Goal: Information Seeking & Learning: Learn about a topic

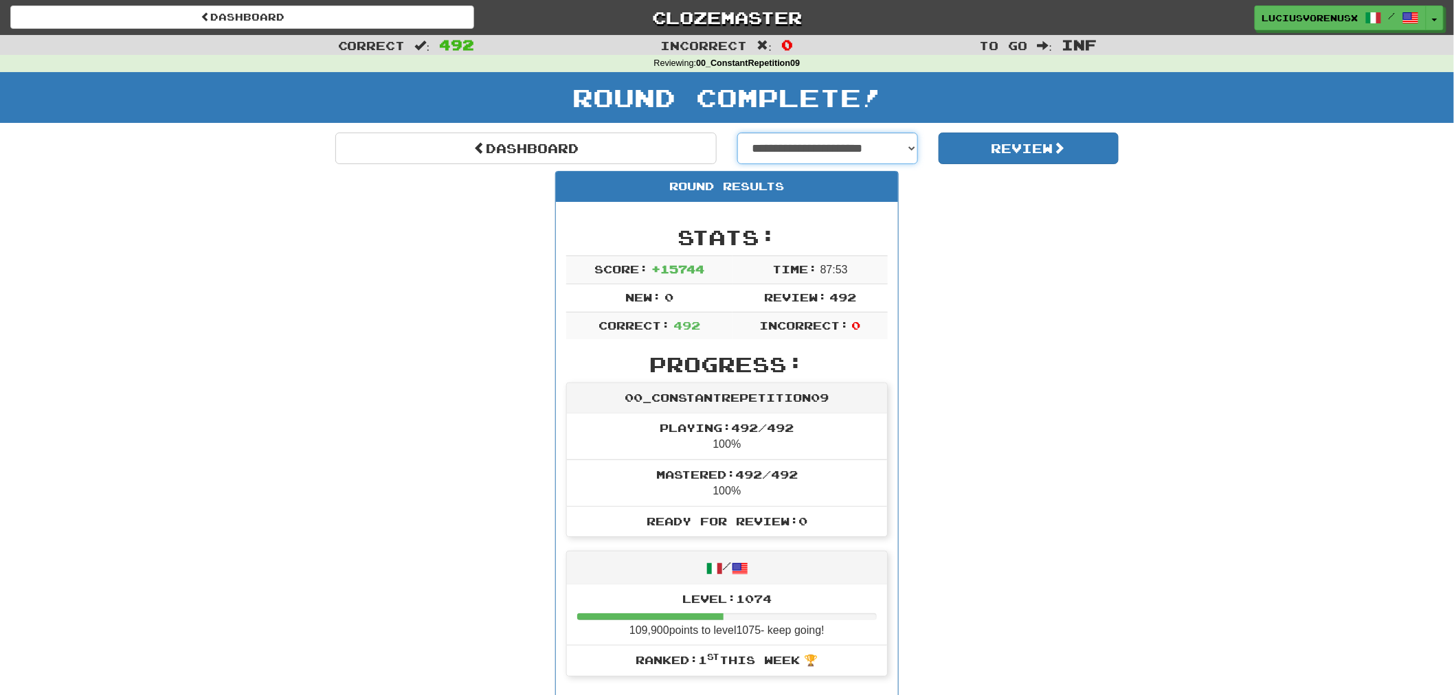
click at [853, 144] on select "**********" at bounding box center [827, 149] width 181 height 32
select select "**********"
click at [737, 133] on select "**********" at bounding box center [827, 149] width 181 height 32
select select "**********"
click at [1037, 149] on button "Review" at bounding box center [1028, 149] width 181 height 32
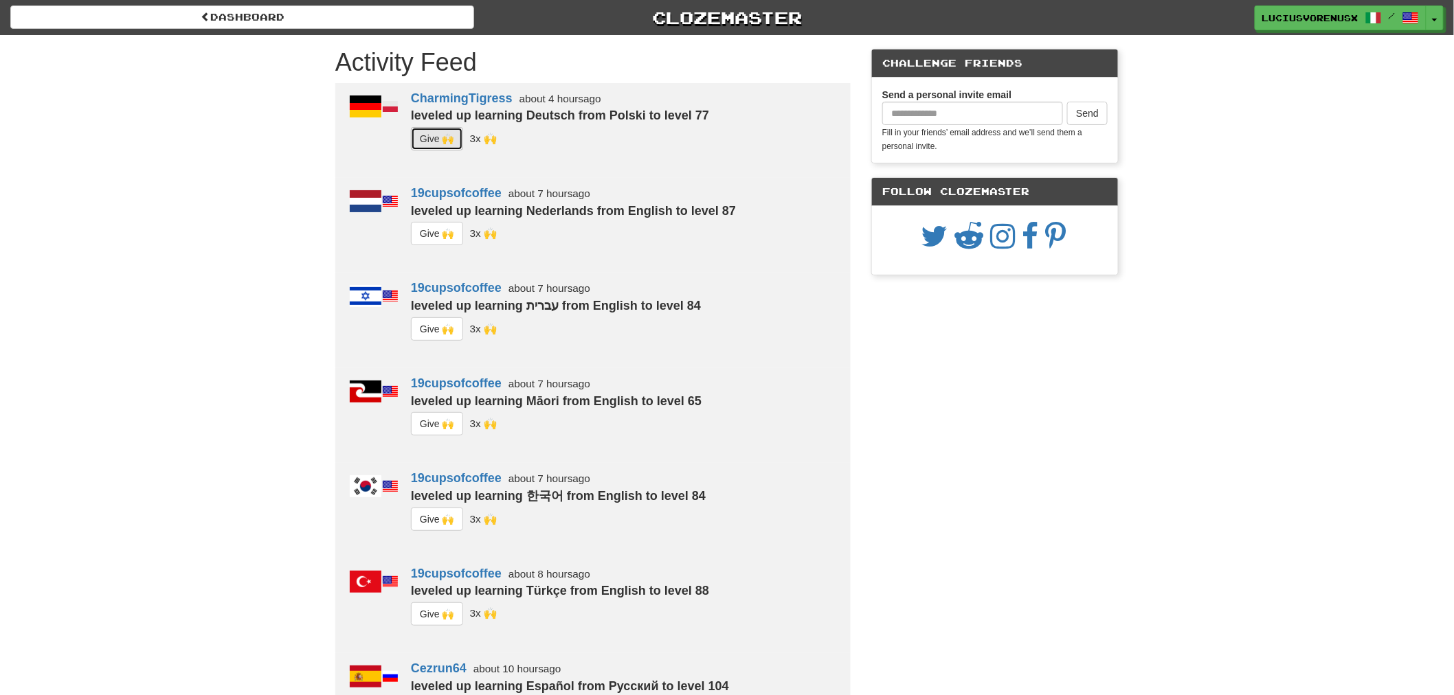
click at [436, 144] on button "G i ve 🙌" at bounding box center [437, 138] width 52 height 23
click at [434, 235] on button "G i ve 🙌" at bounding box center [437, 233] width 52 height 23
click at [442, 327] on button "G i ve 🙌" at bounding box center [437, 328] width 52 height 23
click at [438, 519] on button "G i ve 🙌" at bounding box center [437, 519] width 52 height 23
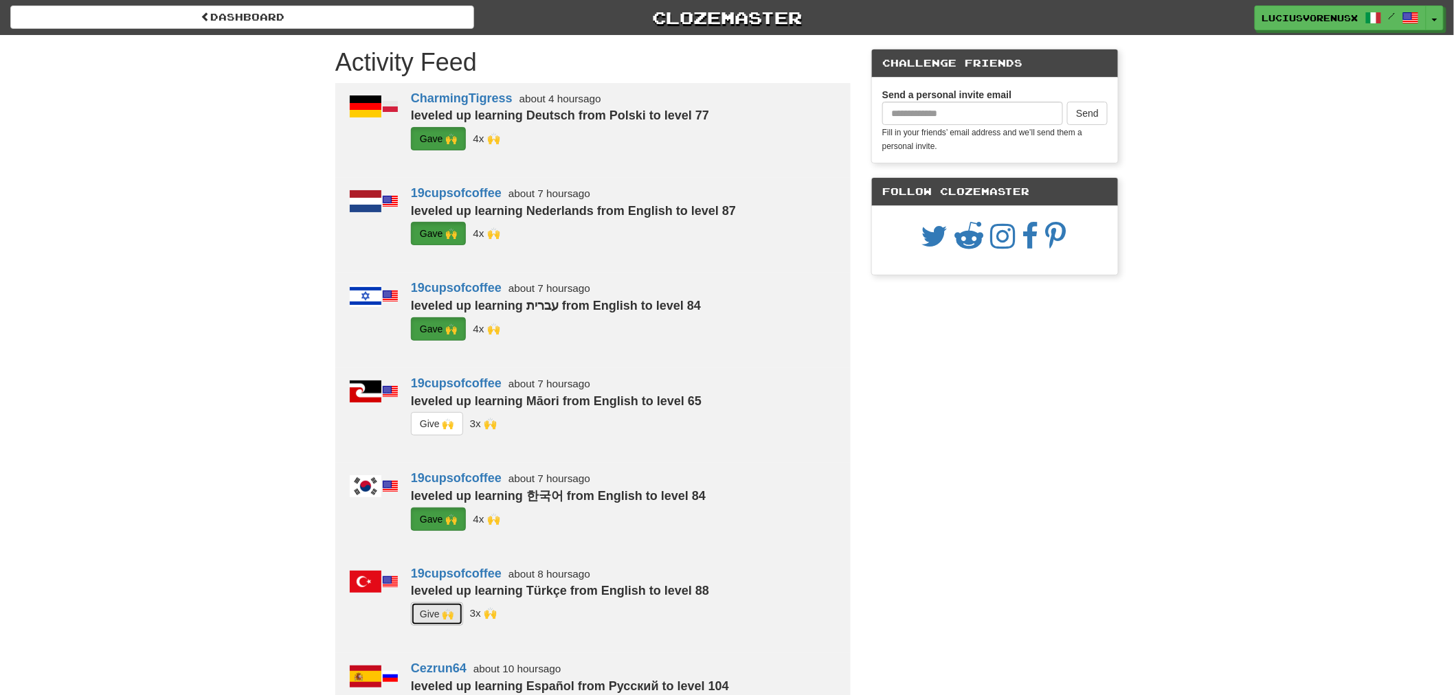
click at [429, 618] on button "G i ve 🙌" at bounding box center [437, 614] width 52 height 23
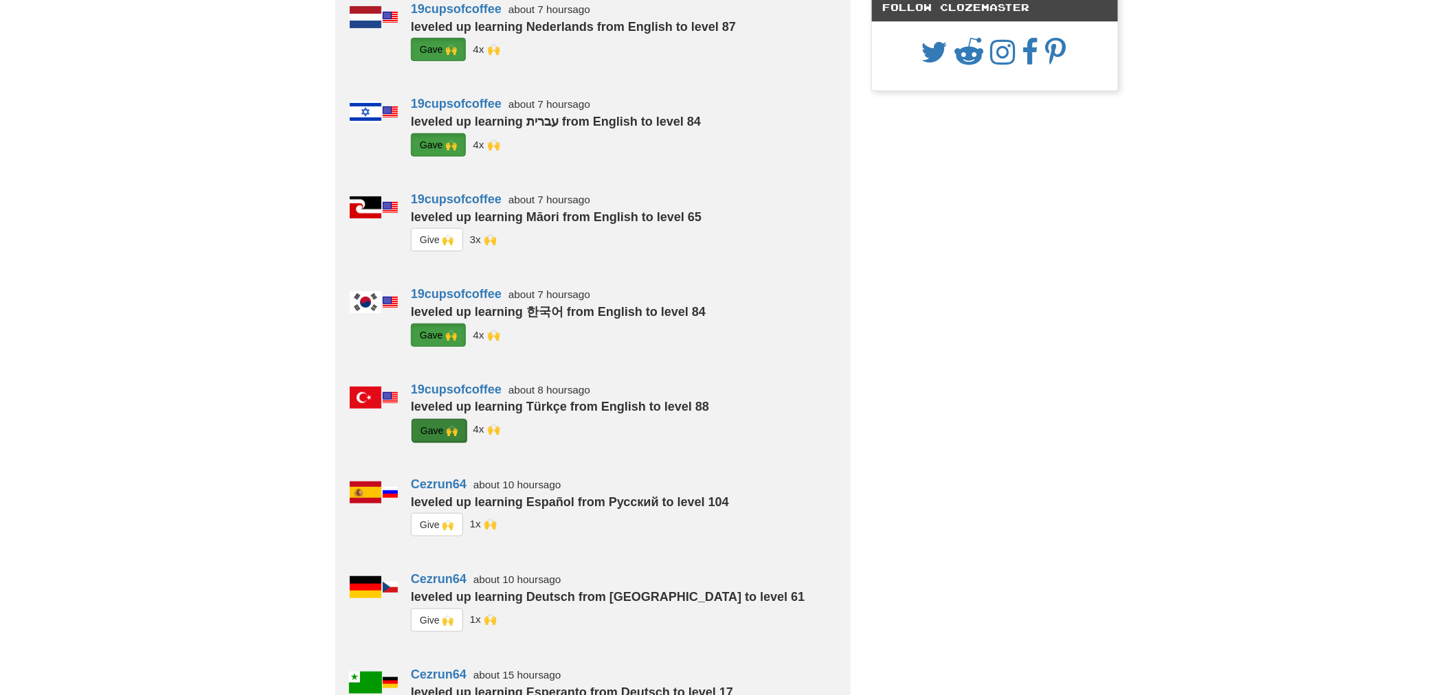
scroll to position [366, 0]
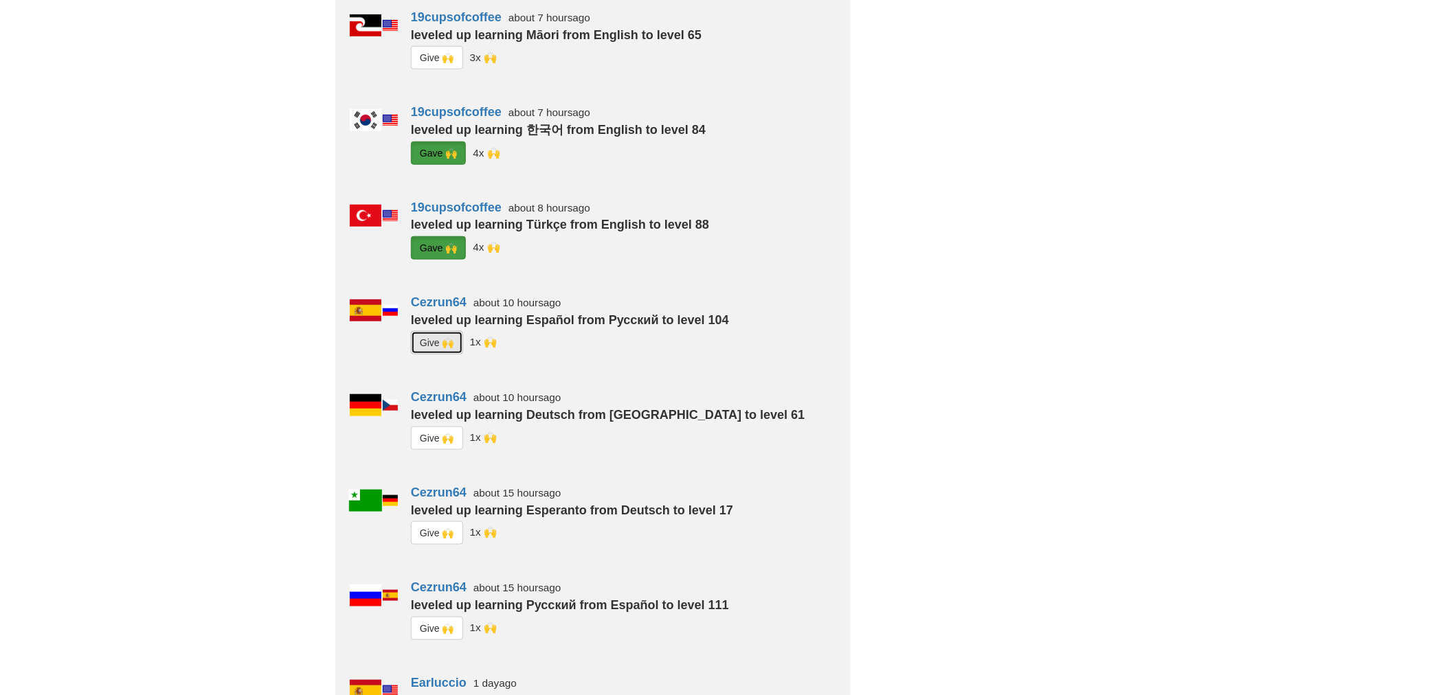
click at [448, 335] on button "G i ve 🙌" at bounding box center [437, 342] width 52 height 23
click at [427, 433] on button "G i ve 🙌" at bounding box center [437, 438] width 52 height 23
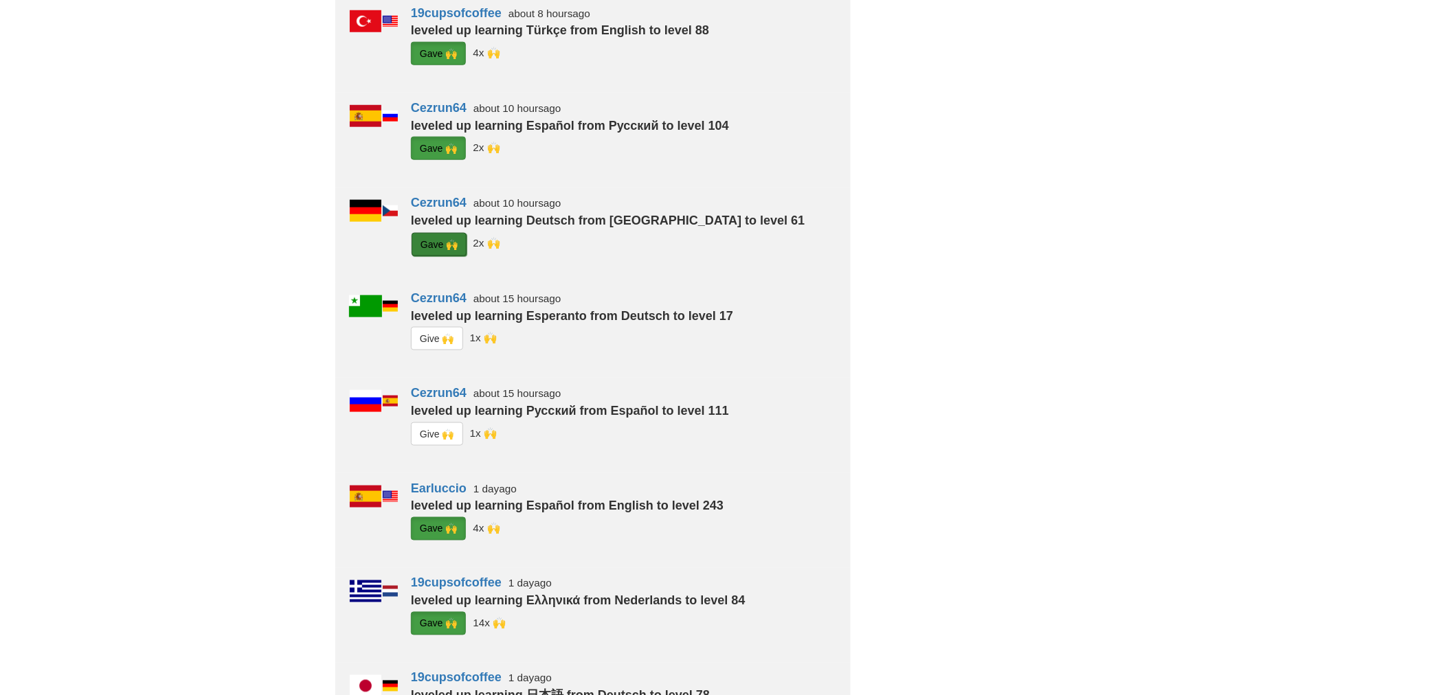
scroll to position [671, 0]
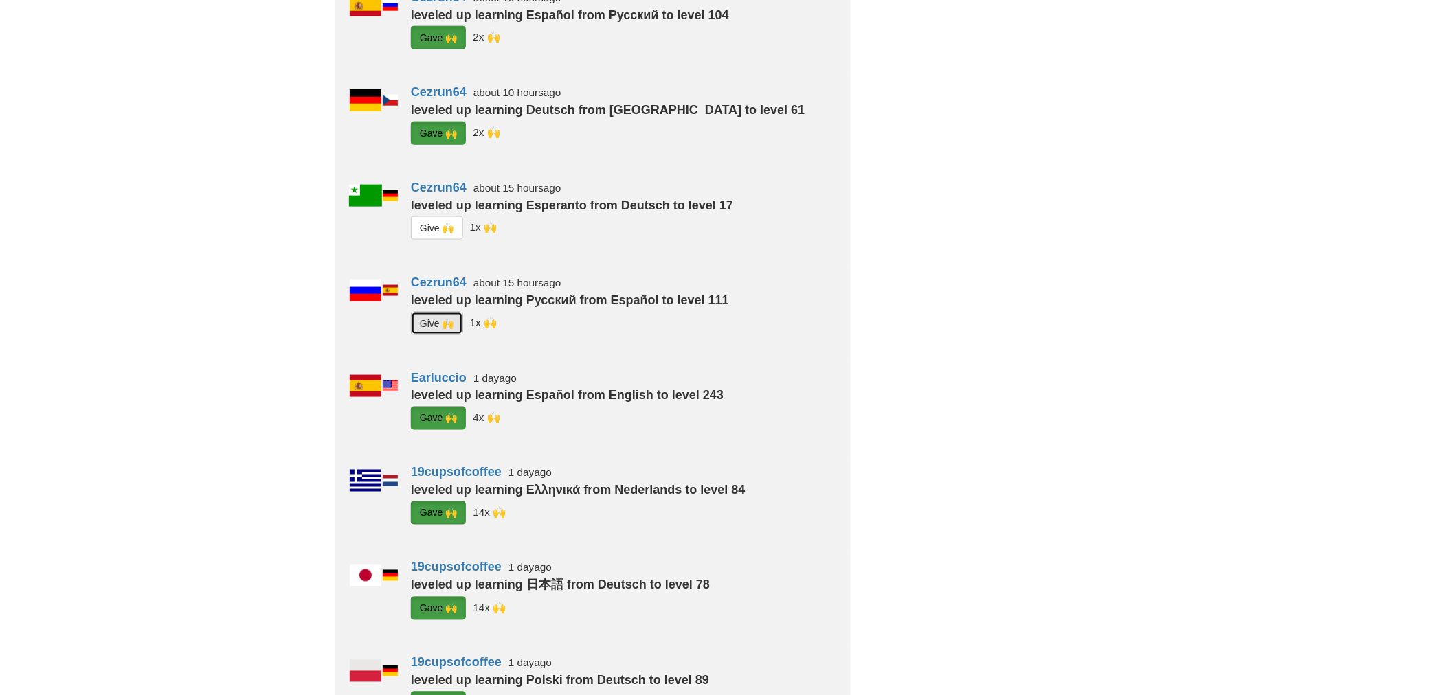
click at [448, 319] on button "G i ve 🙌" at bounding box center [437, 323] width 52 height 23
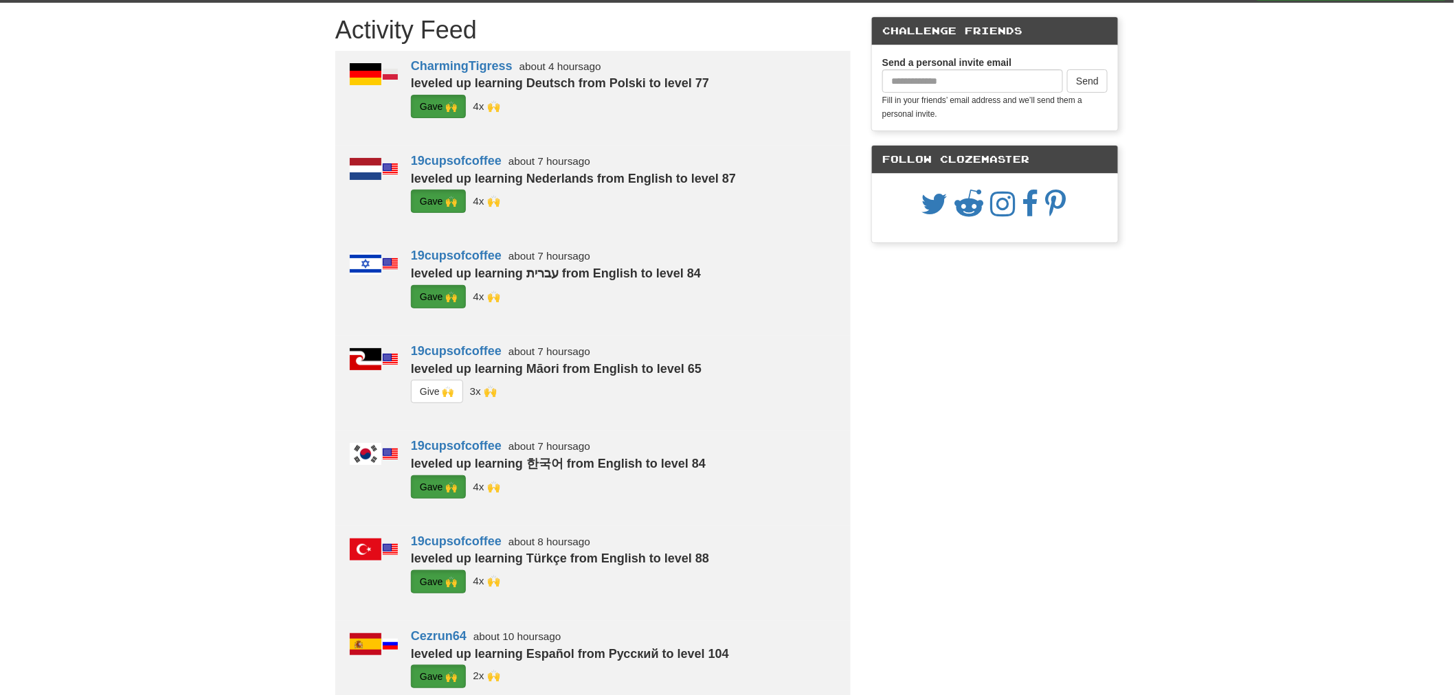
scroll to position [0, 0]
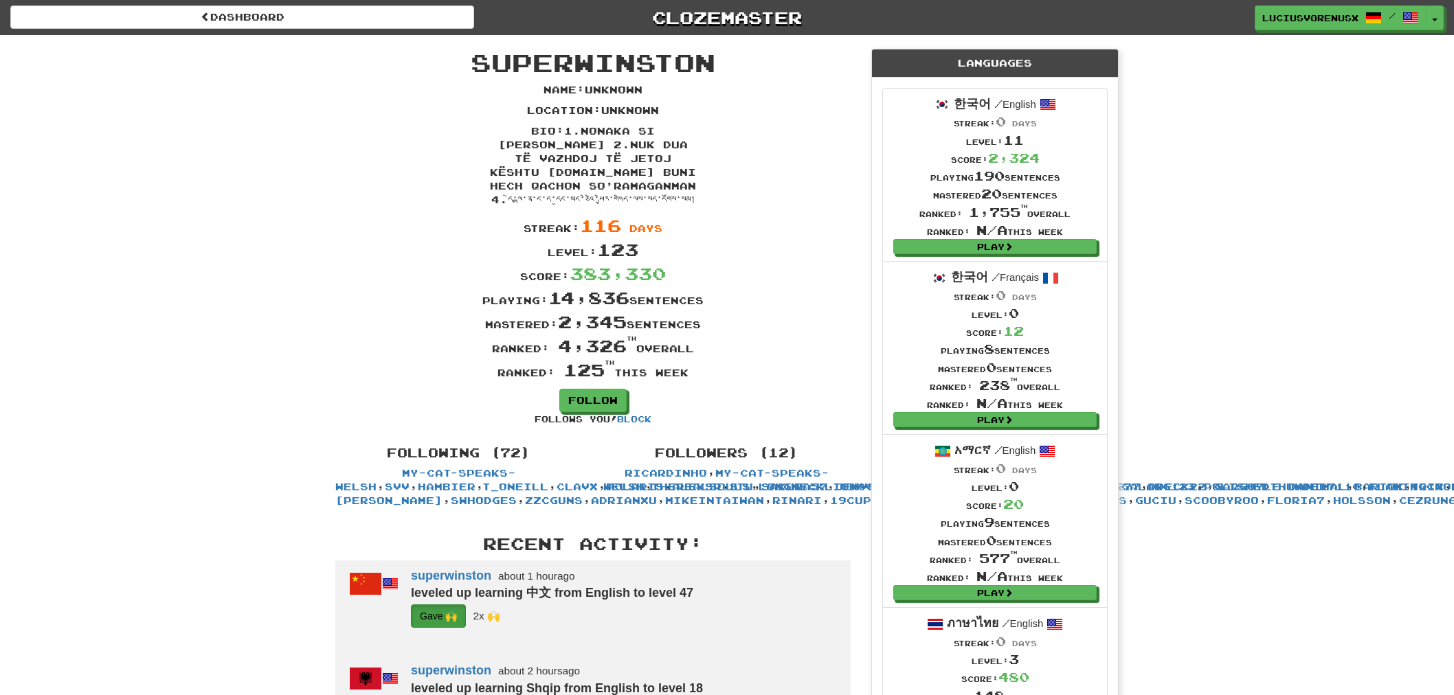
scroll to position [763, 0]
click at [1437, 19] on span "button" at bounding box center [1434, 20] width 5 height 3
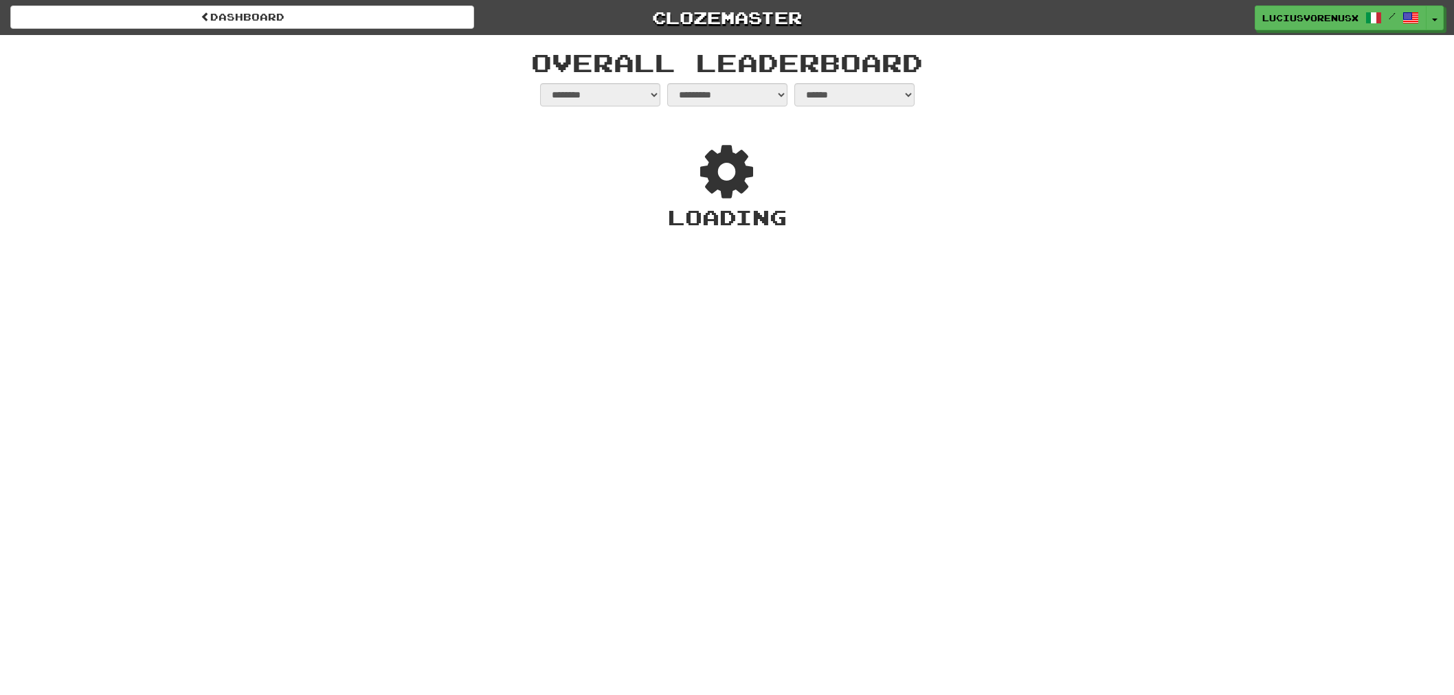
select select "**********"
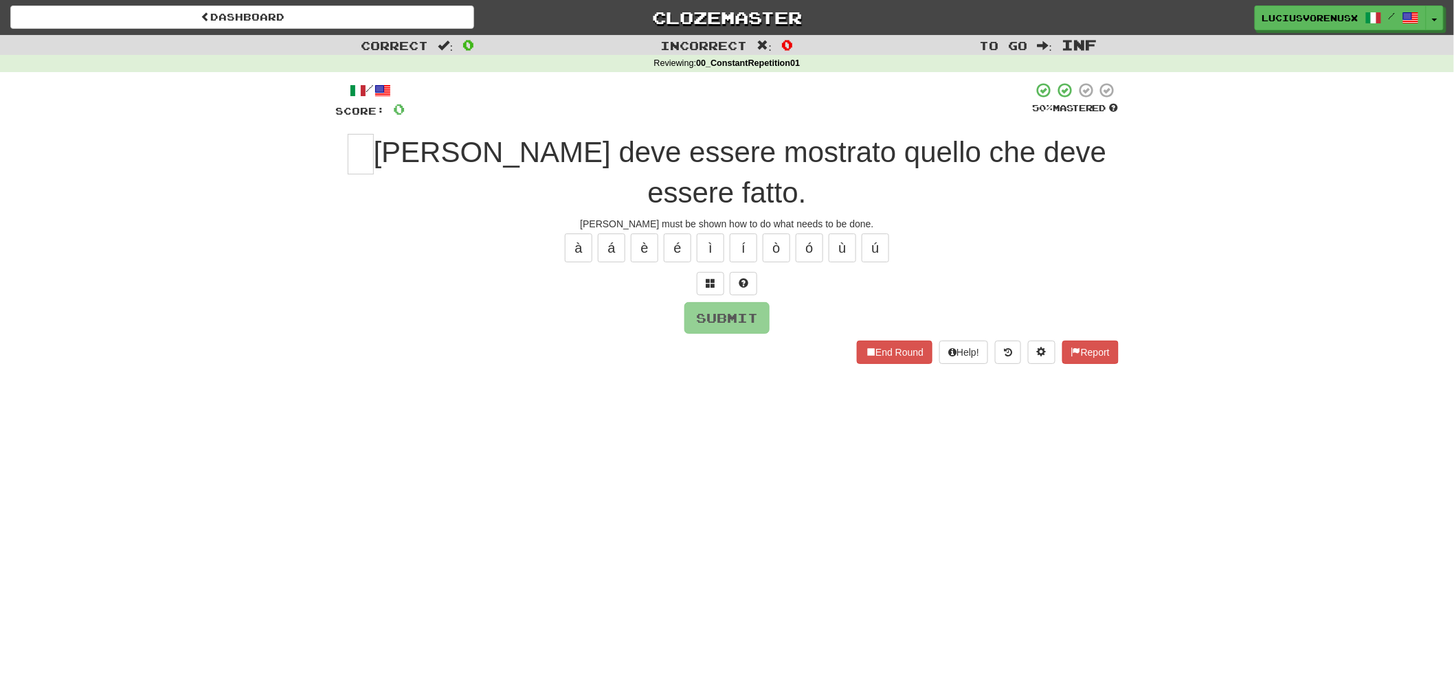
click at [23, 475] on div "Dashboard Clozemaster [PERSON_NAME] / Toggle Dropdown Dashboard Leaderboard Act…" at bounding box center [727, 347] width 1454 height 695
click at [372, 161] on input "text" at bounding box center [361, 154] width 26 height 41
type input "*"
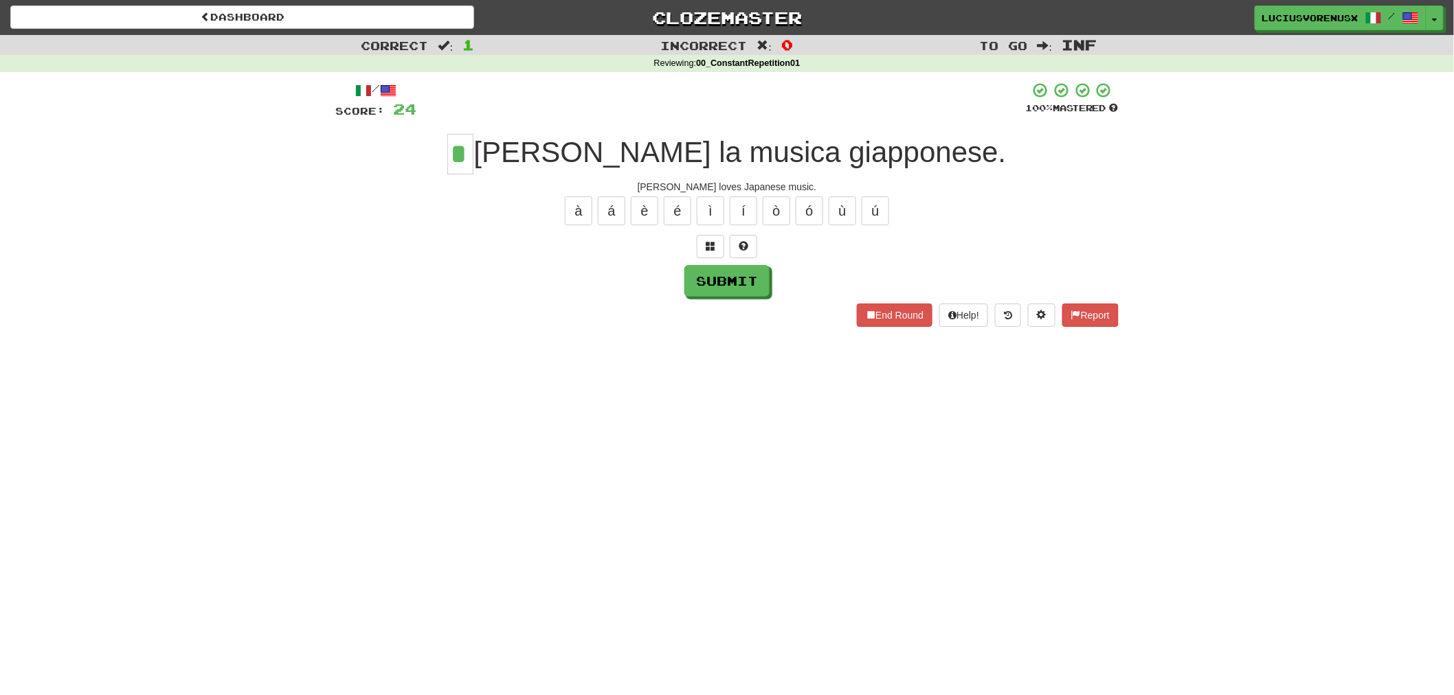
type input "*"
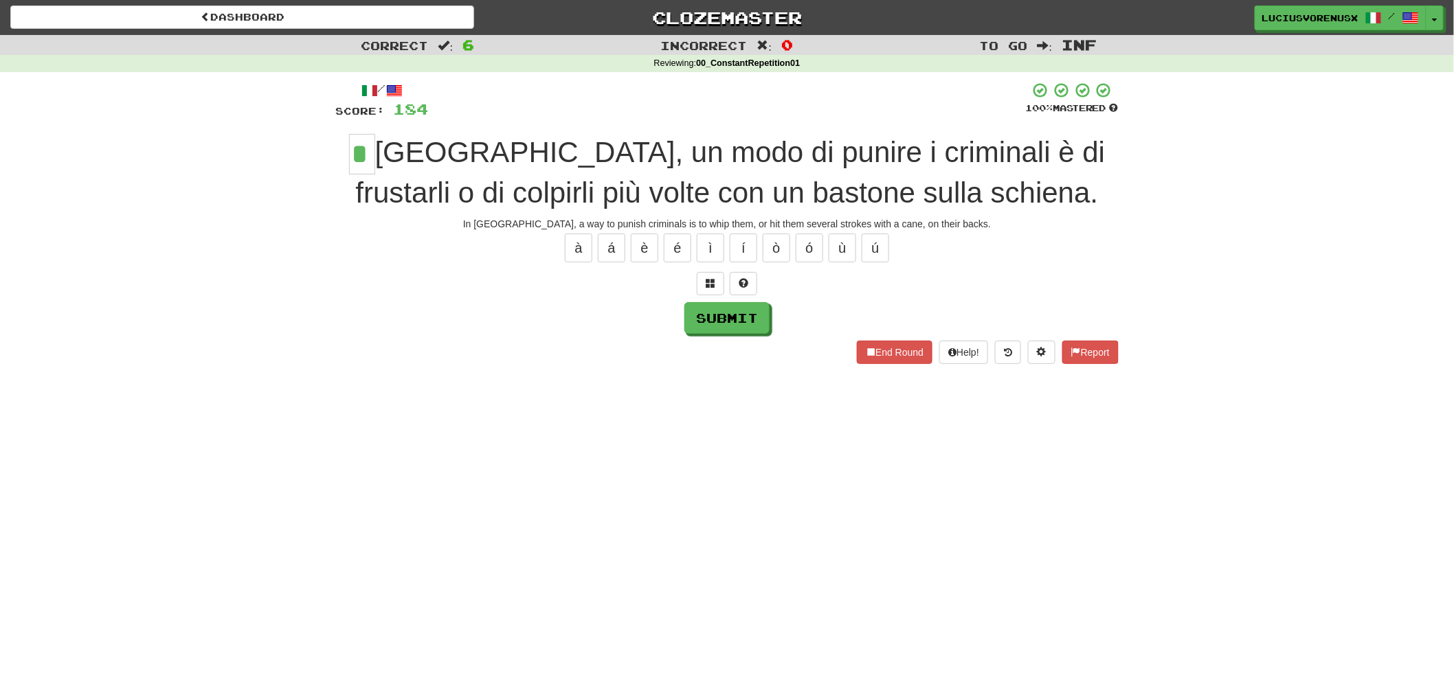
type input "*"
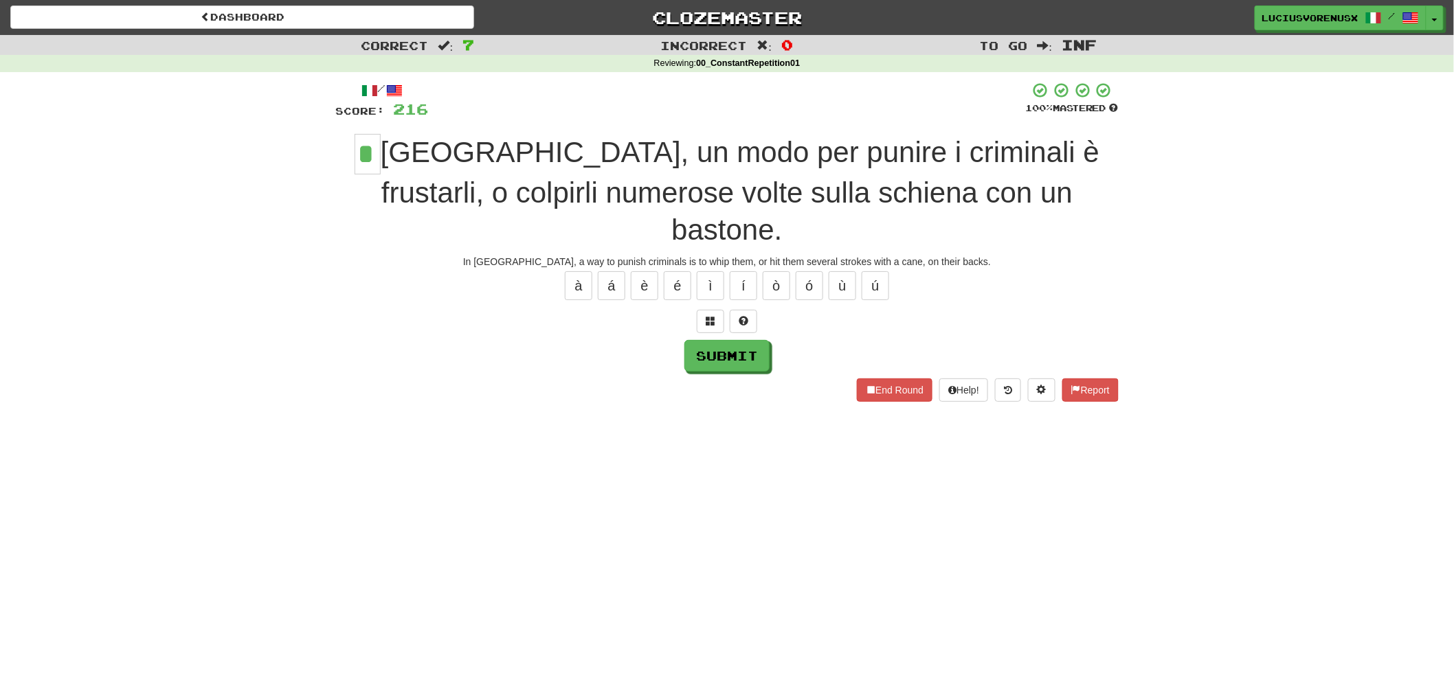
type input "*"
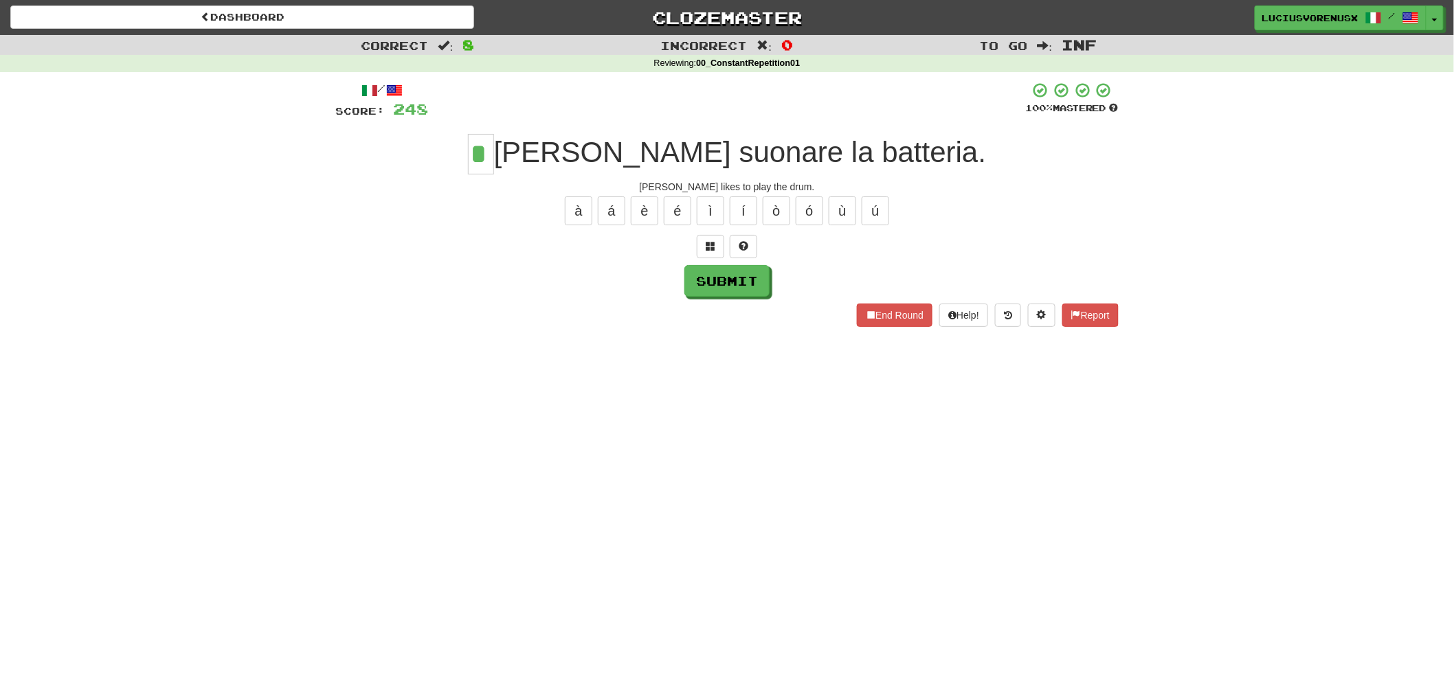
type input "*"
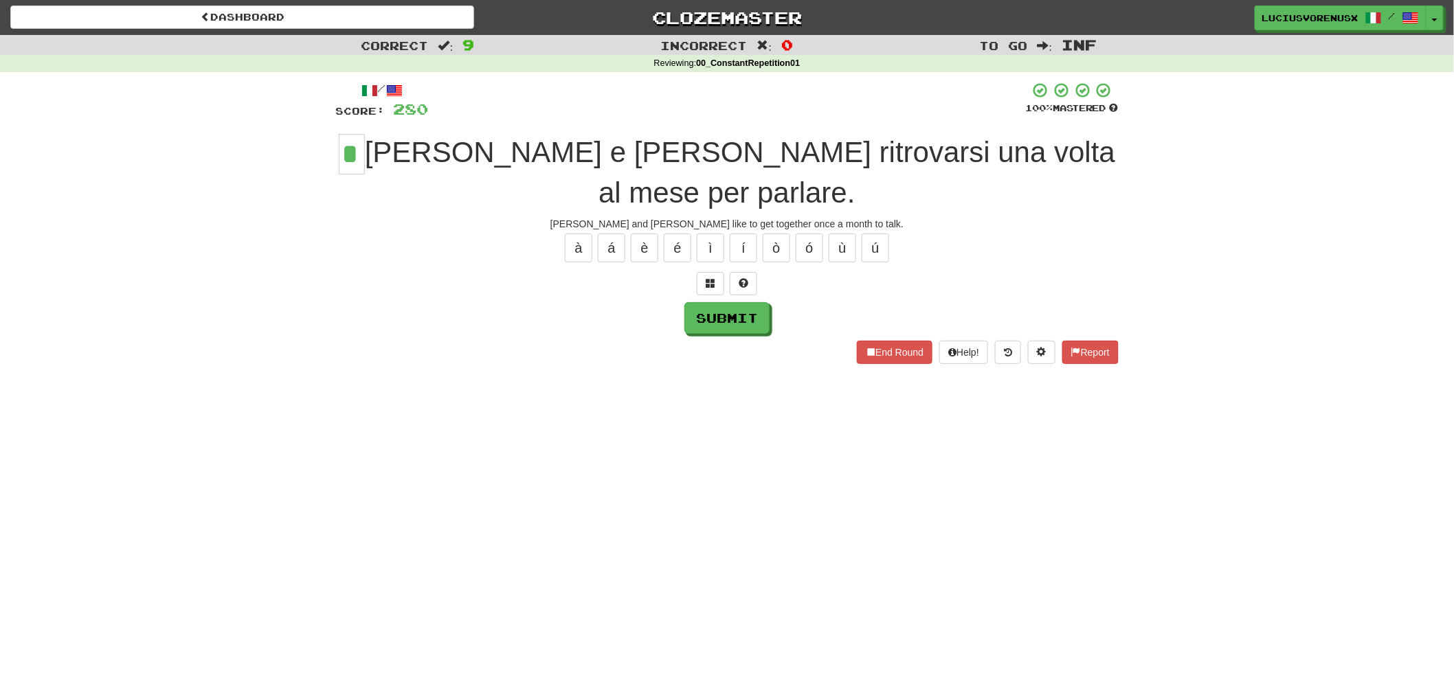
type input "*"
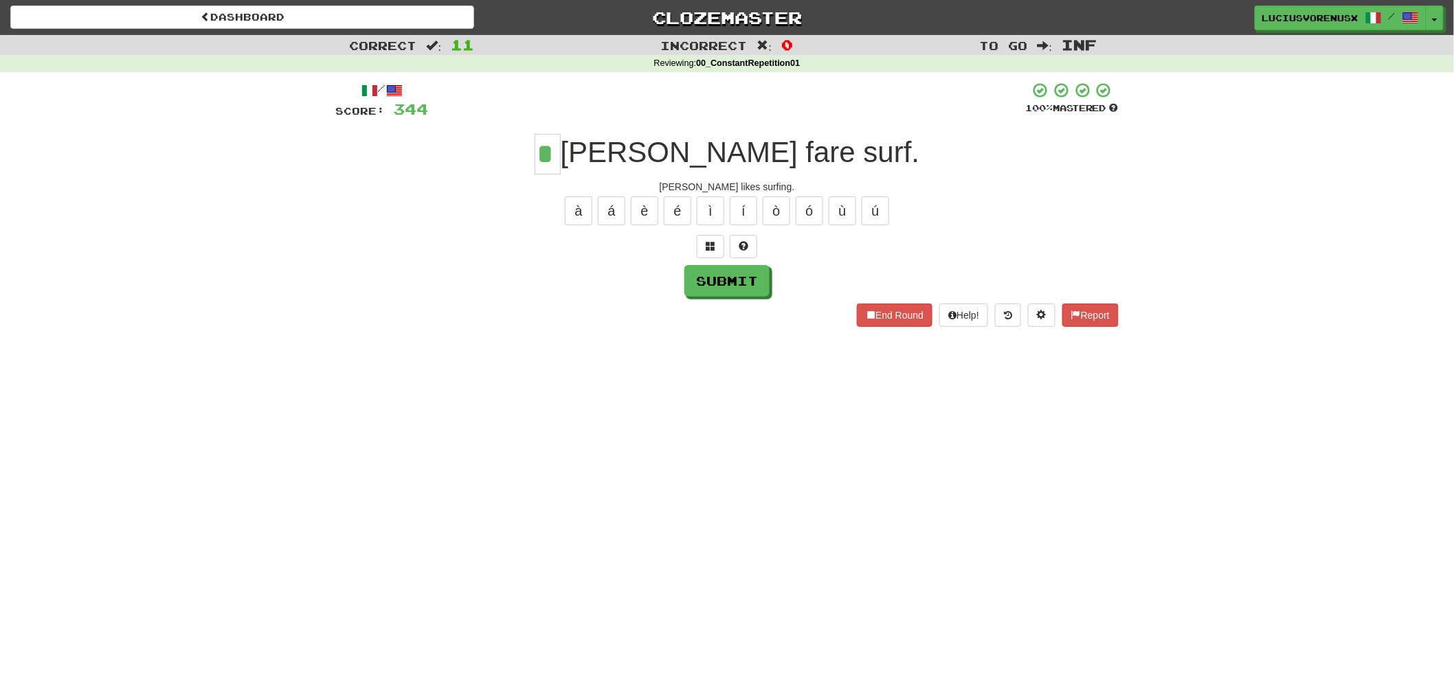
type input "*"
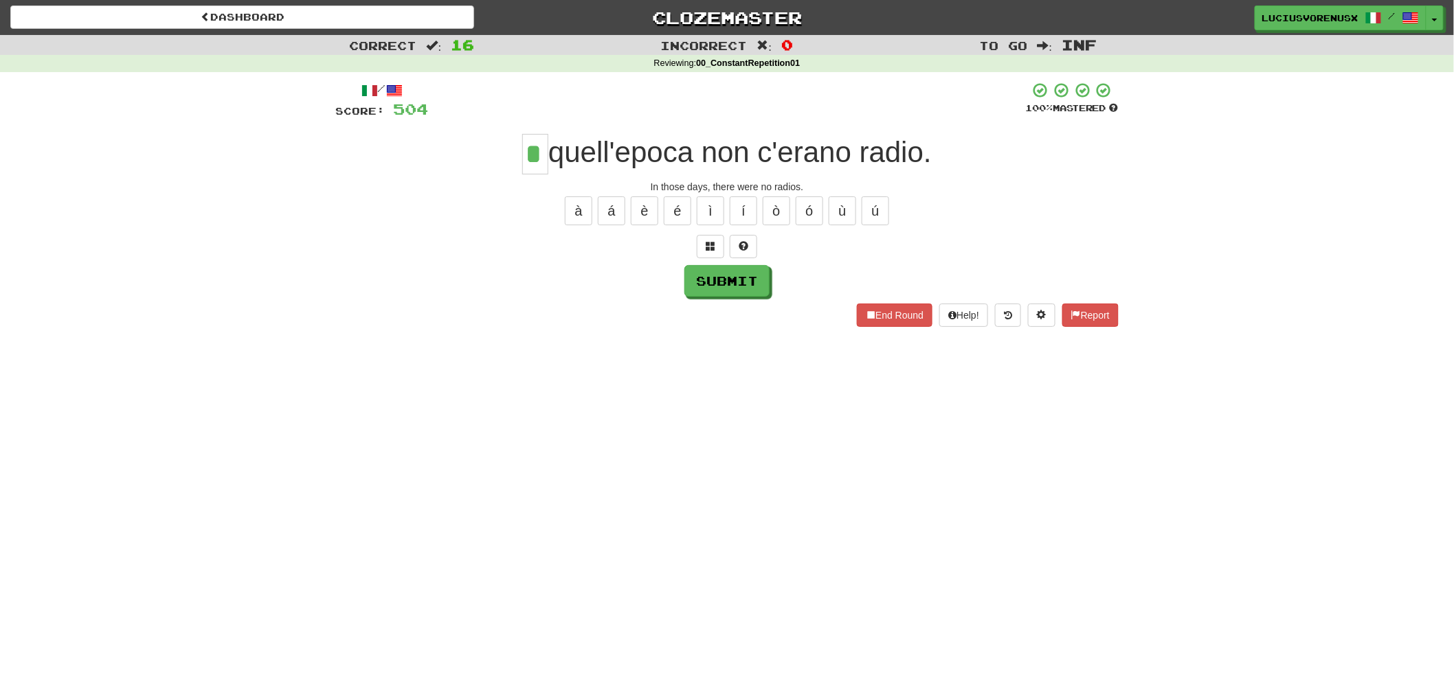
type input "*"
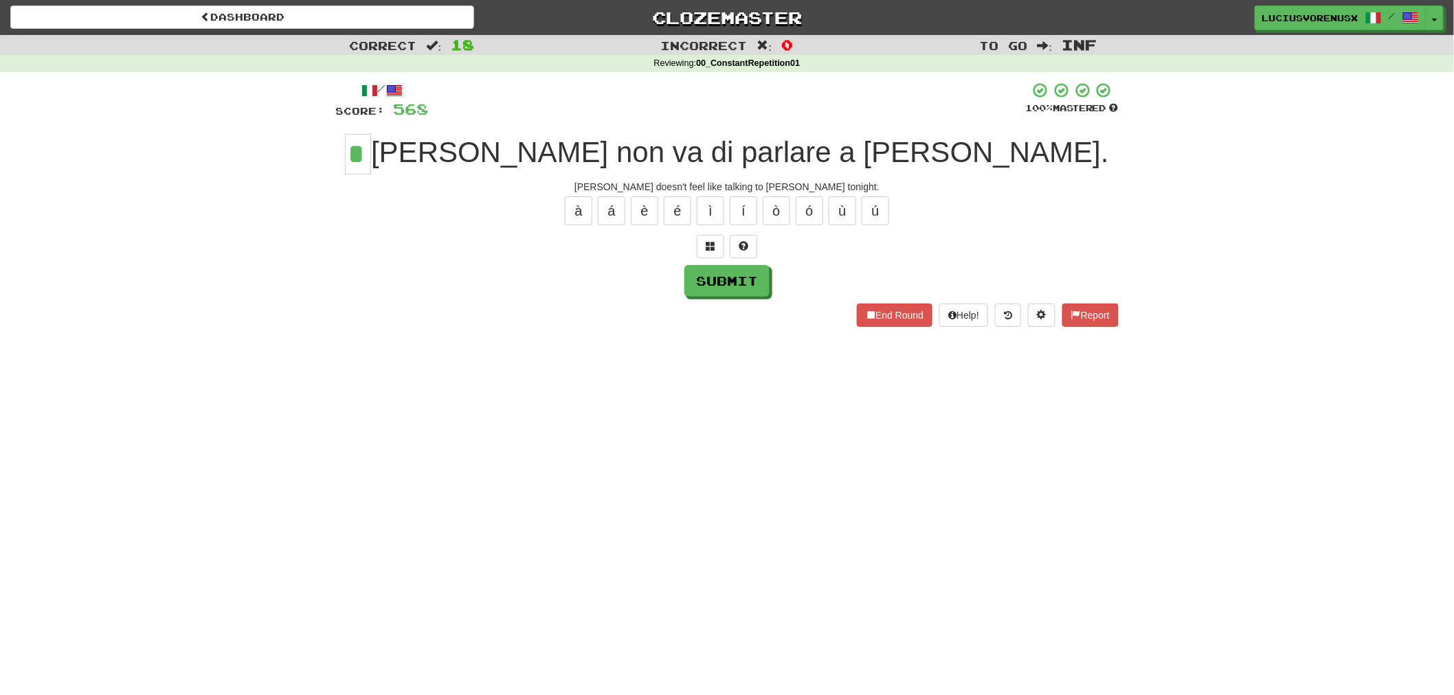
type input "*"
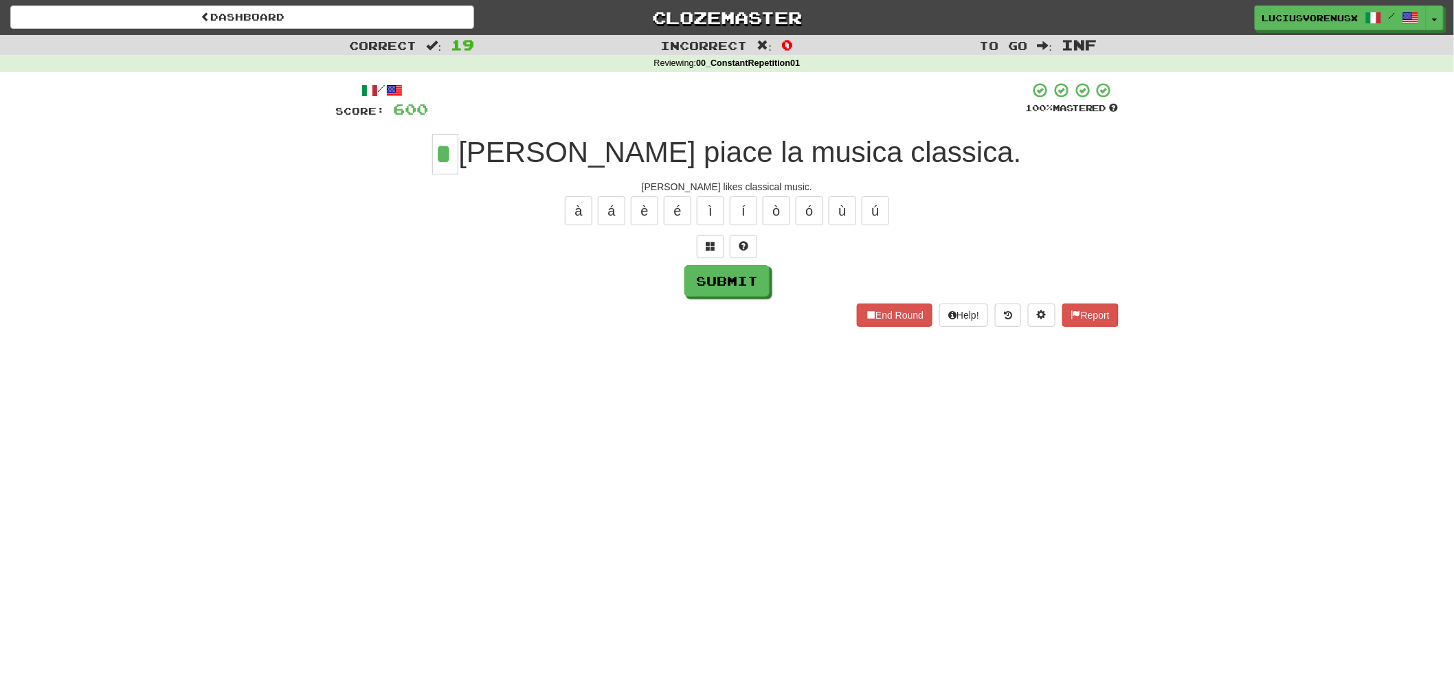
type input "*"
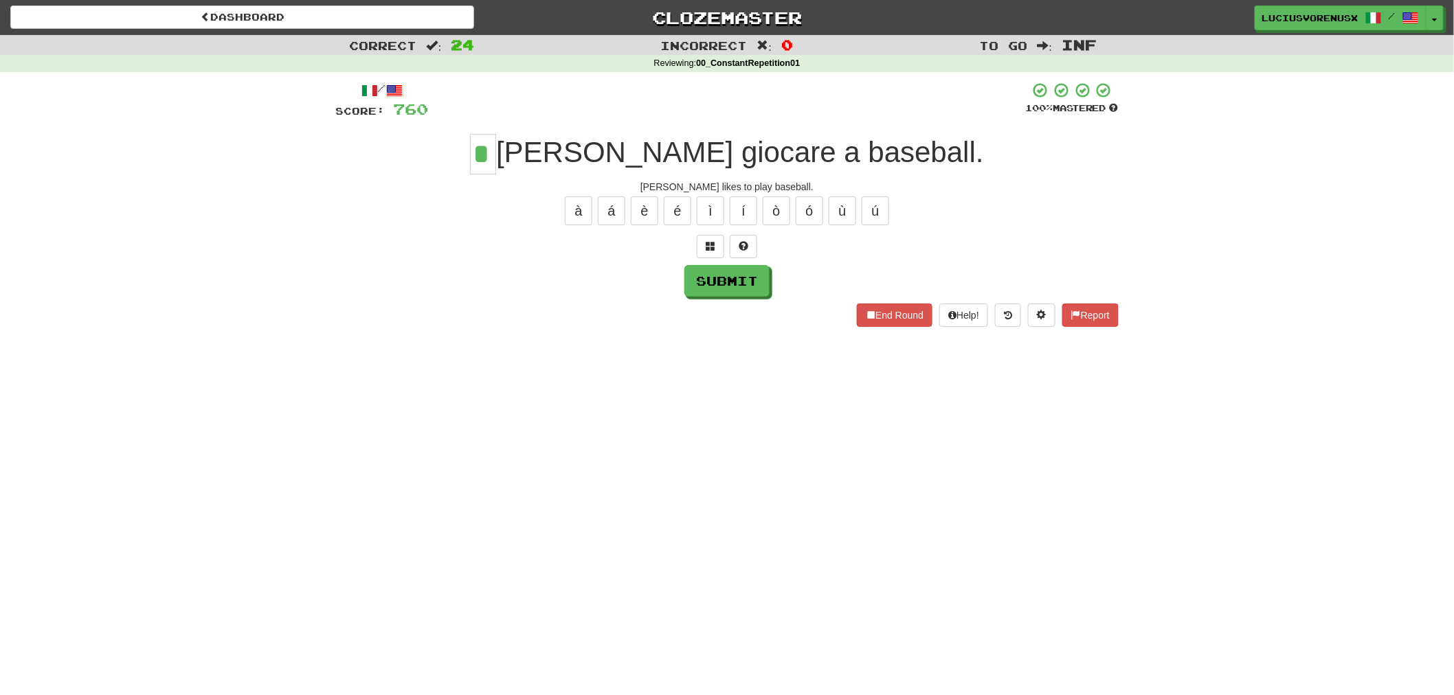
type input "*"
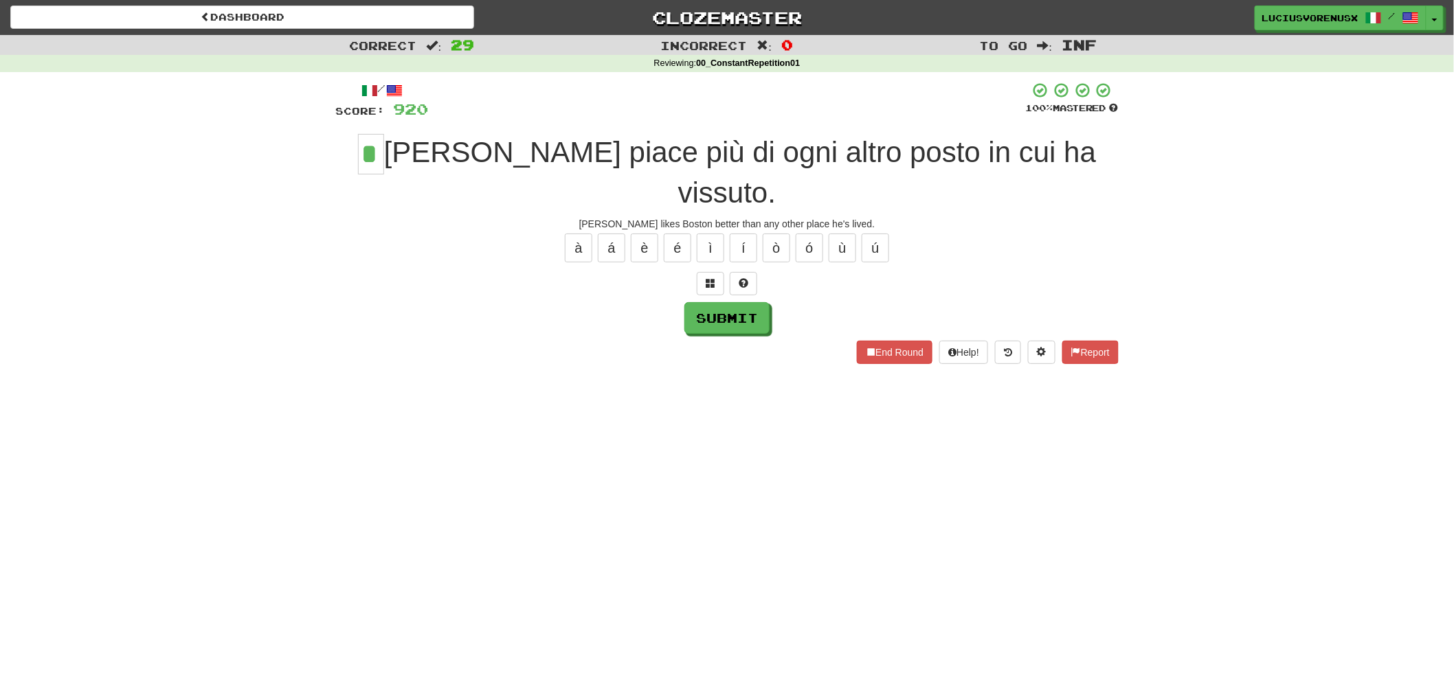
type input "*"
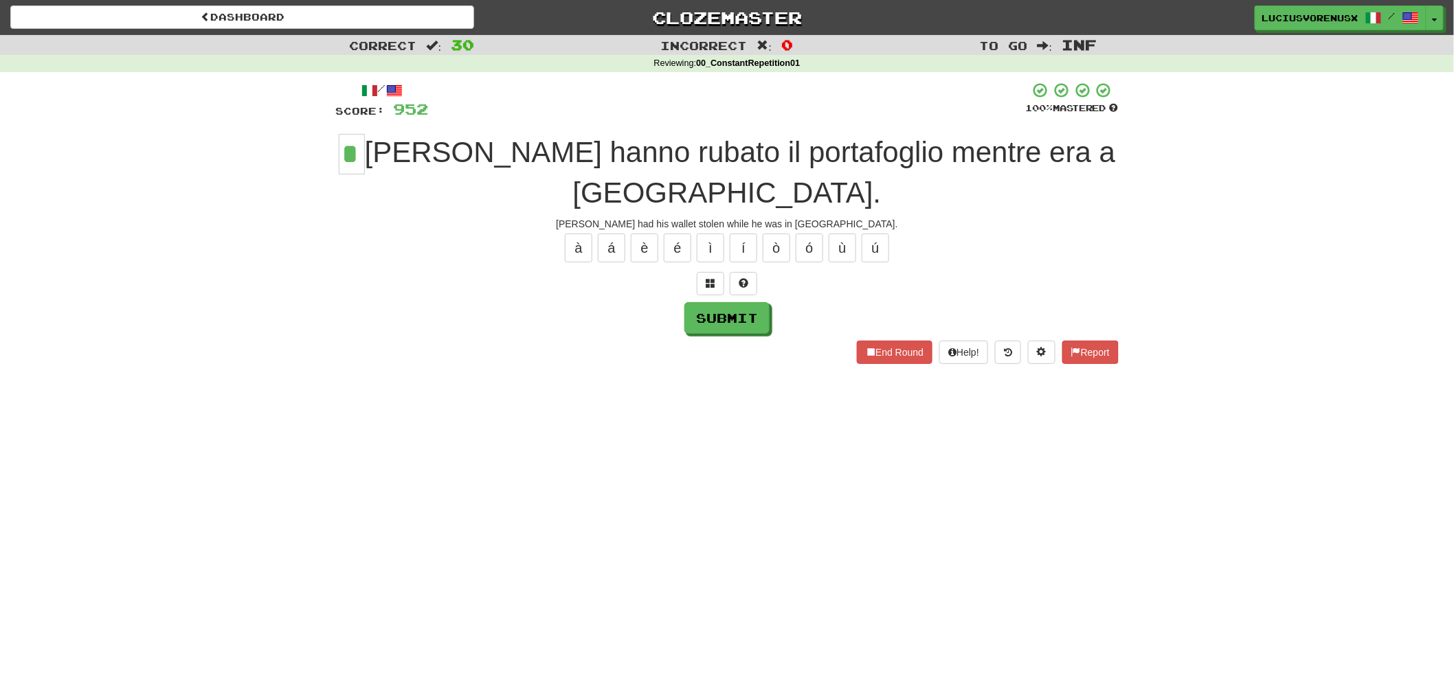
type input "*"
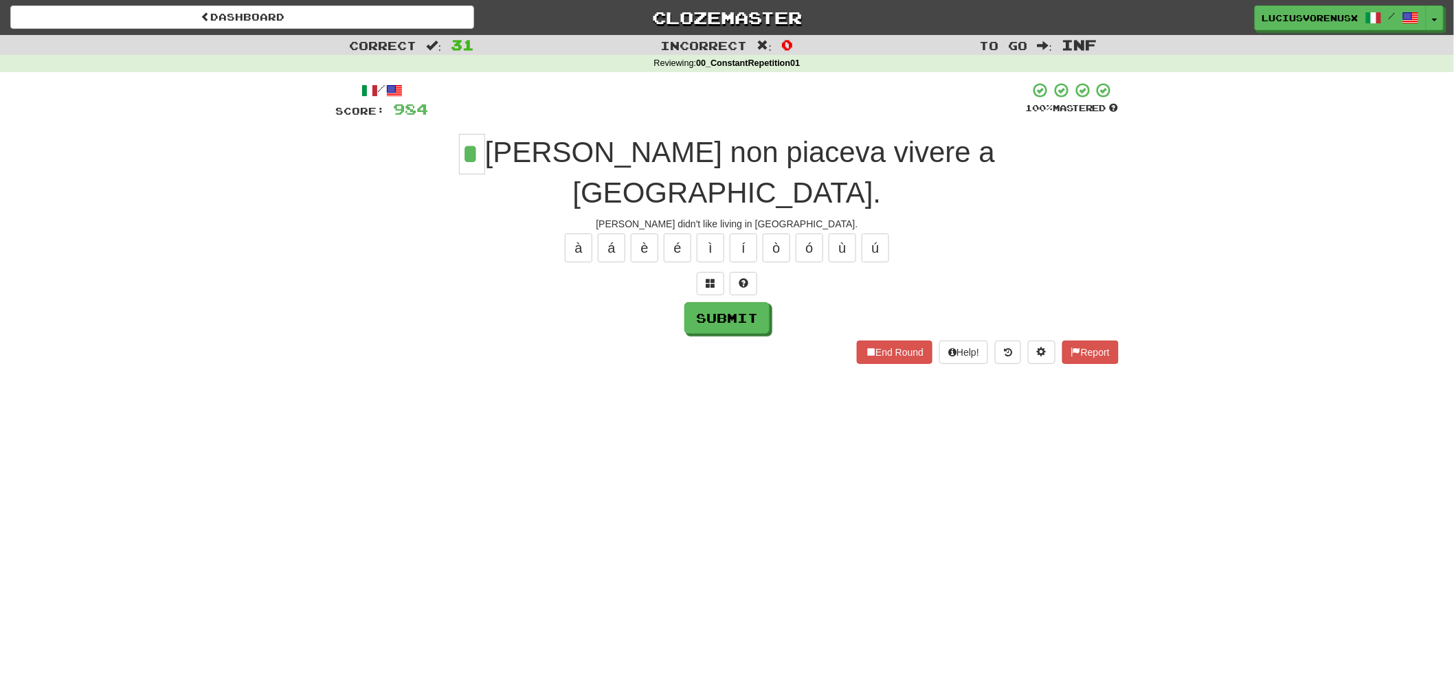
type input "*"
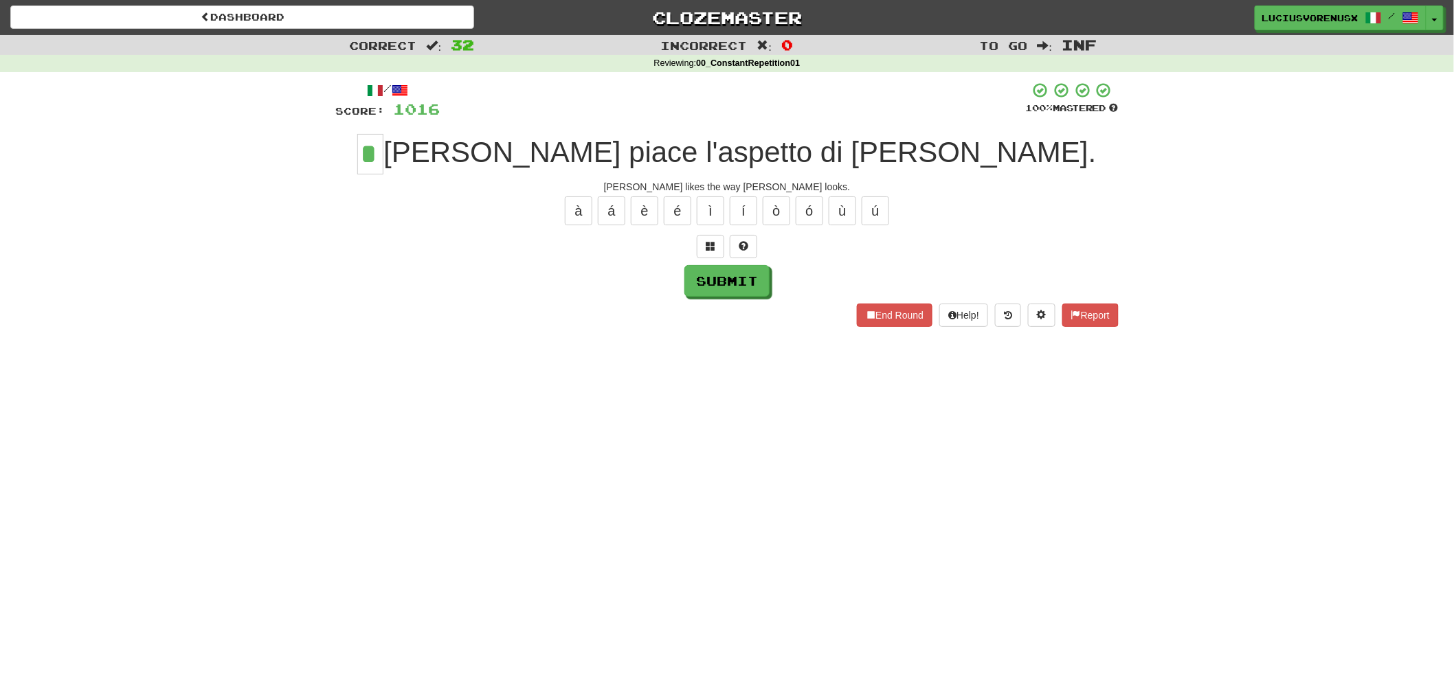
type input "*"
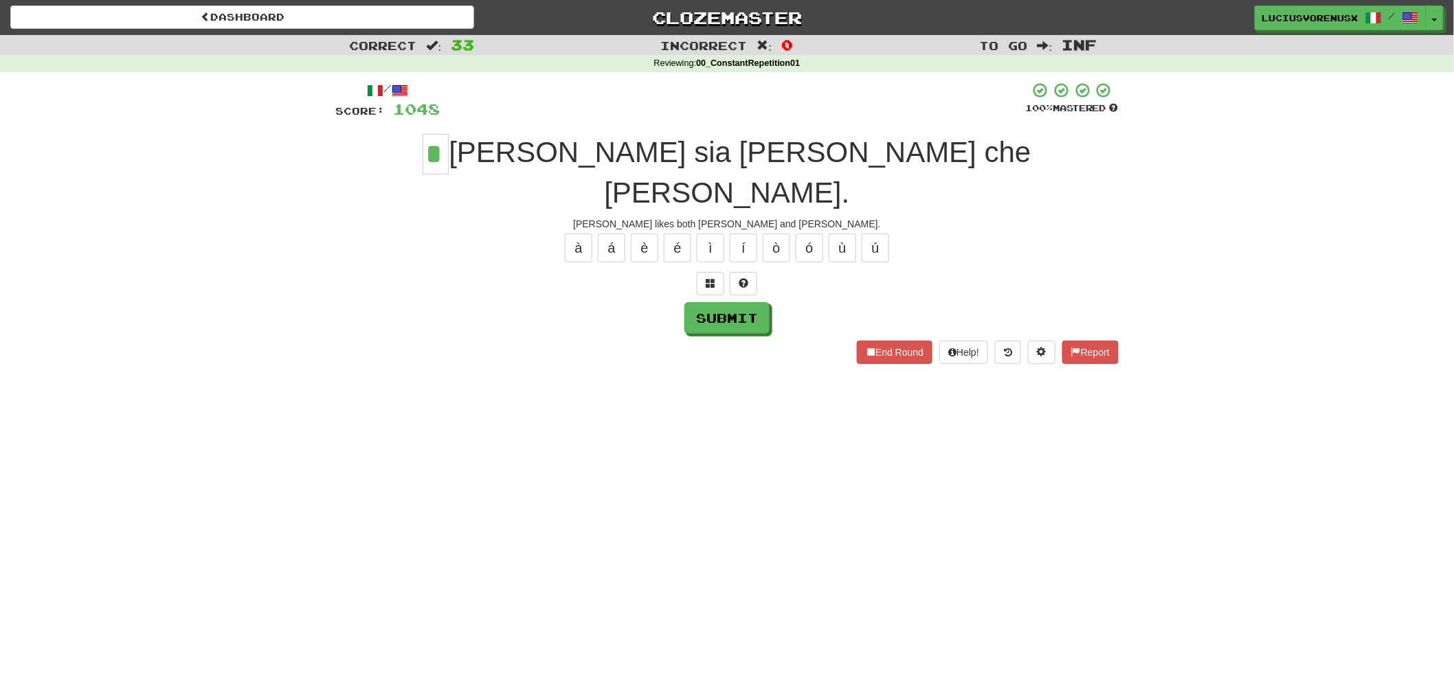
type input "*"
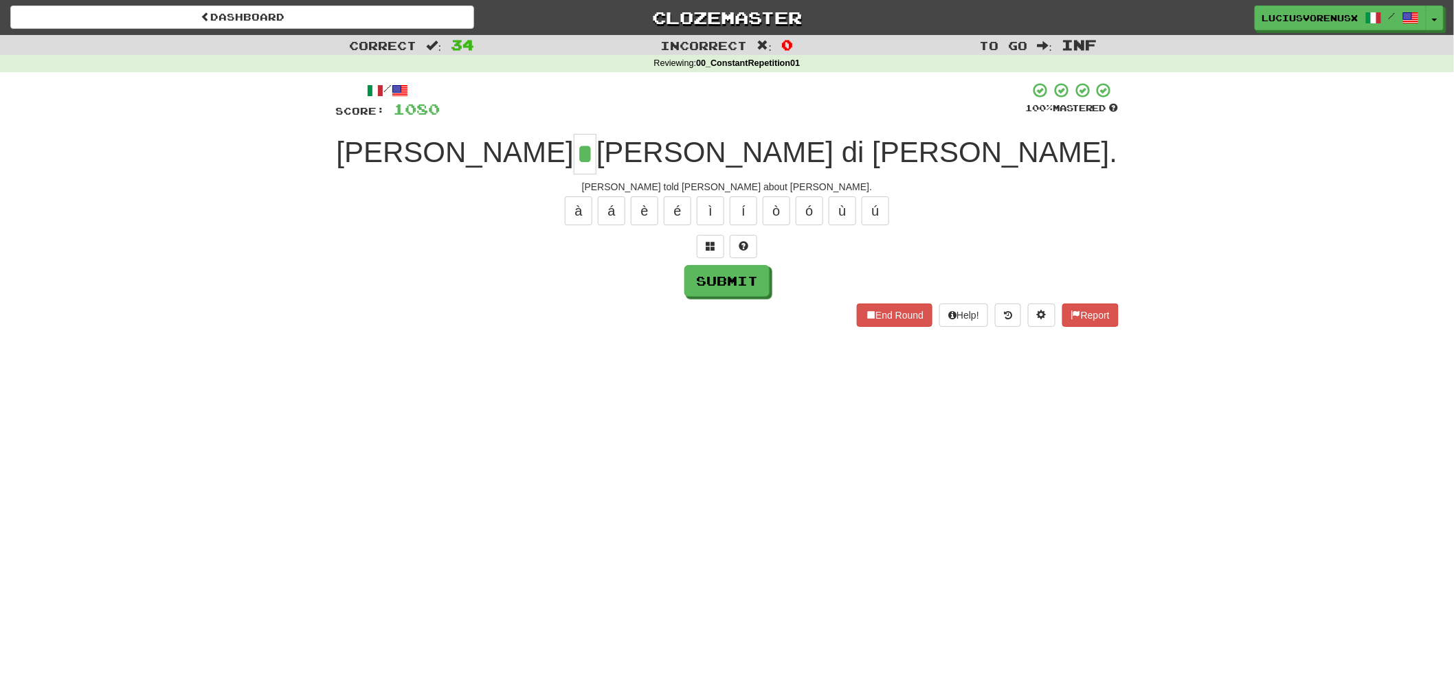
type input "*"
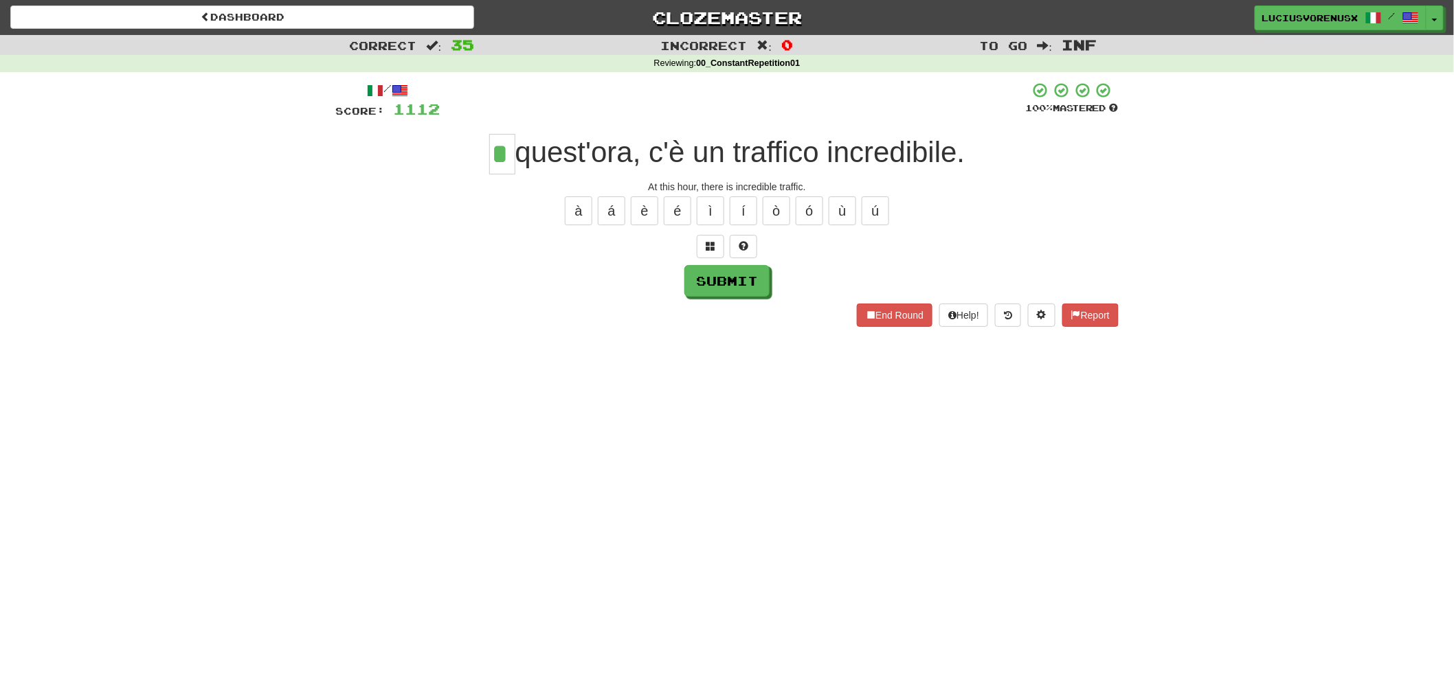
type input "*"
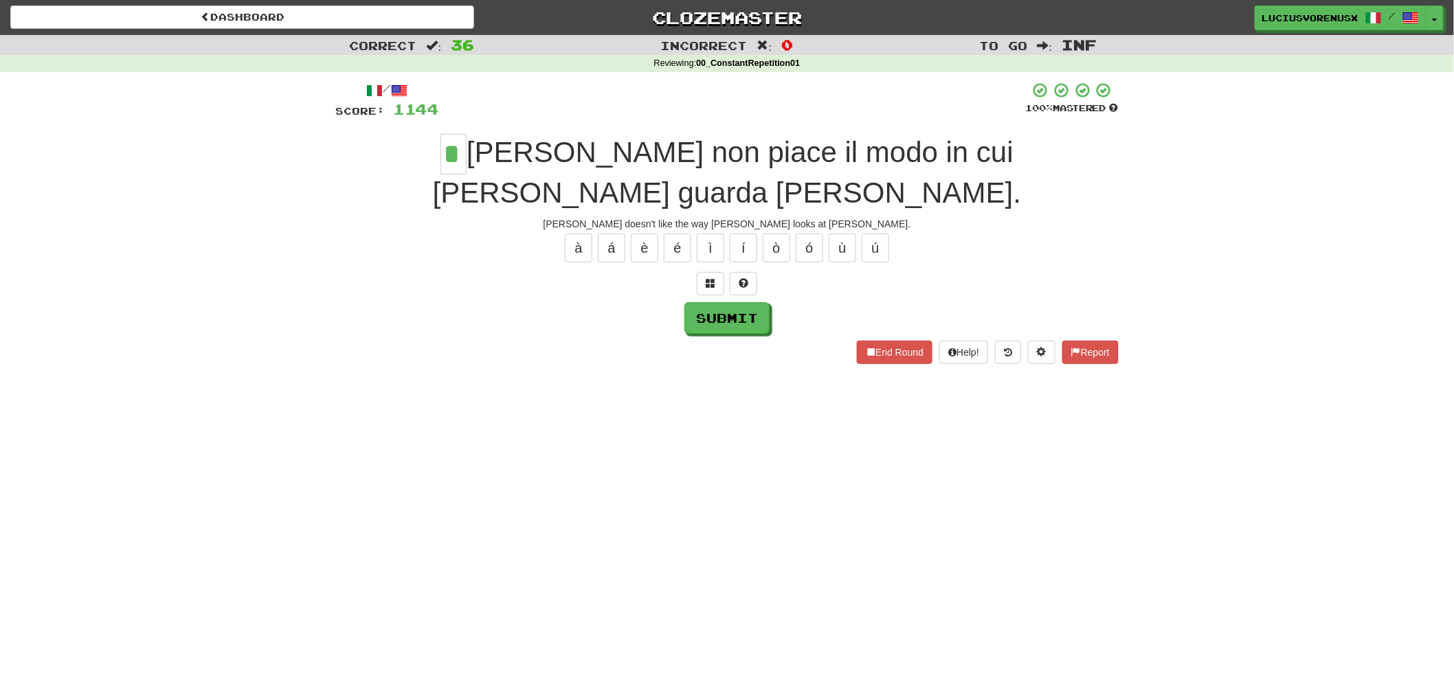
type input "*"
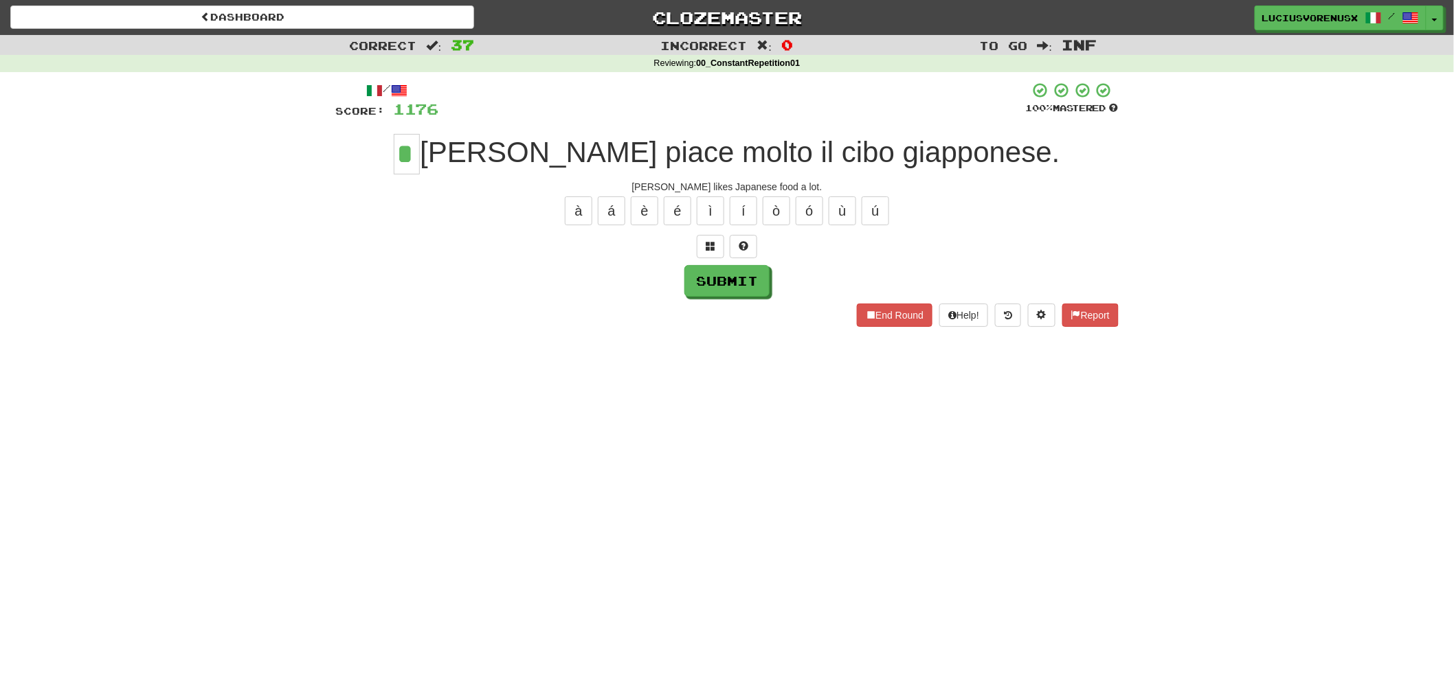
type input "*"
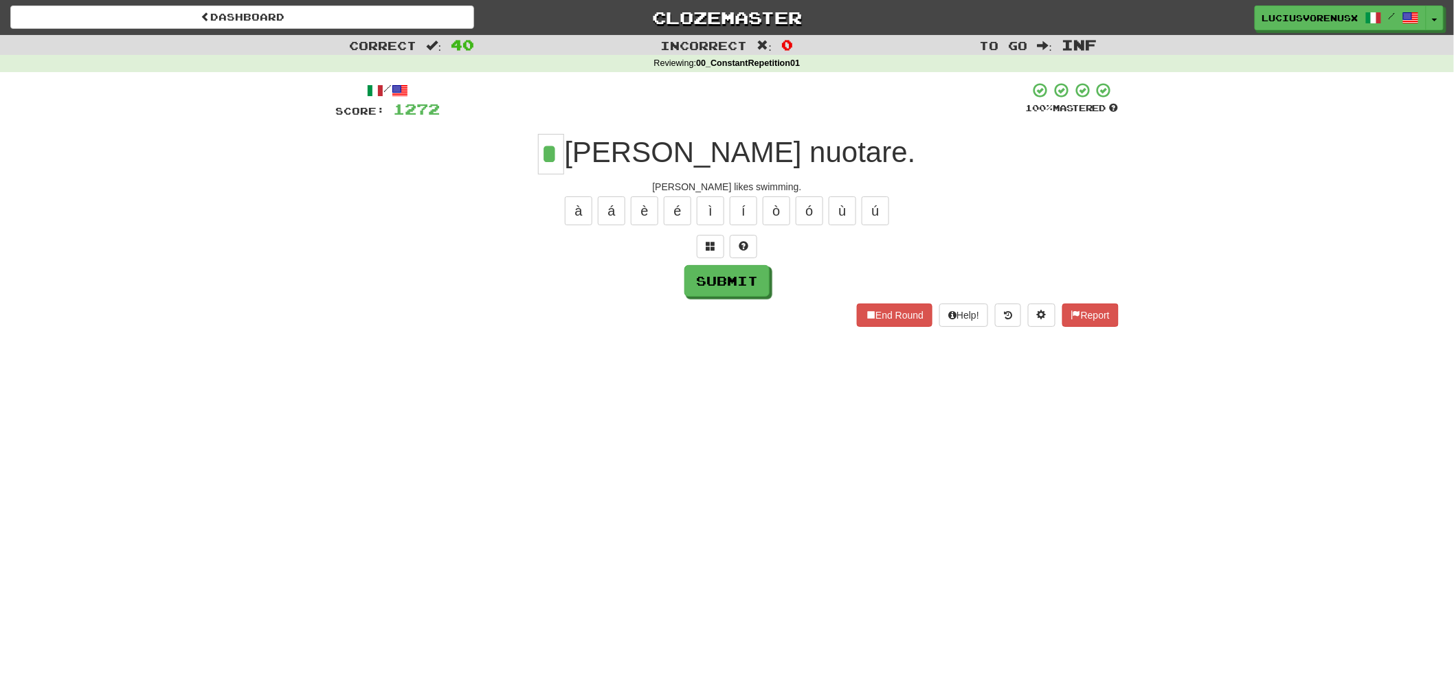
type input "*"
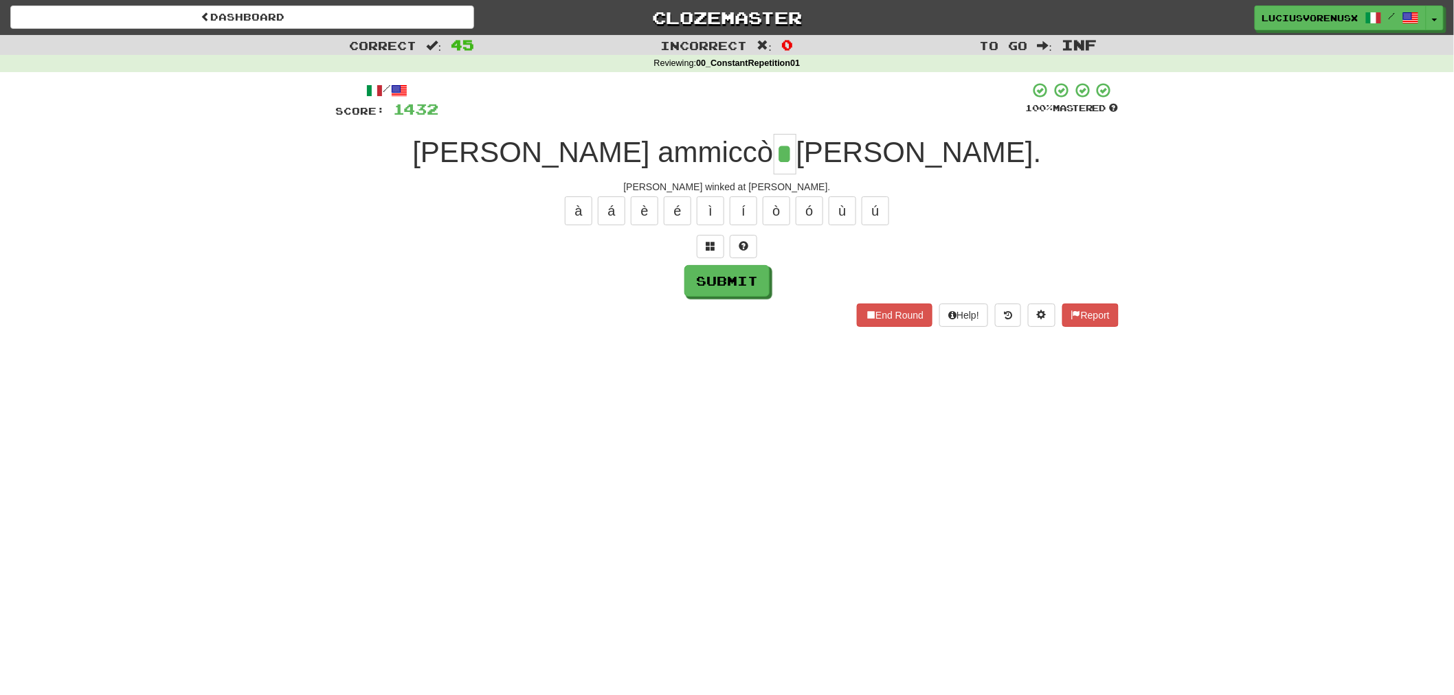
type input "*"
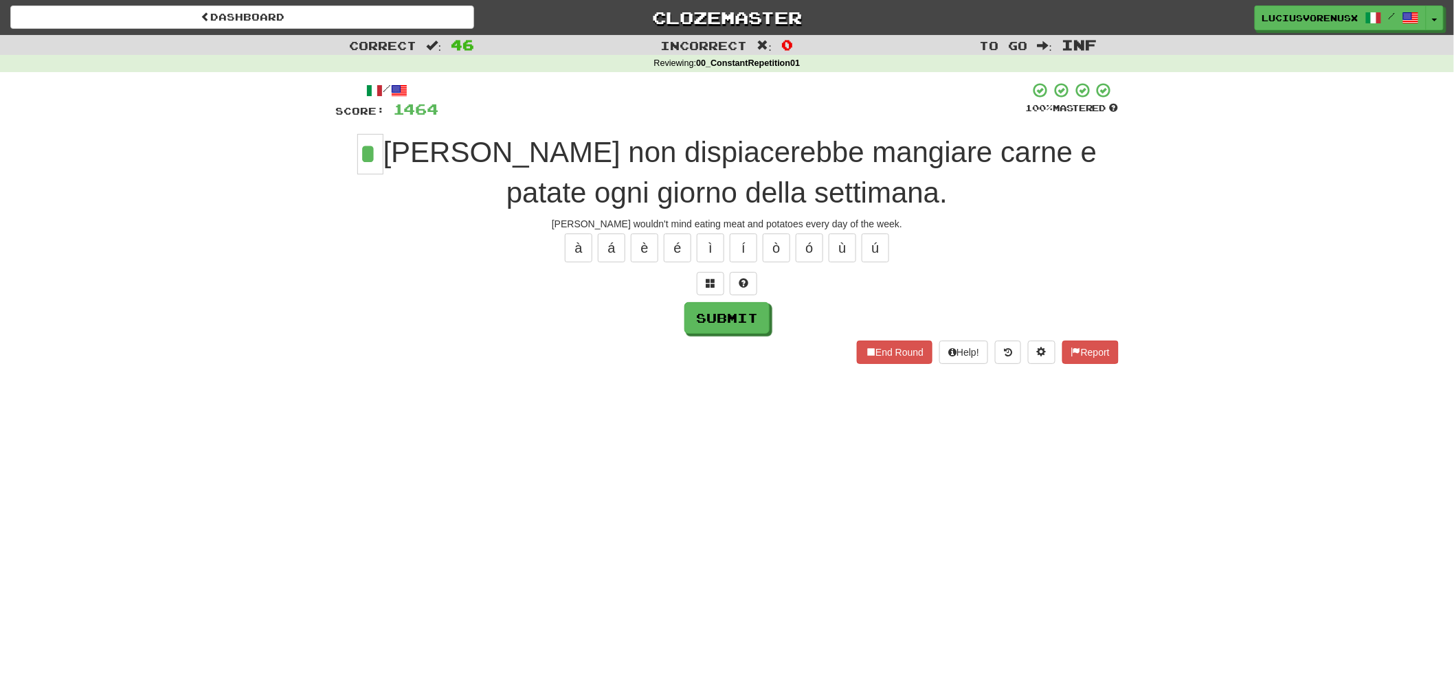
type input "*"
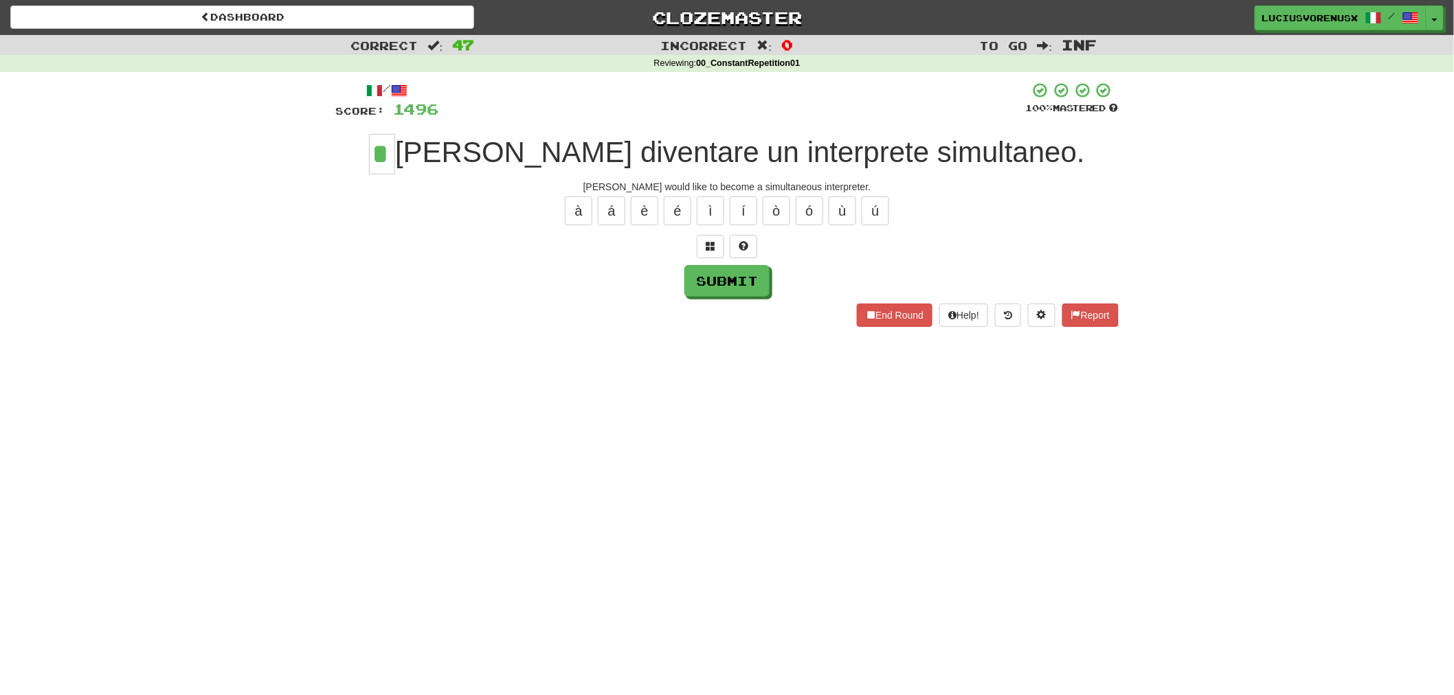
type input "*"
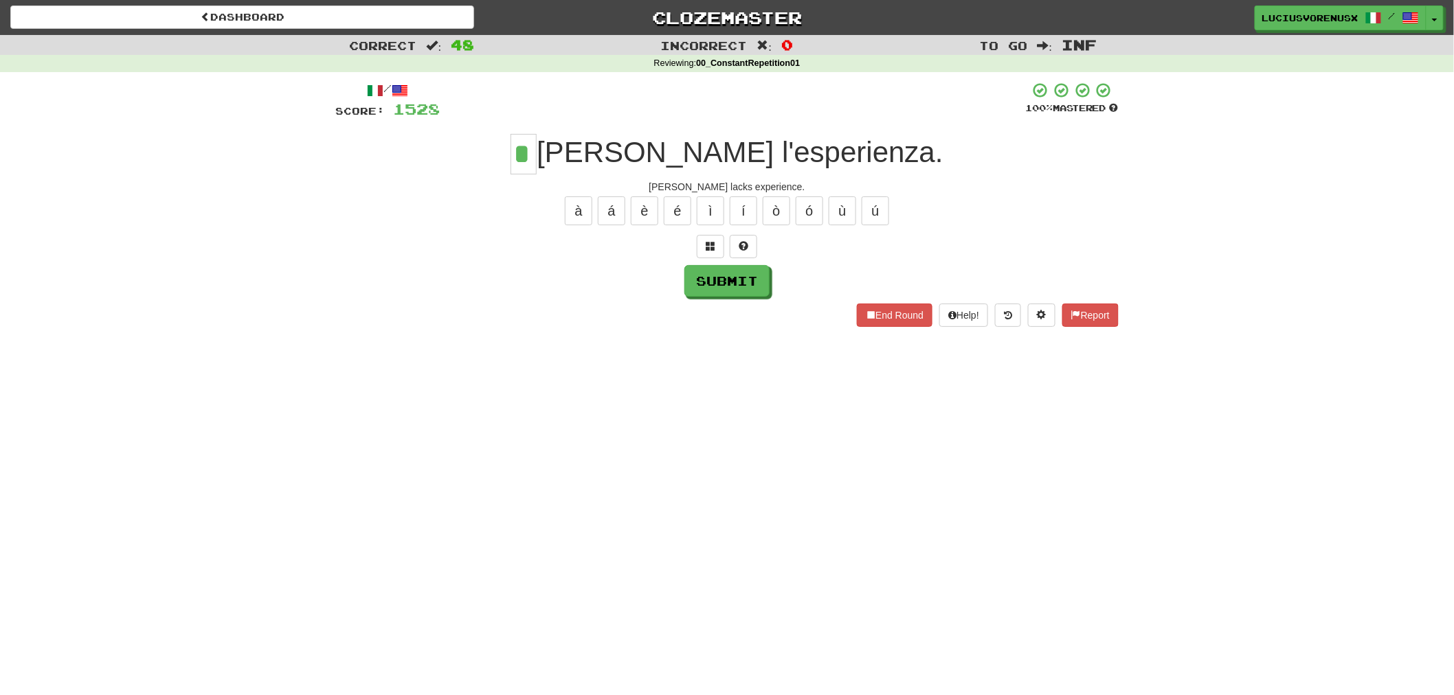
type input "*"
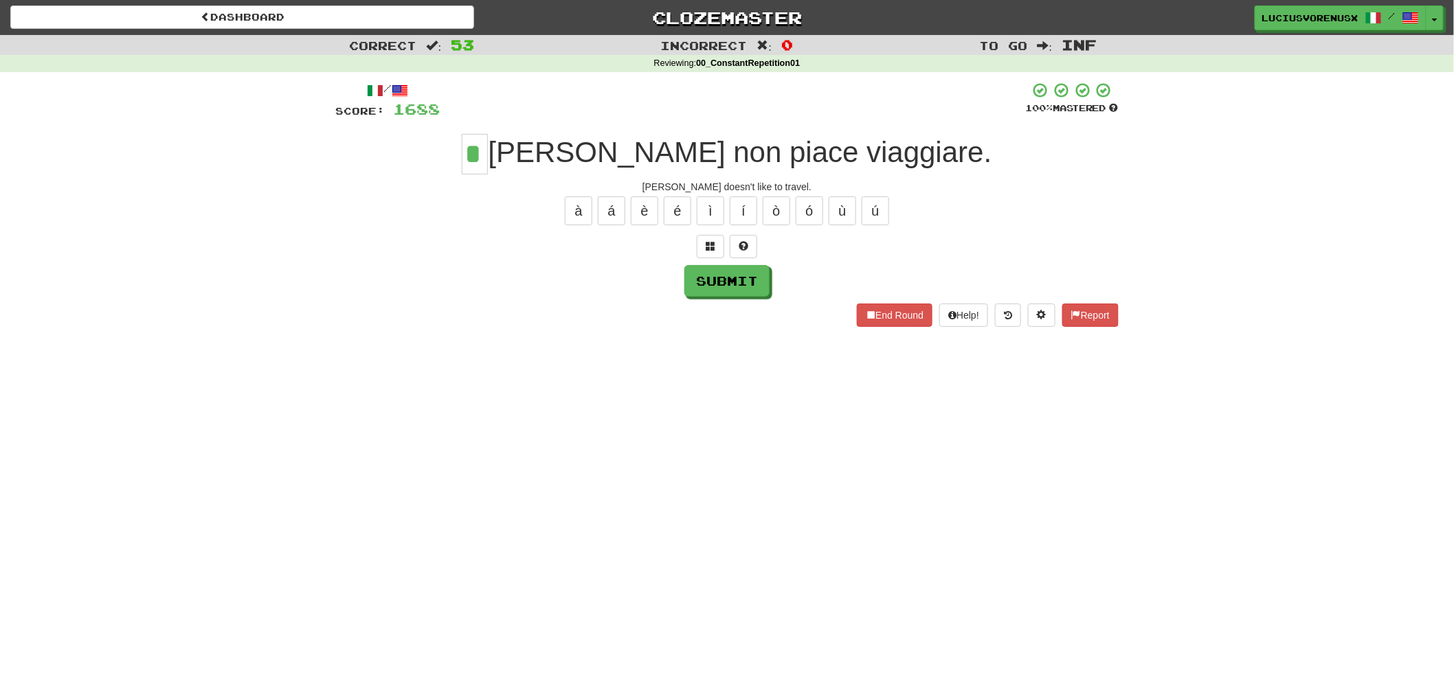
type input "*"
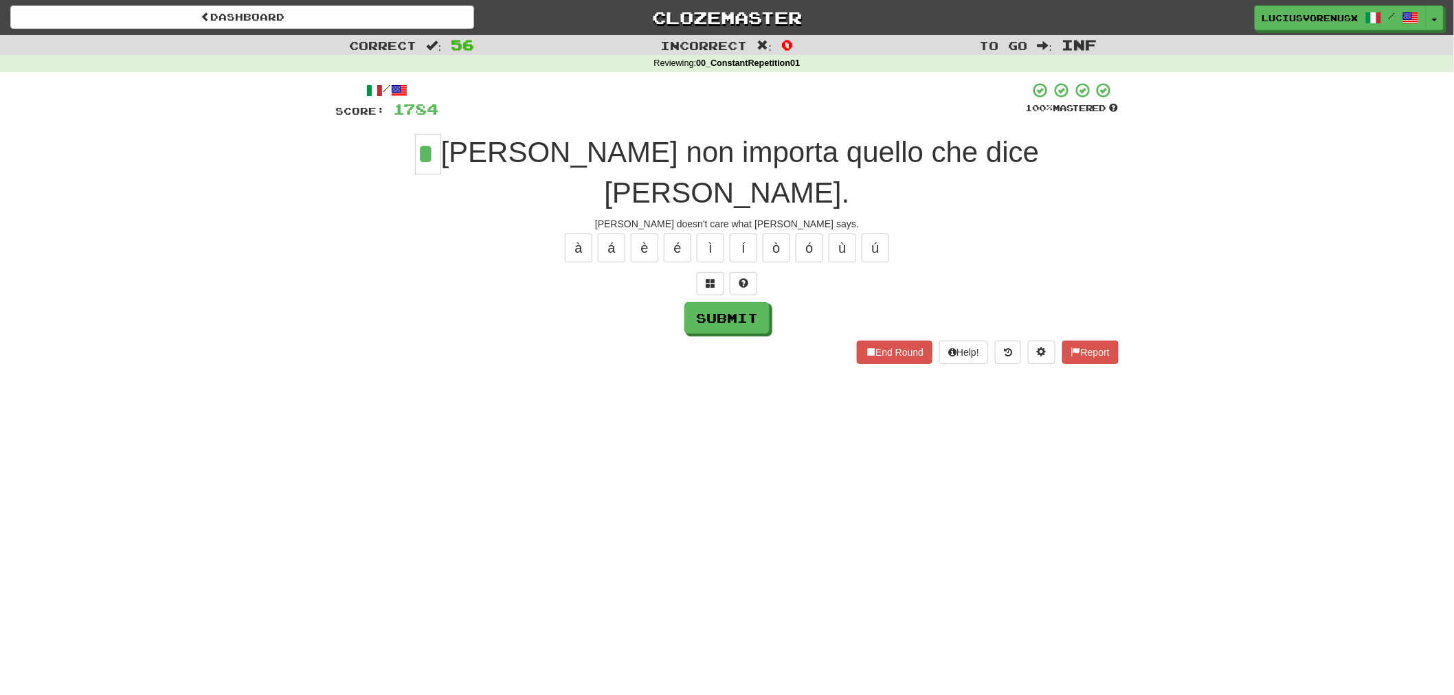
type input "*"
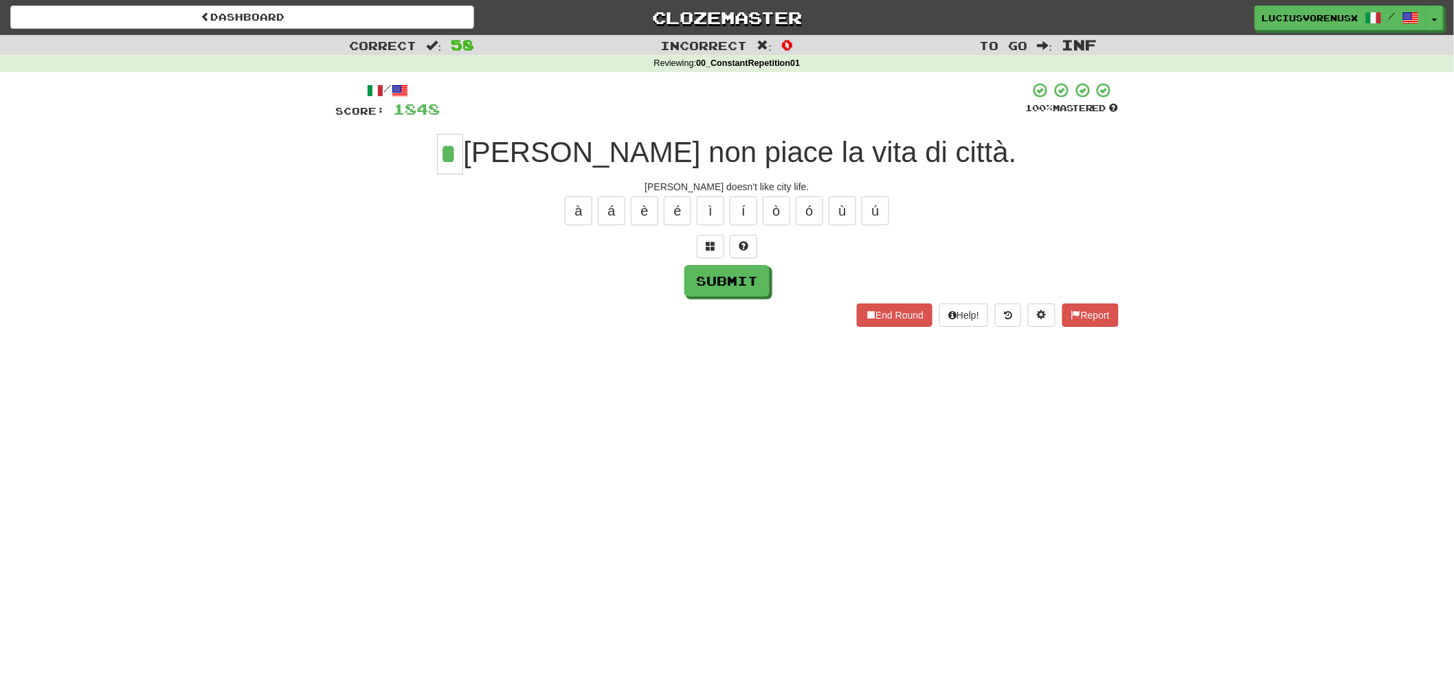
type input "*"
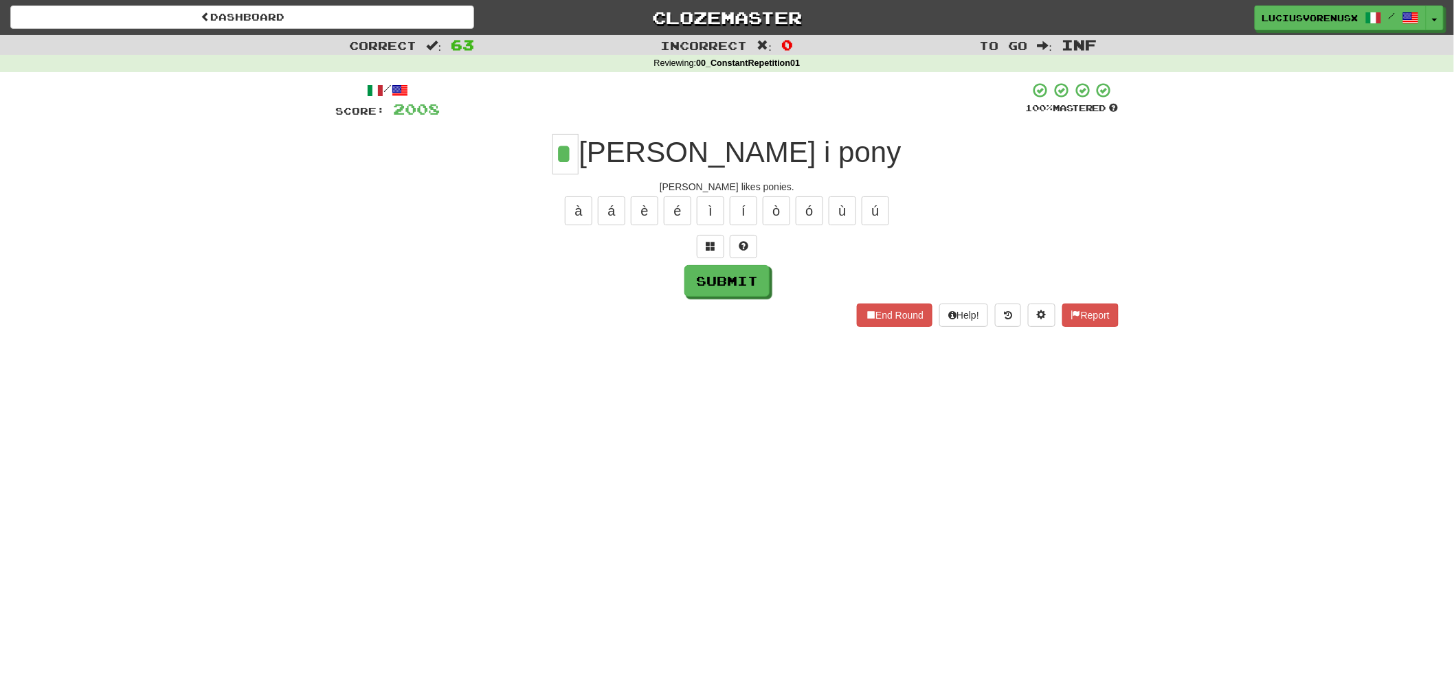
type input "*"
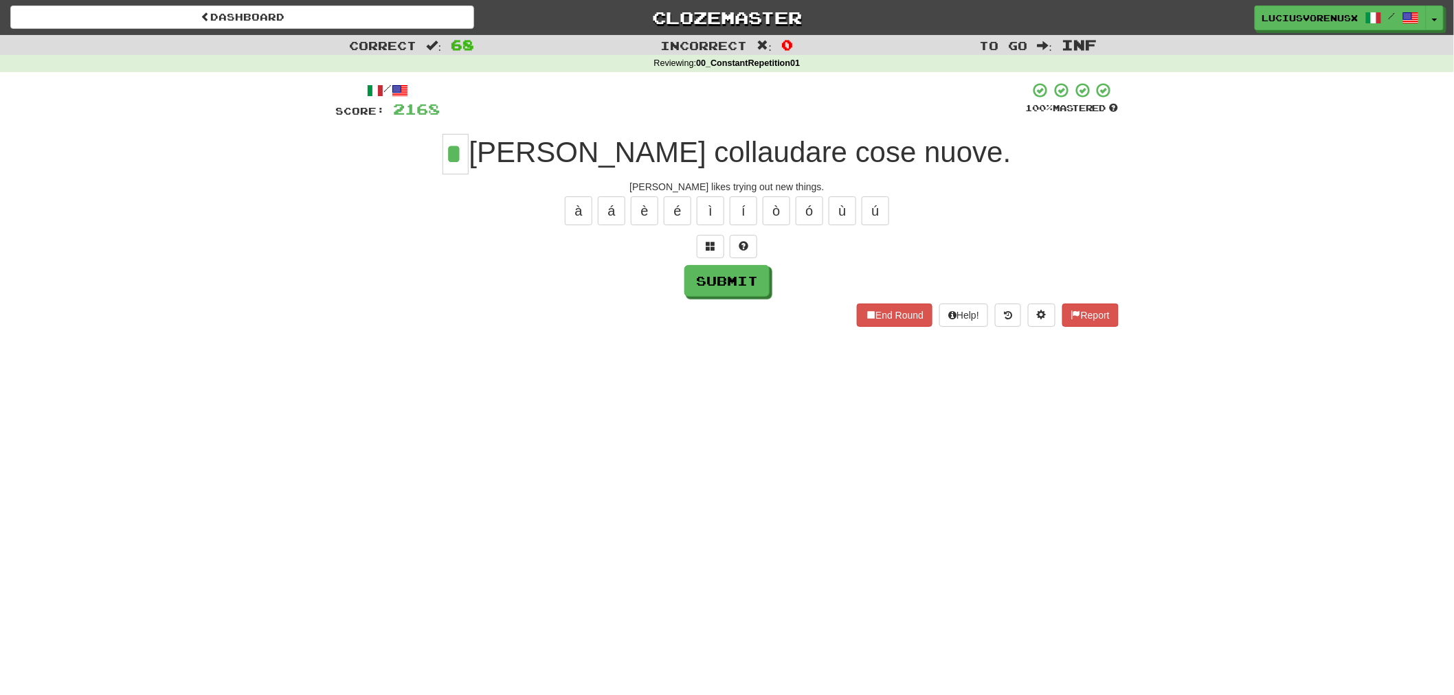
type input "*"
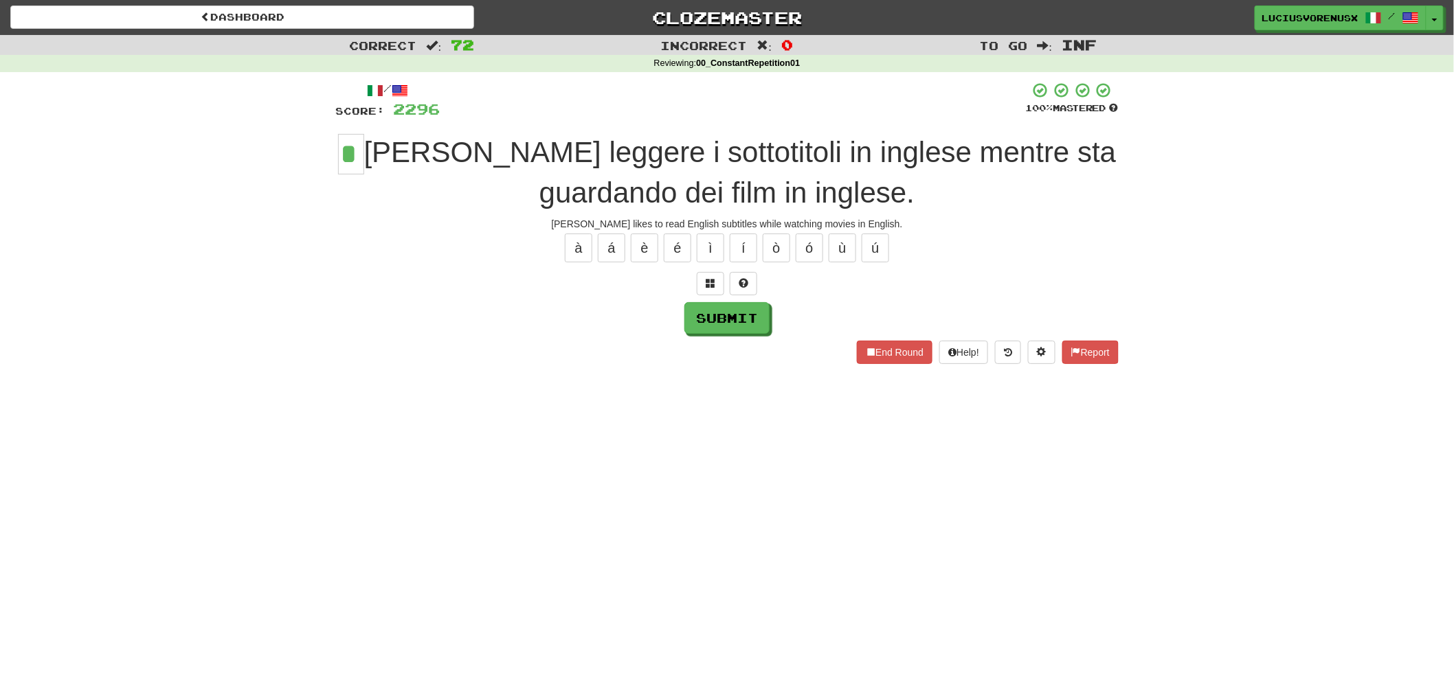
type input "*"
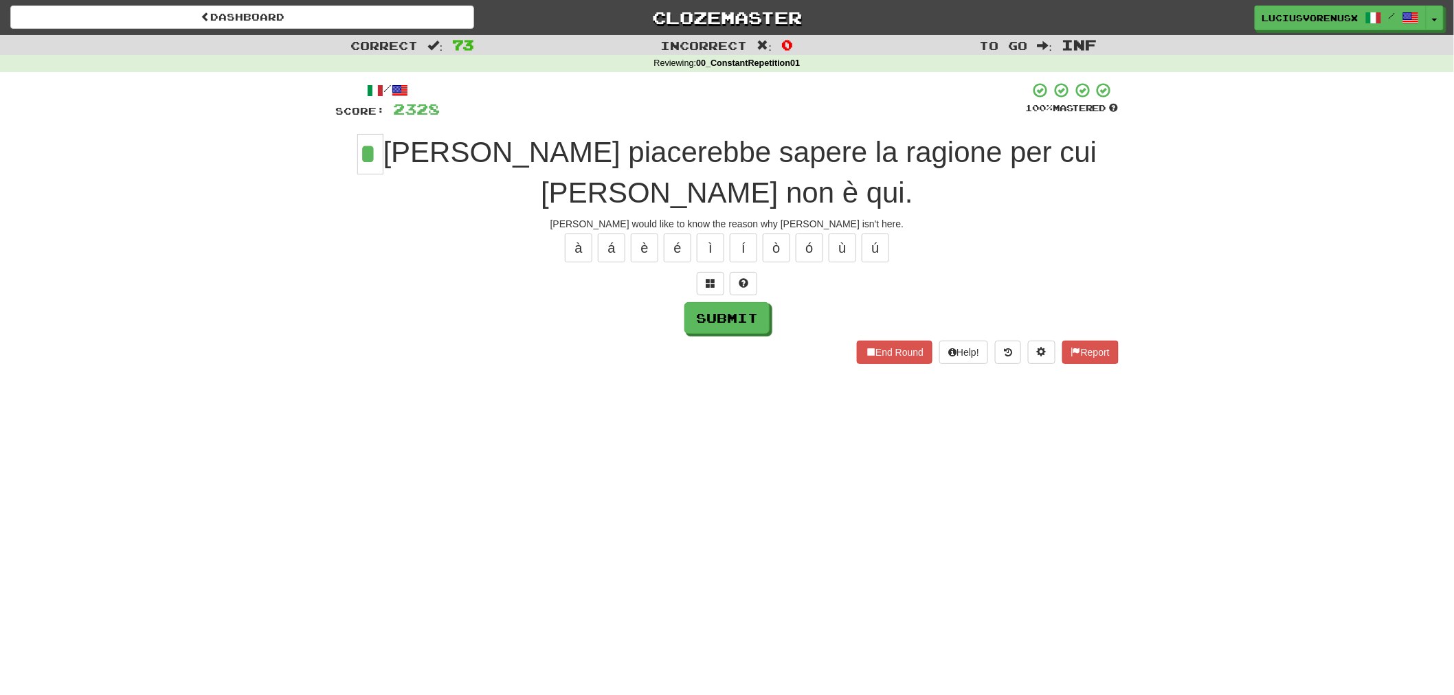
type input "*"
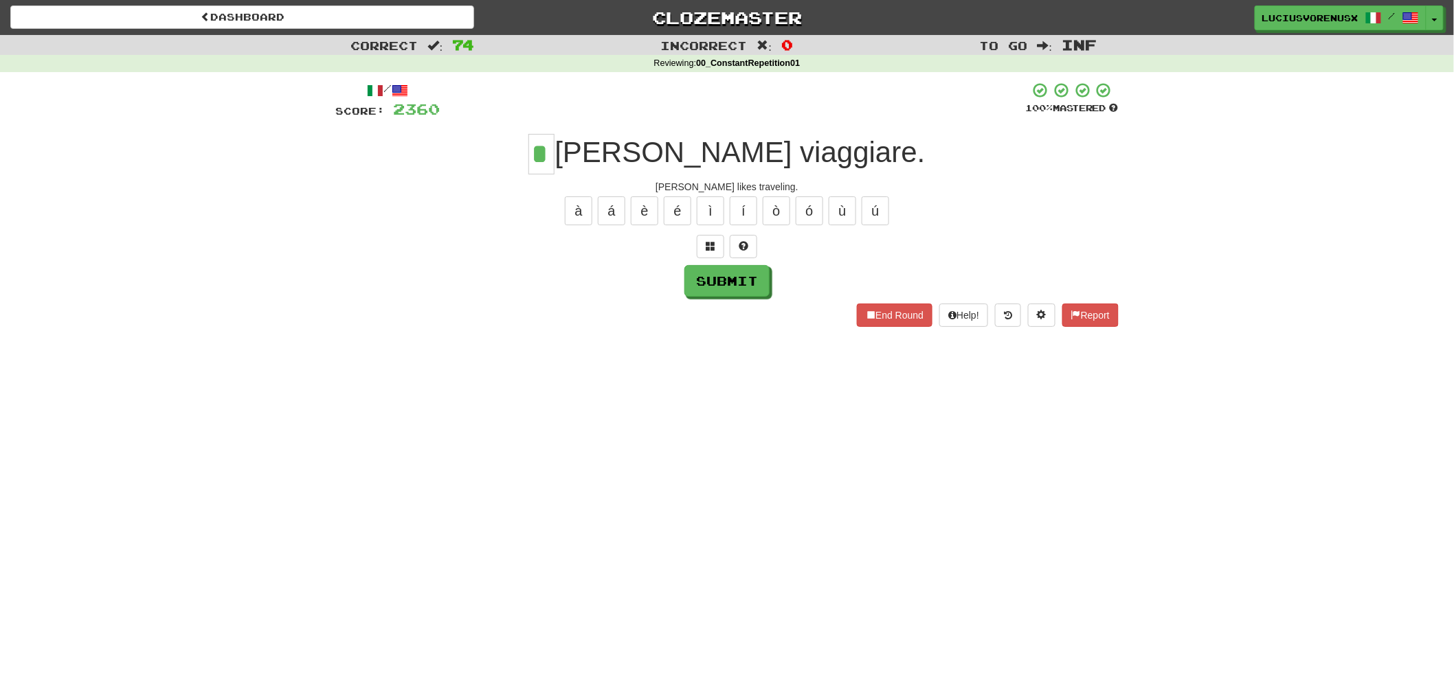
type input "*"
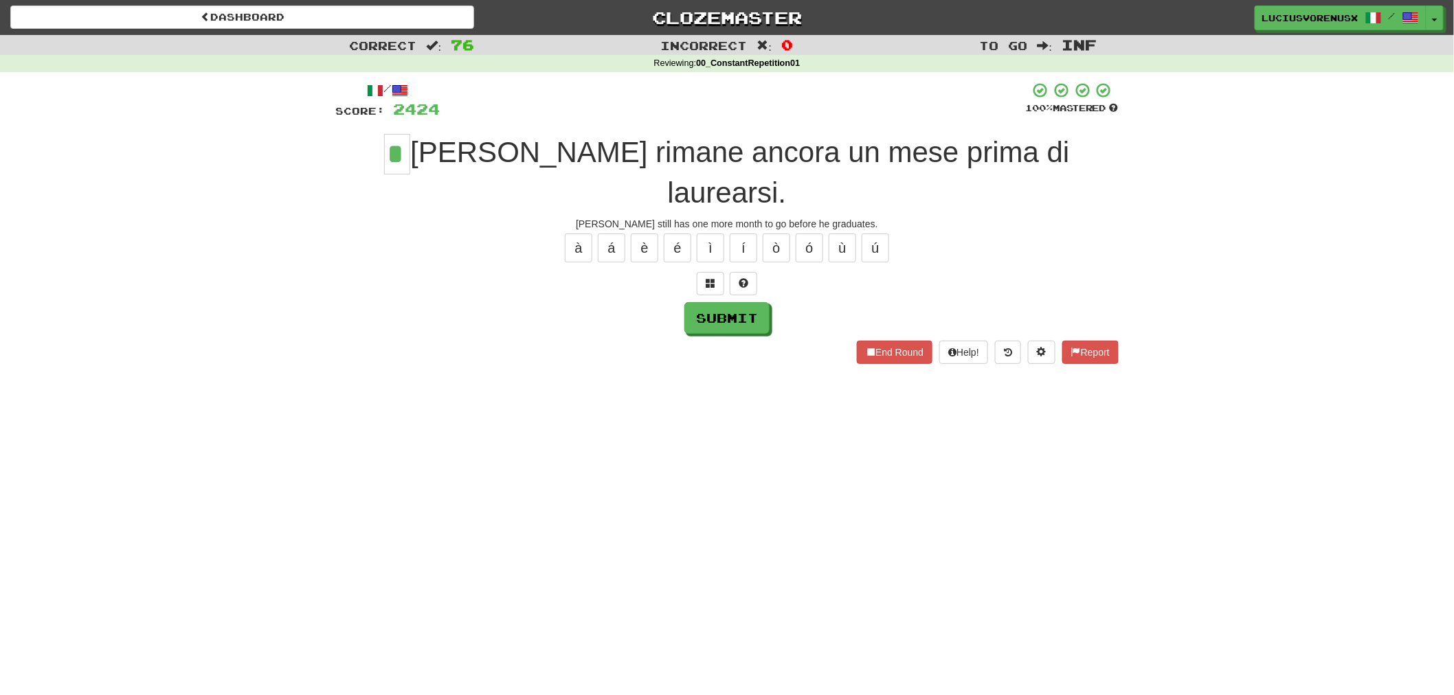
type input "*"
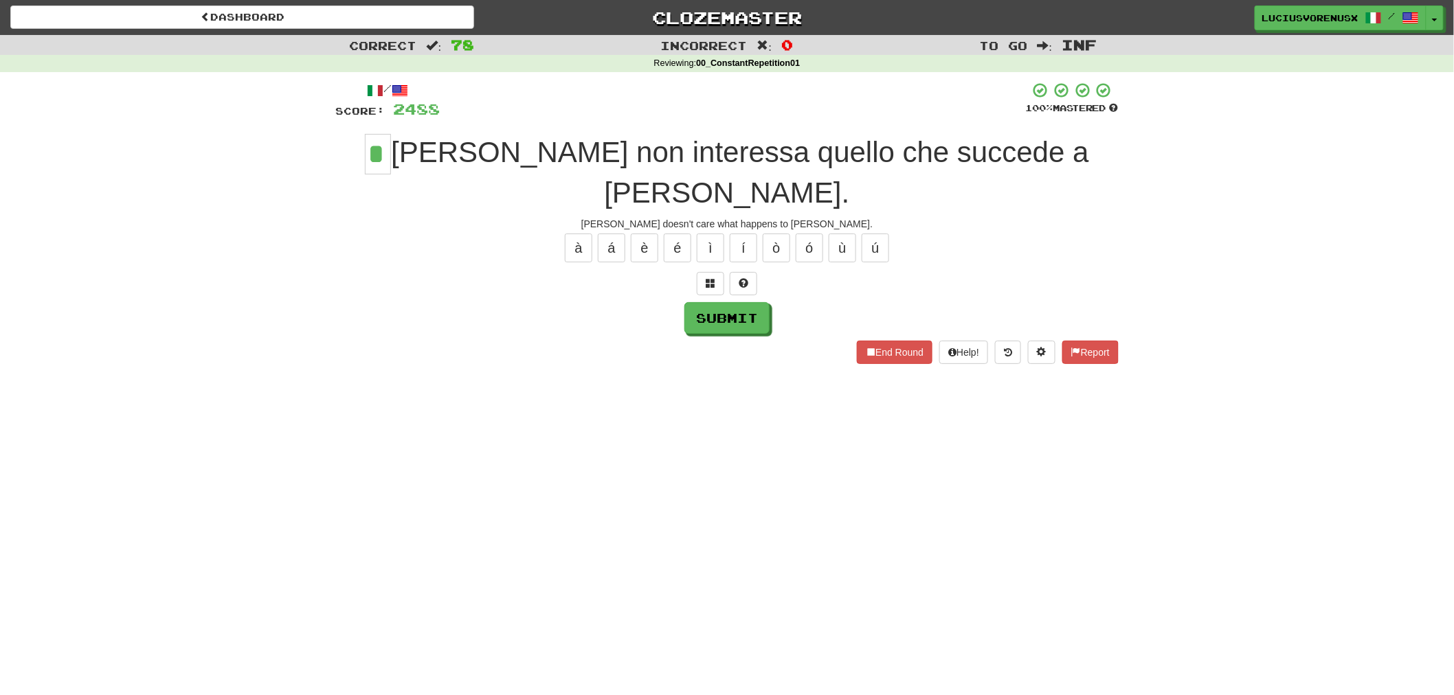
type input "*"
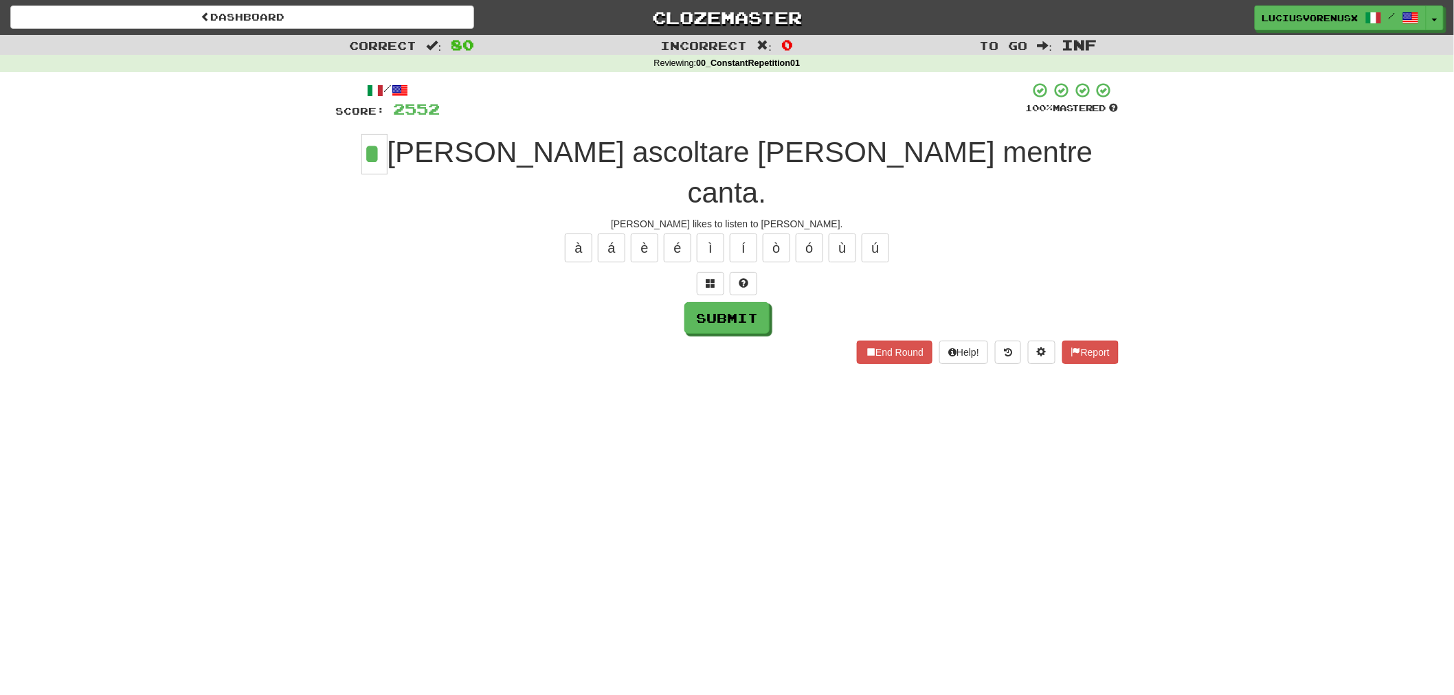
type input "*"
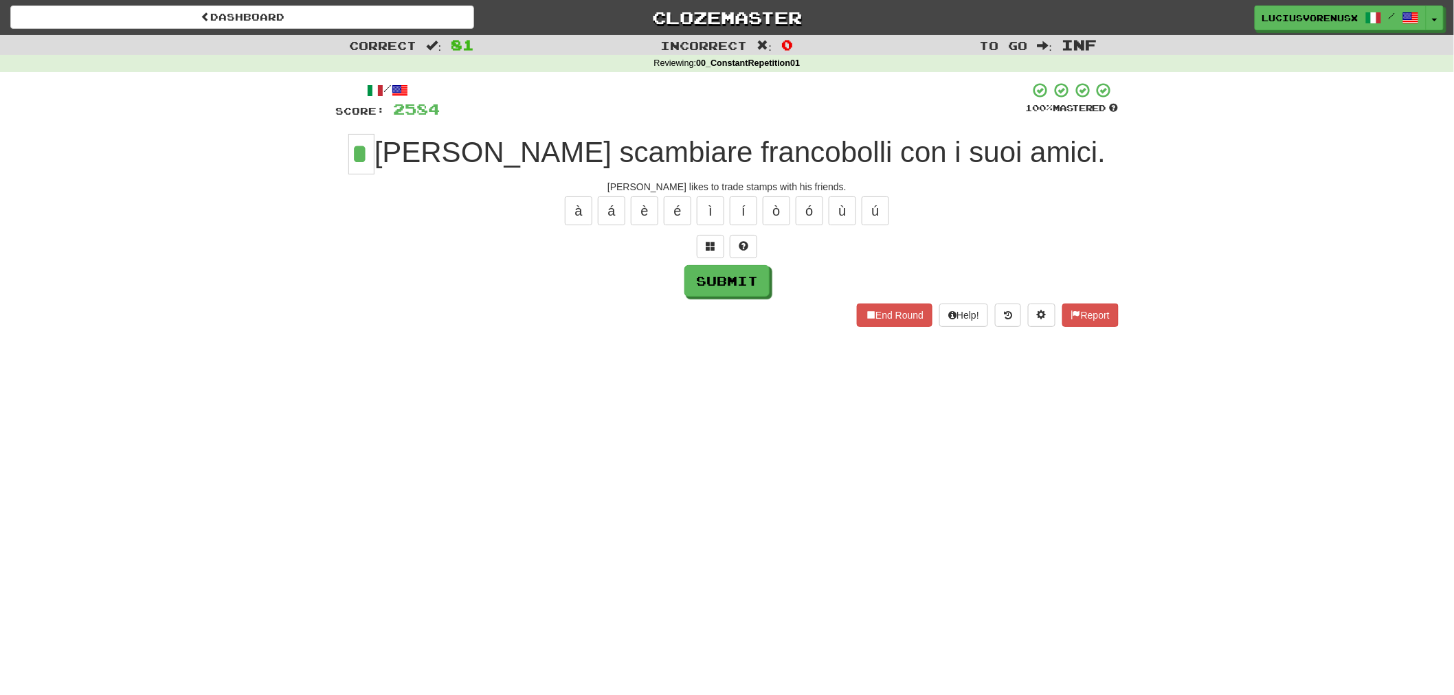
type input "*"
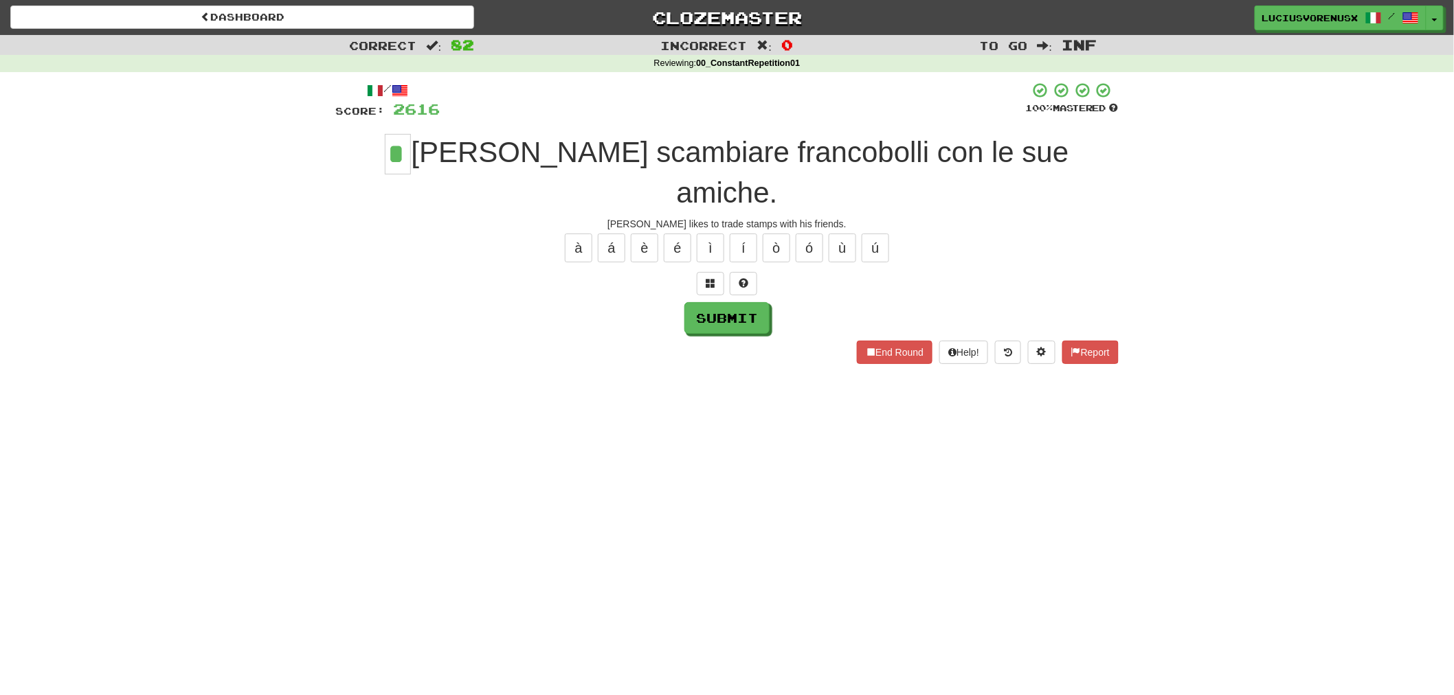
type input "*"
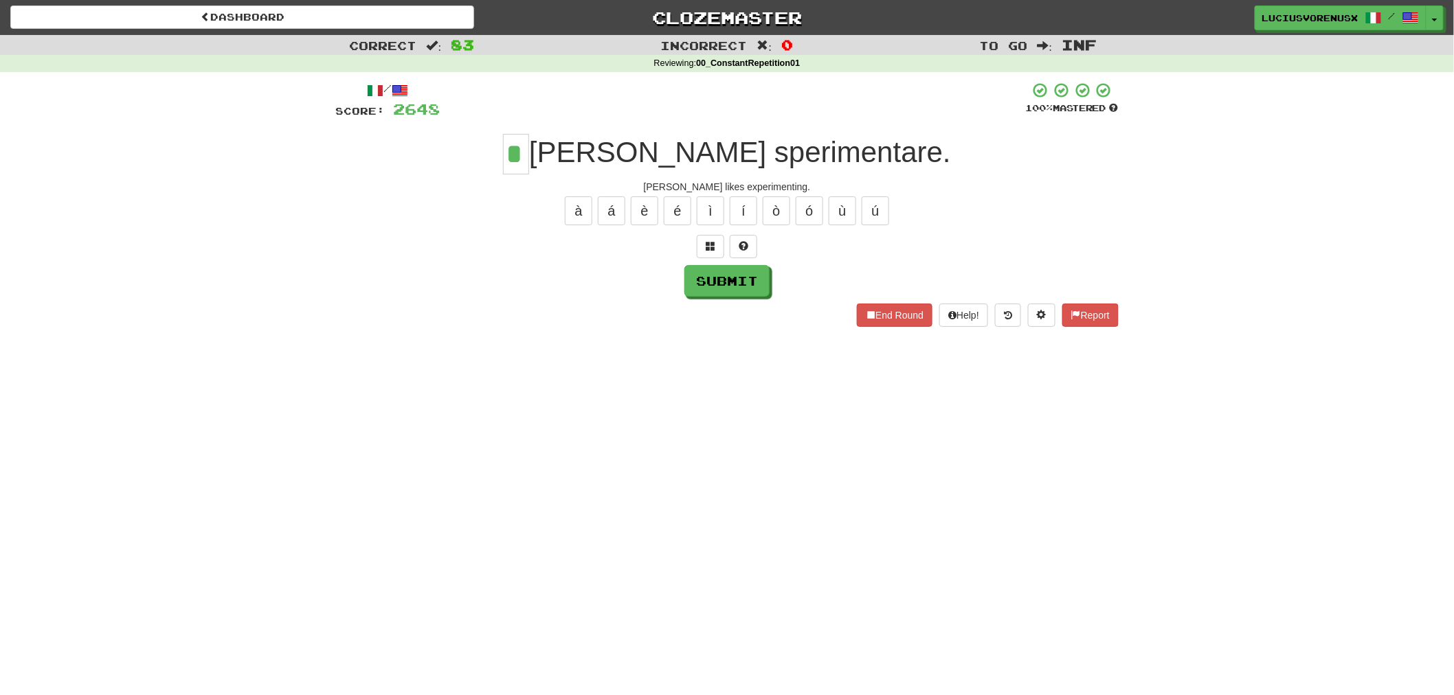
type input "*"
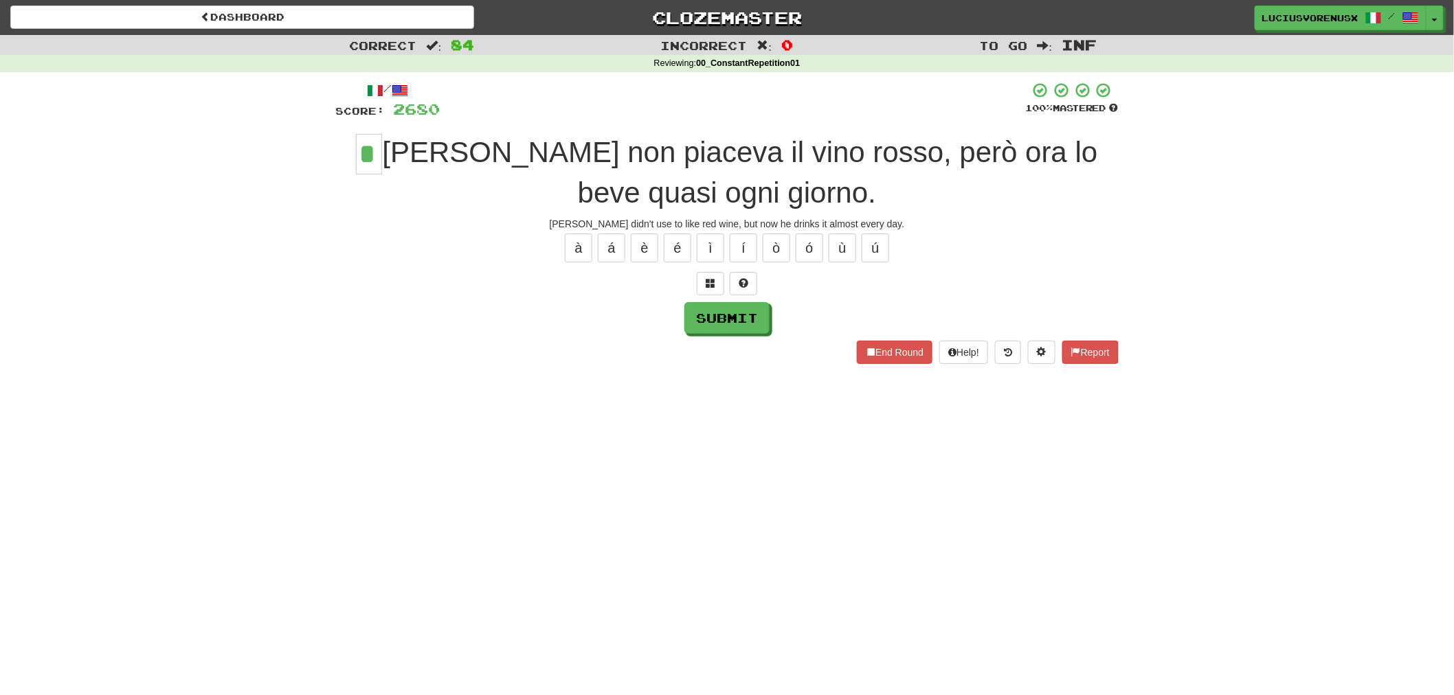
type input "*"
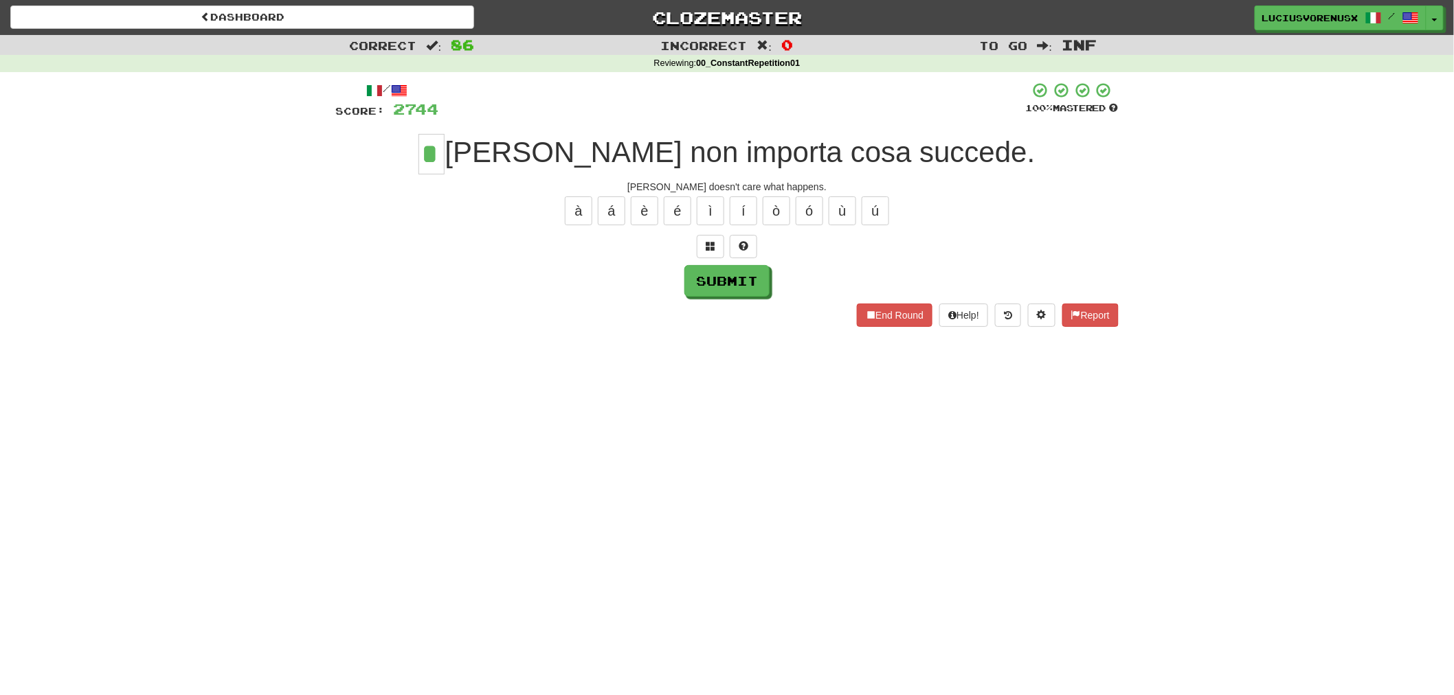
type input "*"
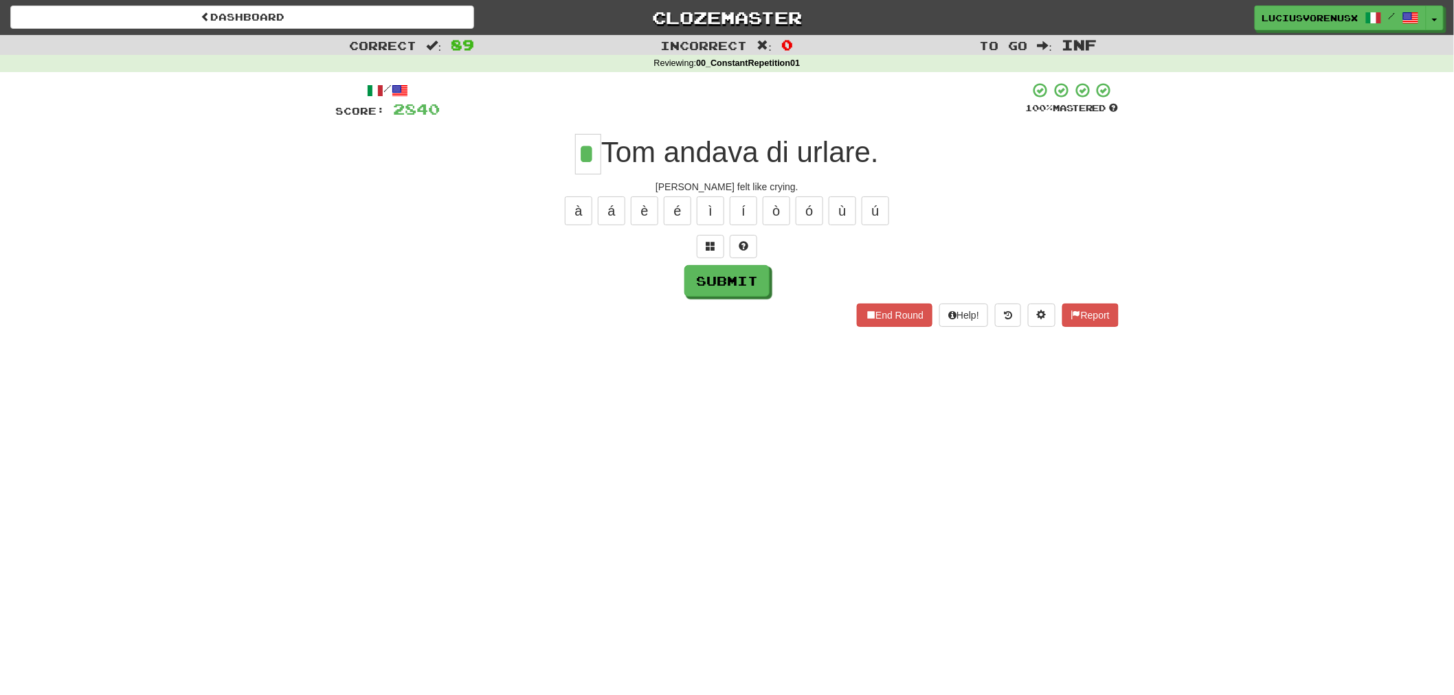
type input "*"
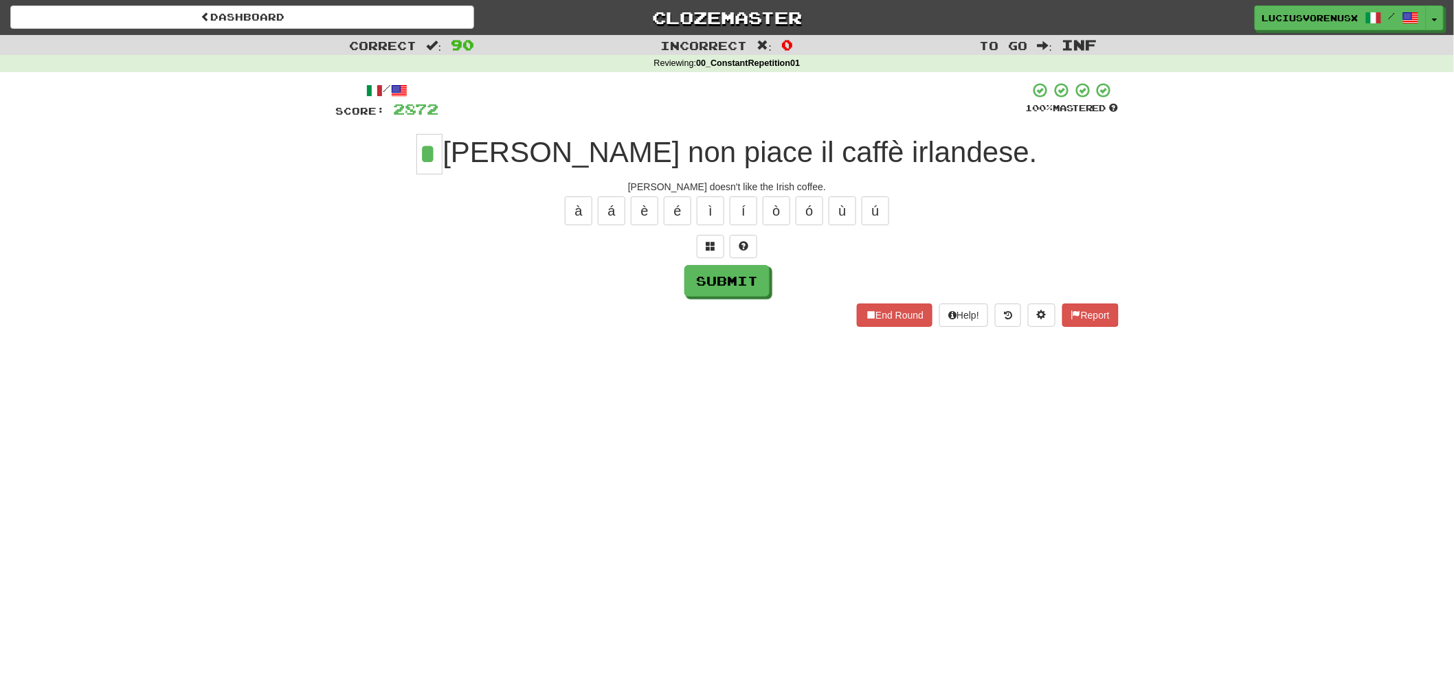
type input "*"
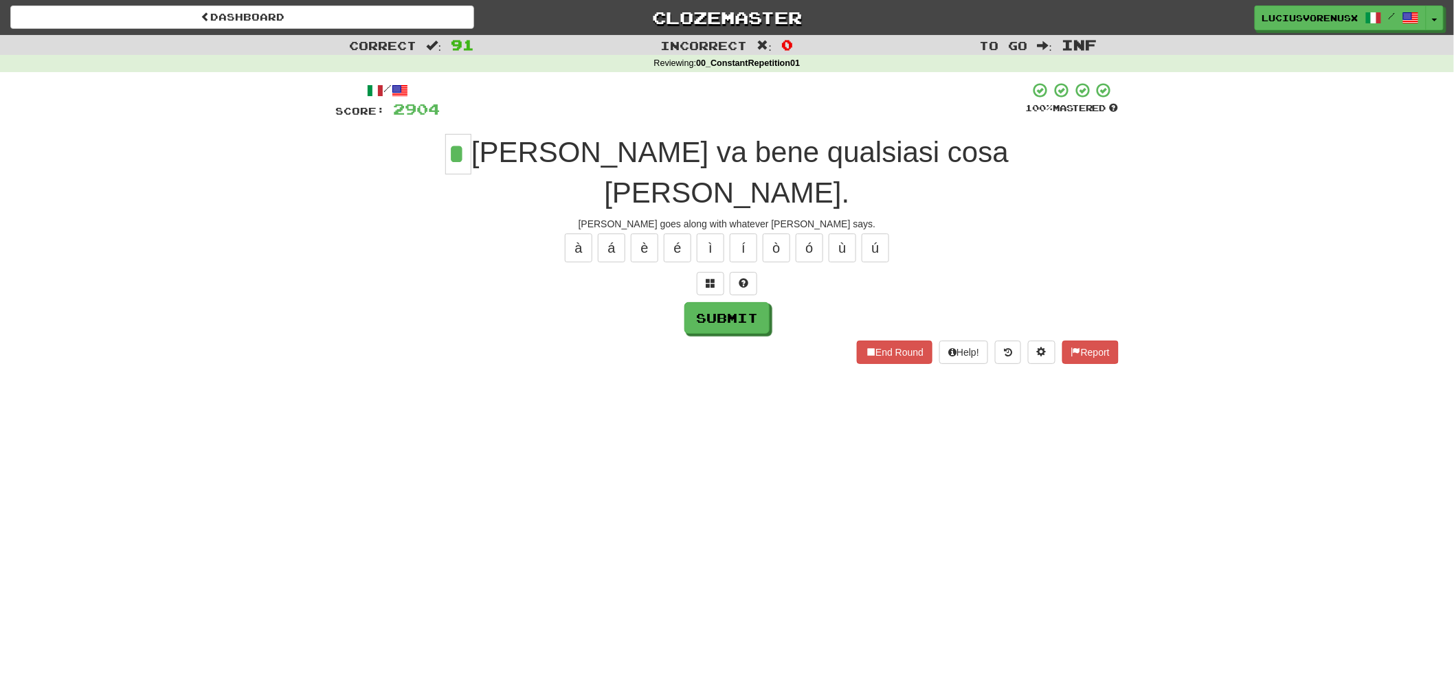
type input "*"
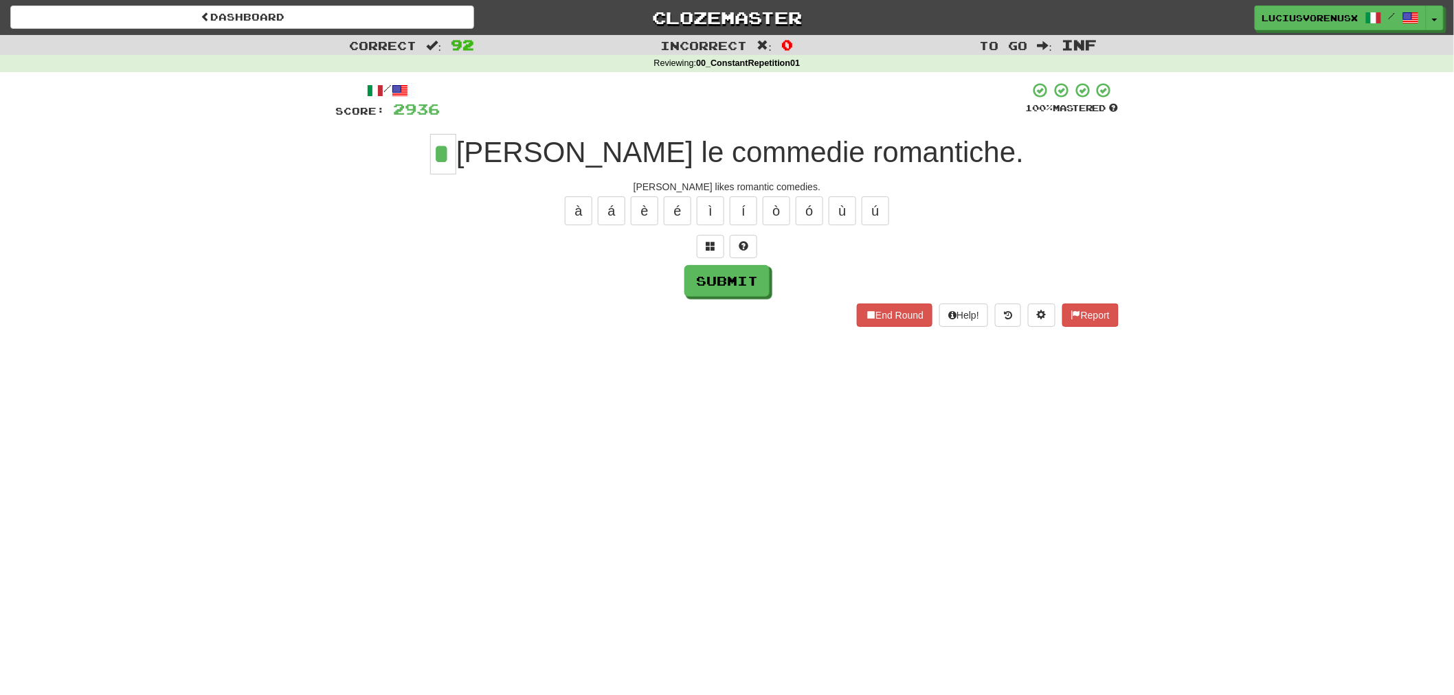
type input "*"
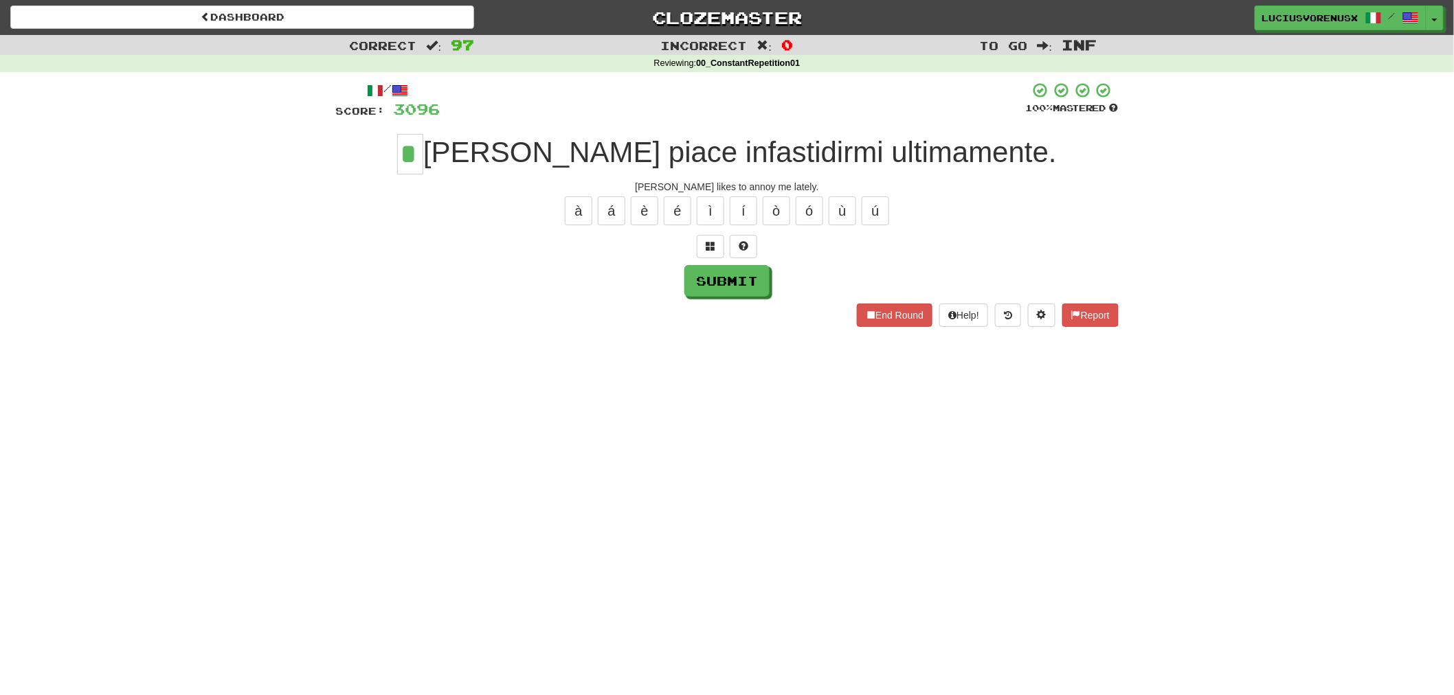
type input "*"
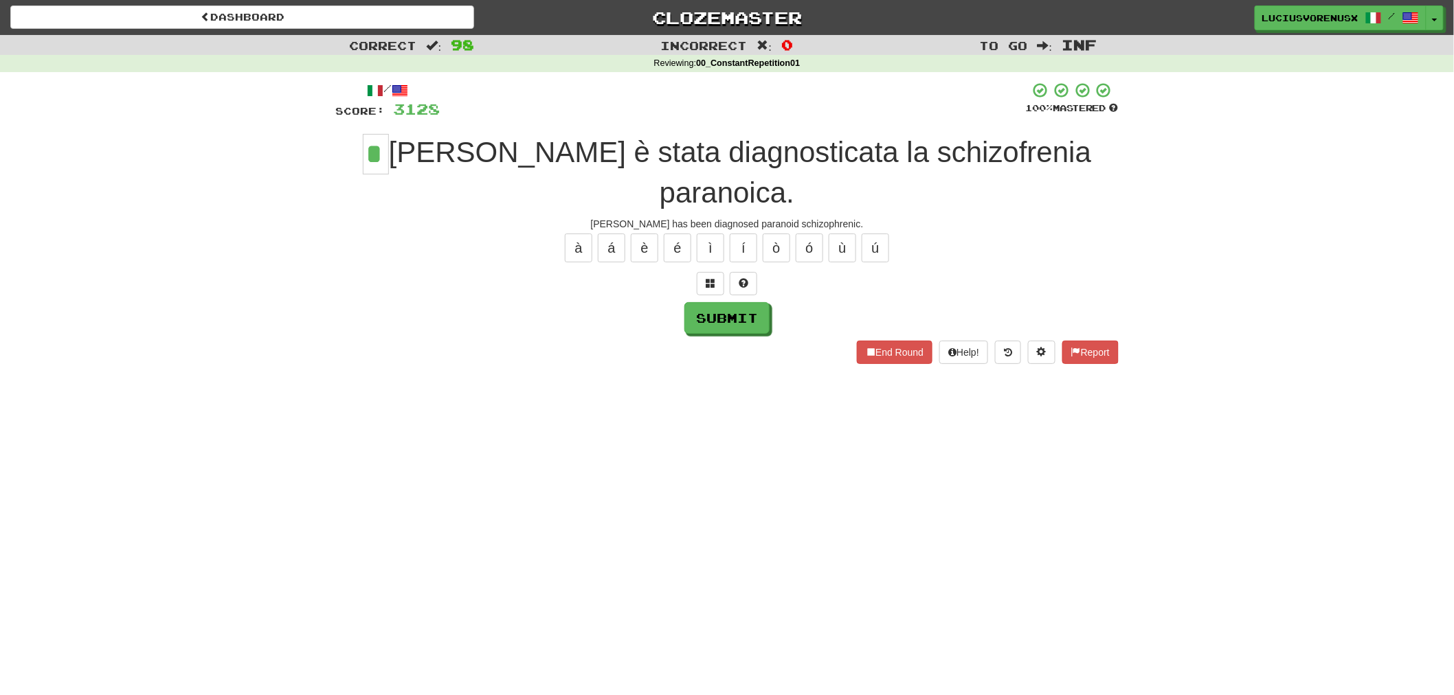
type input "*"
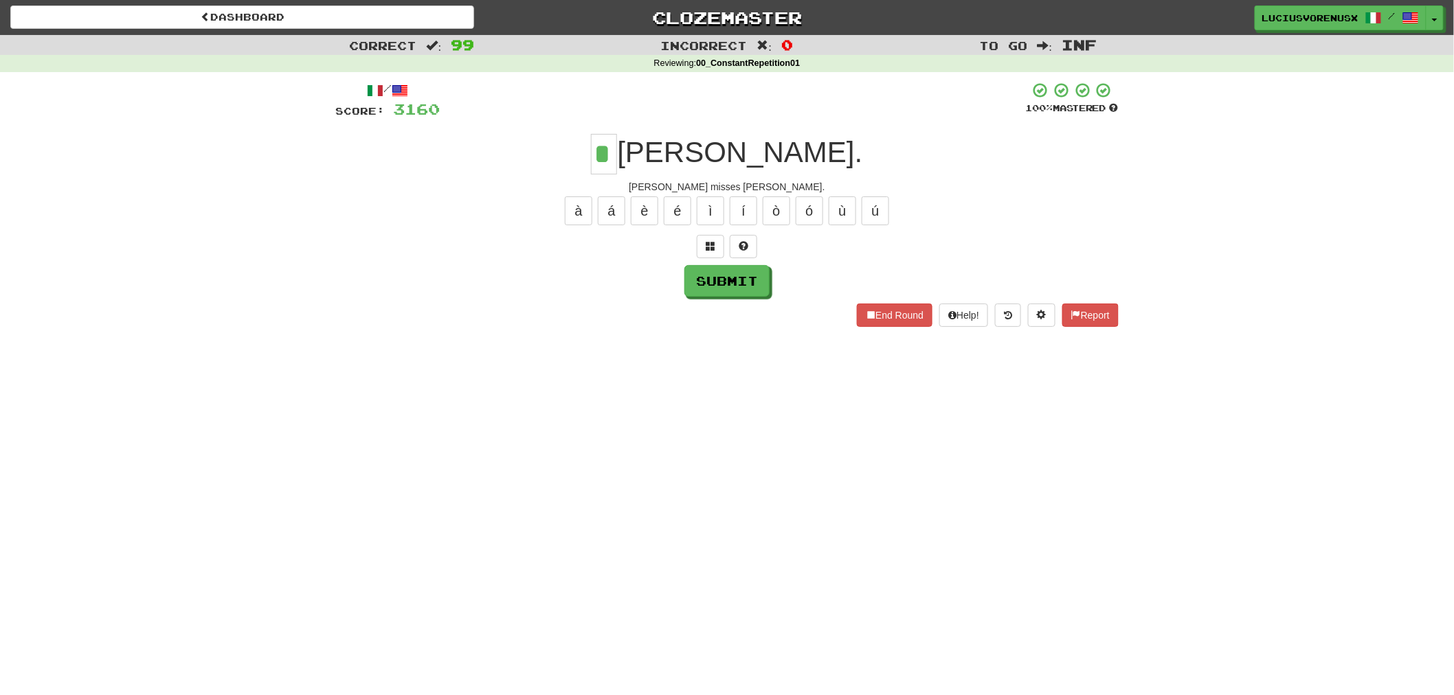
type input "*"
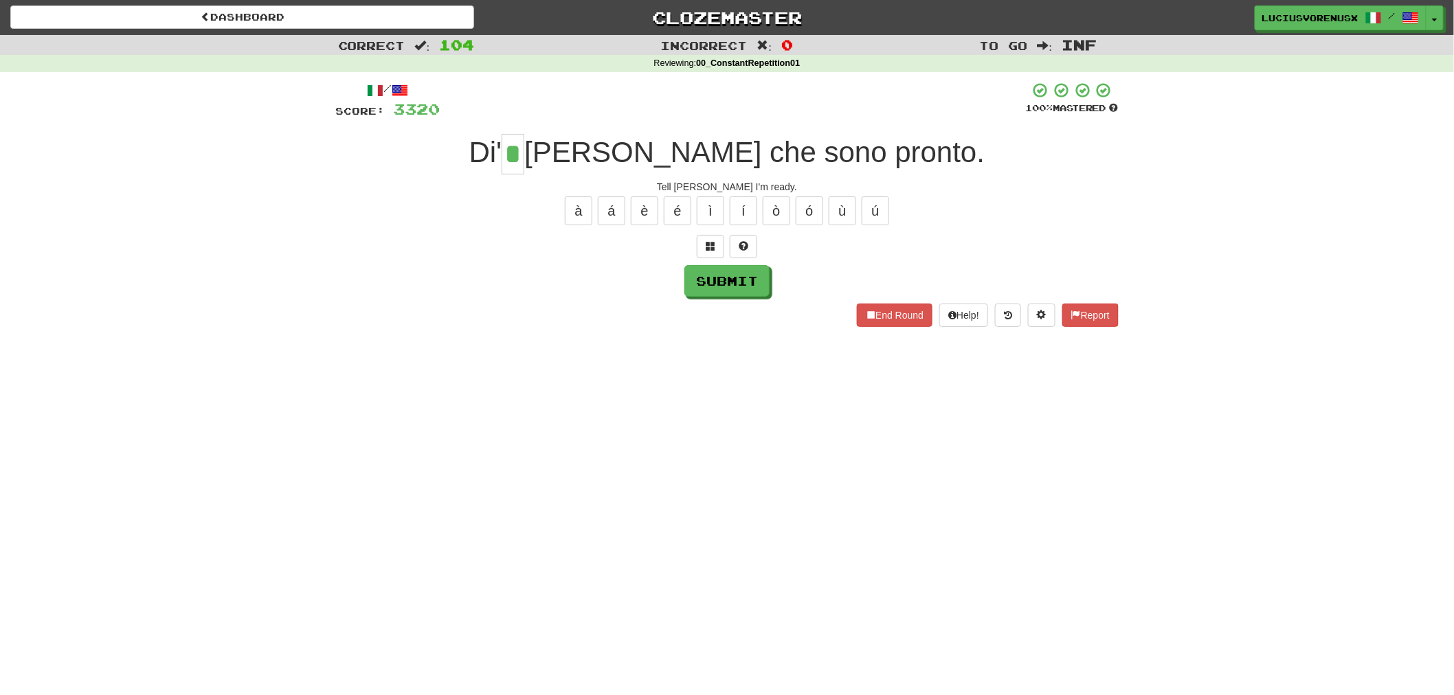
type input "*"
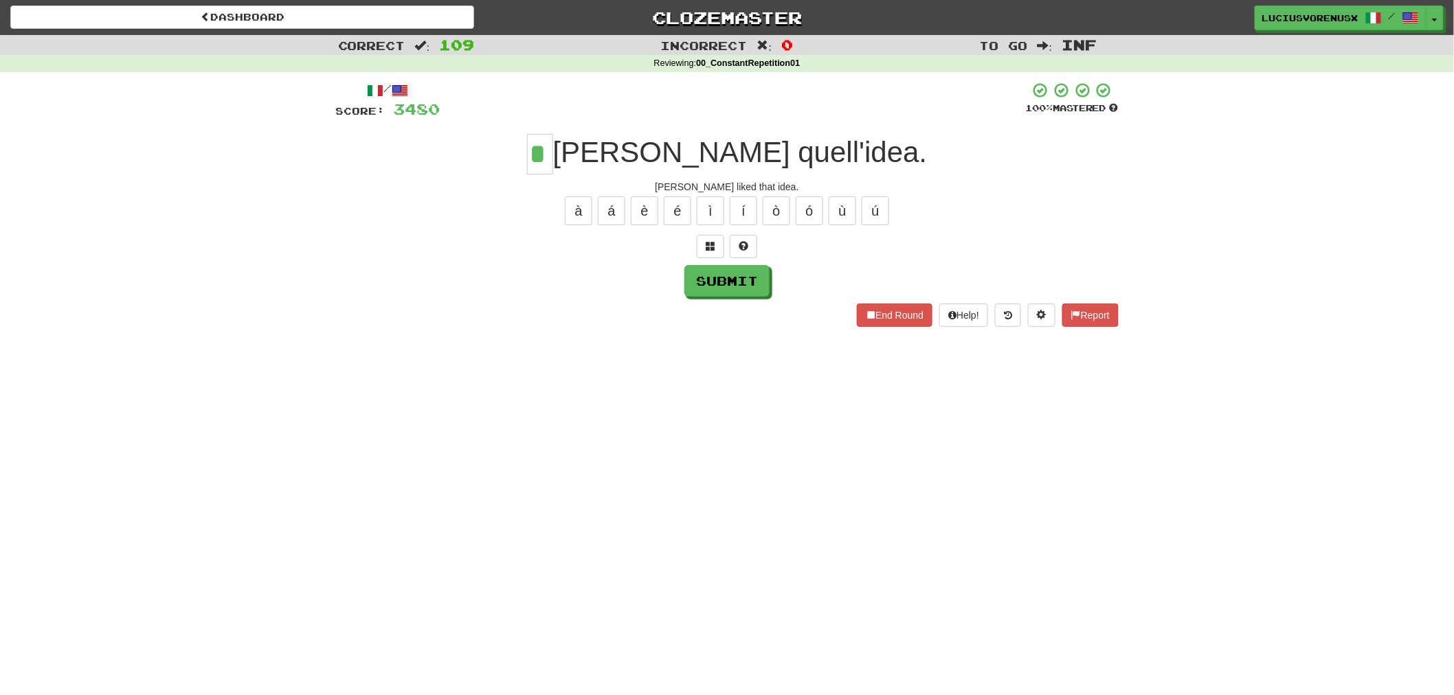
type input "*"
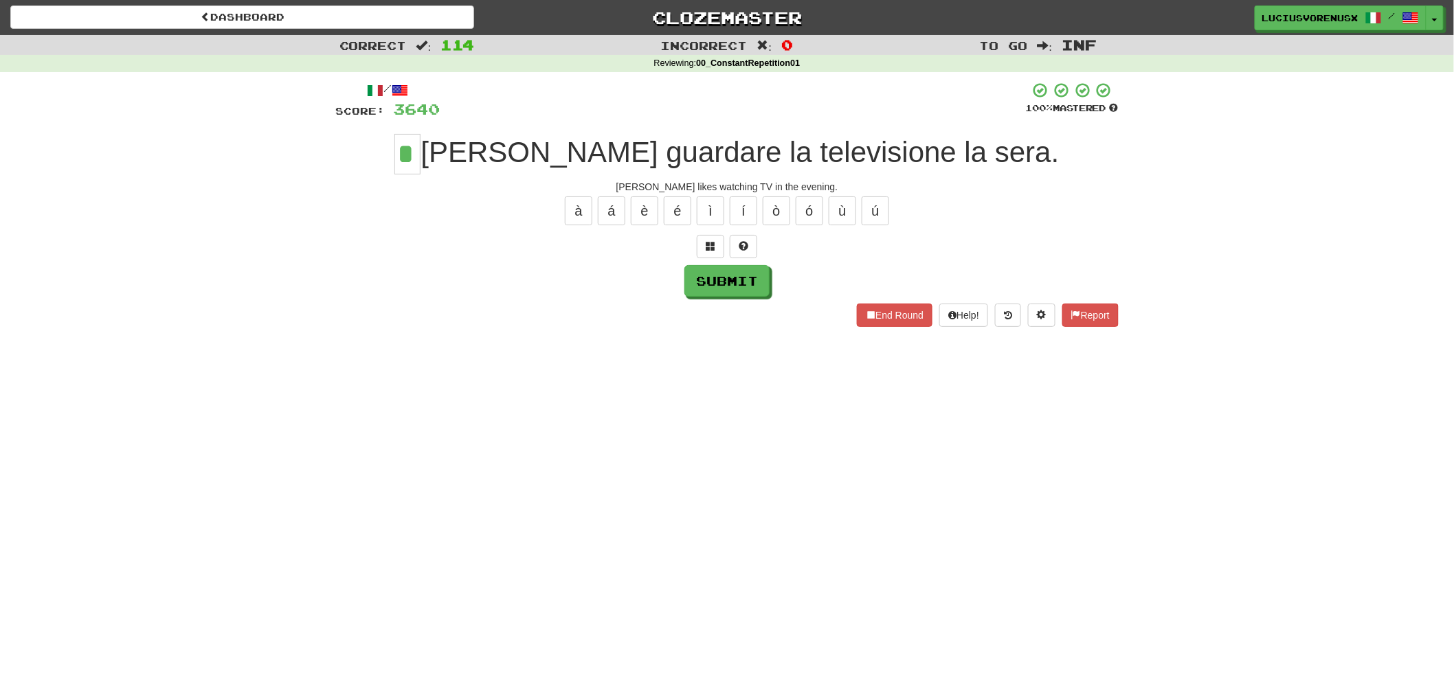
type input "*"
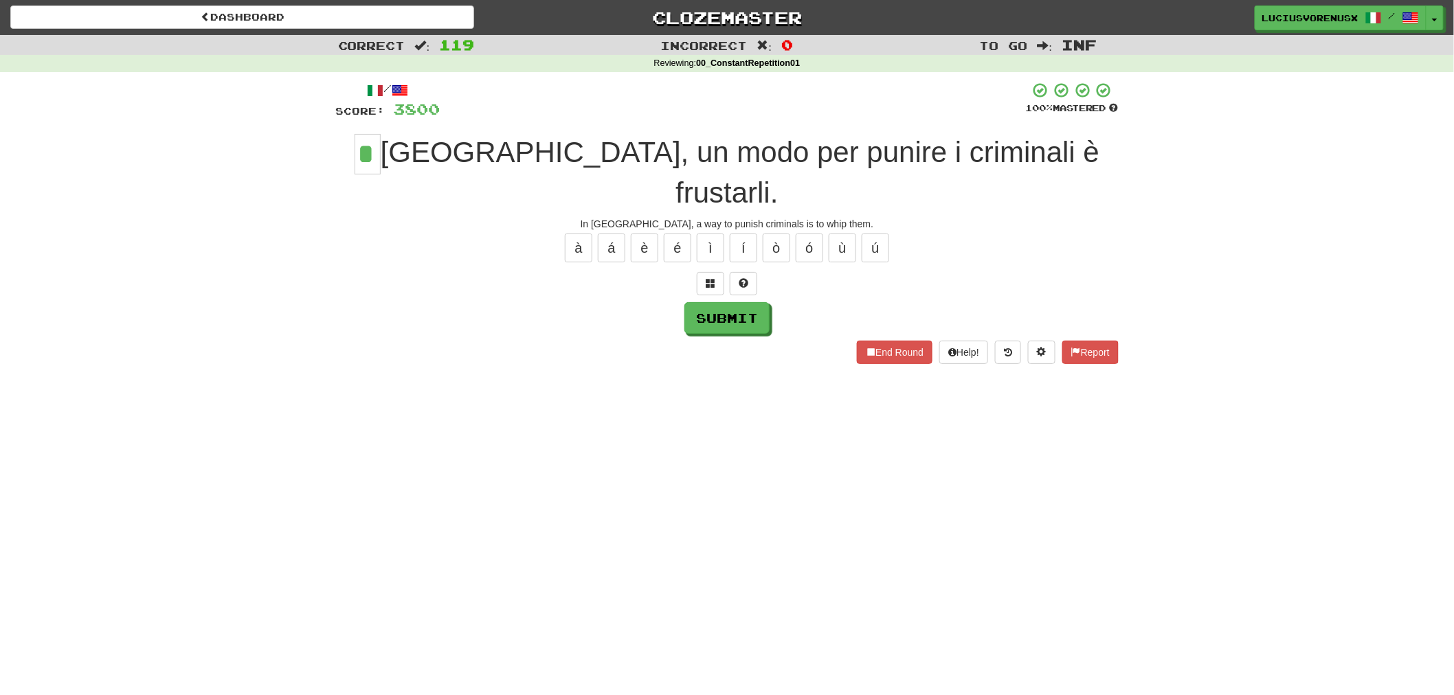
type input "*"
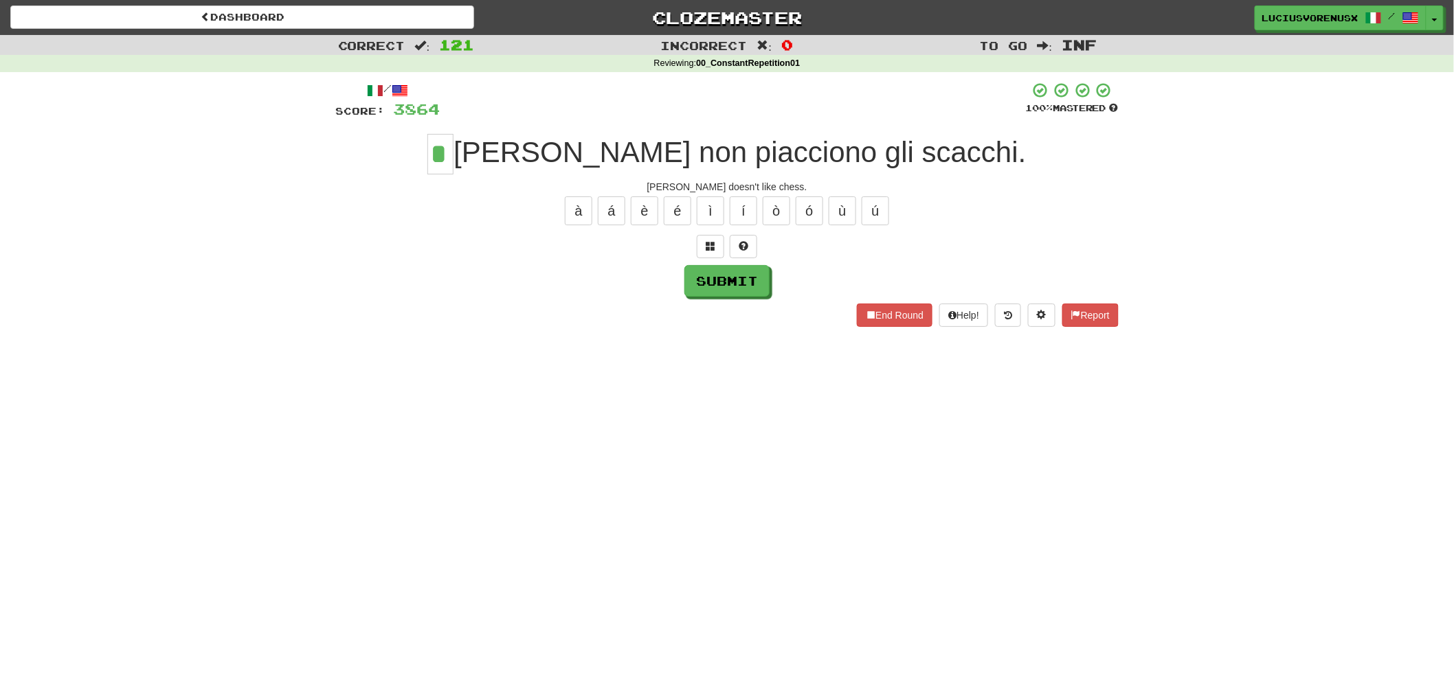
type input "*"
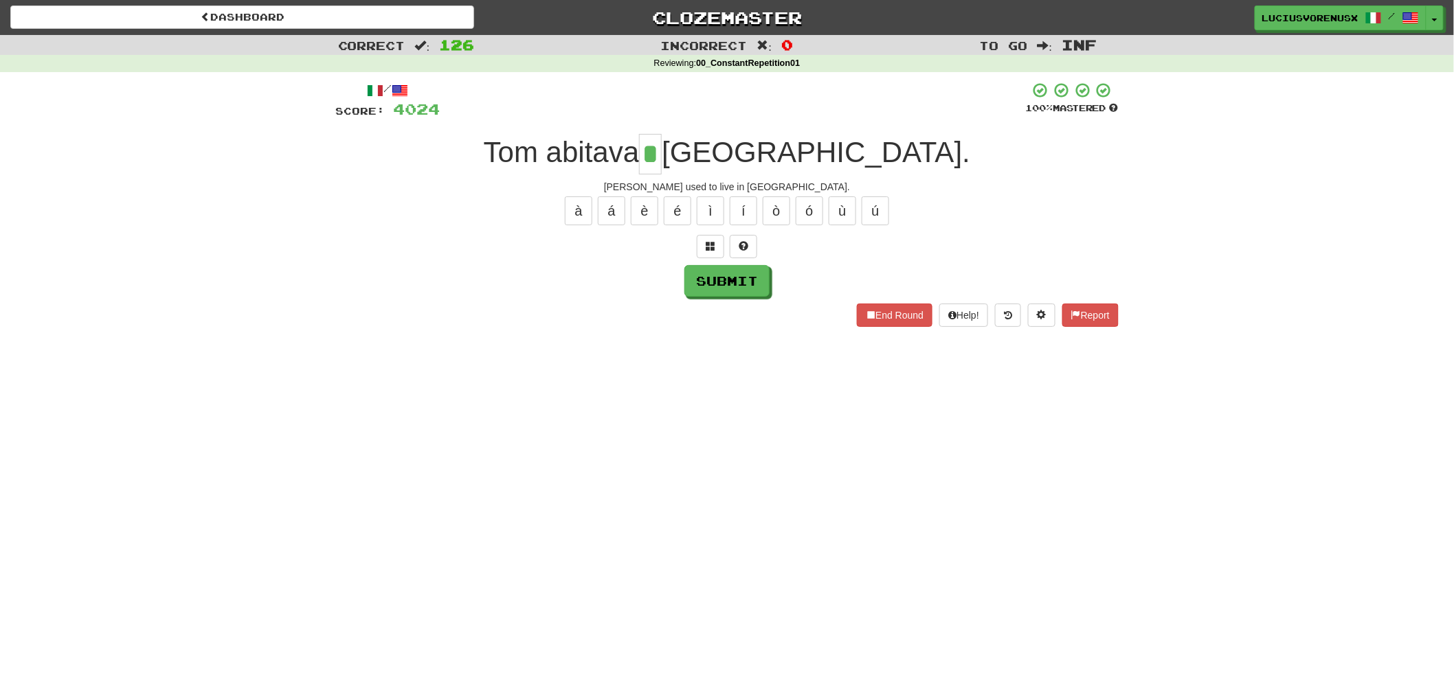
type input "*"
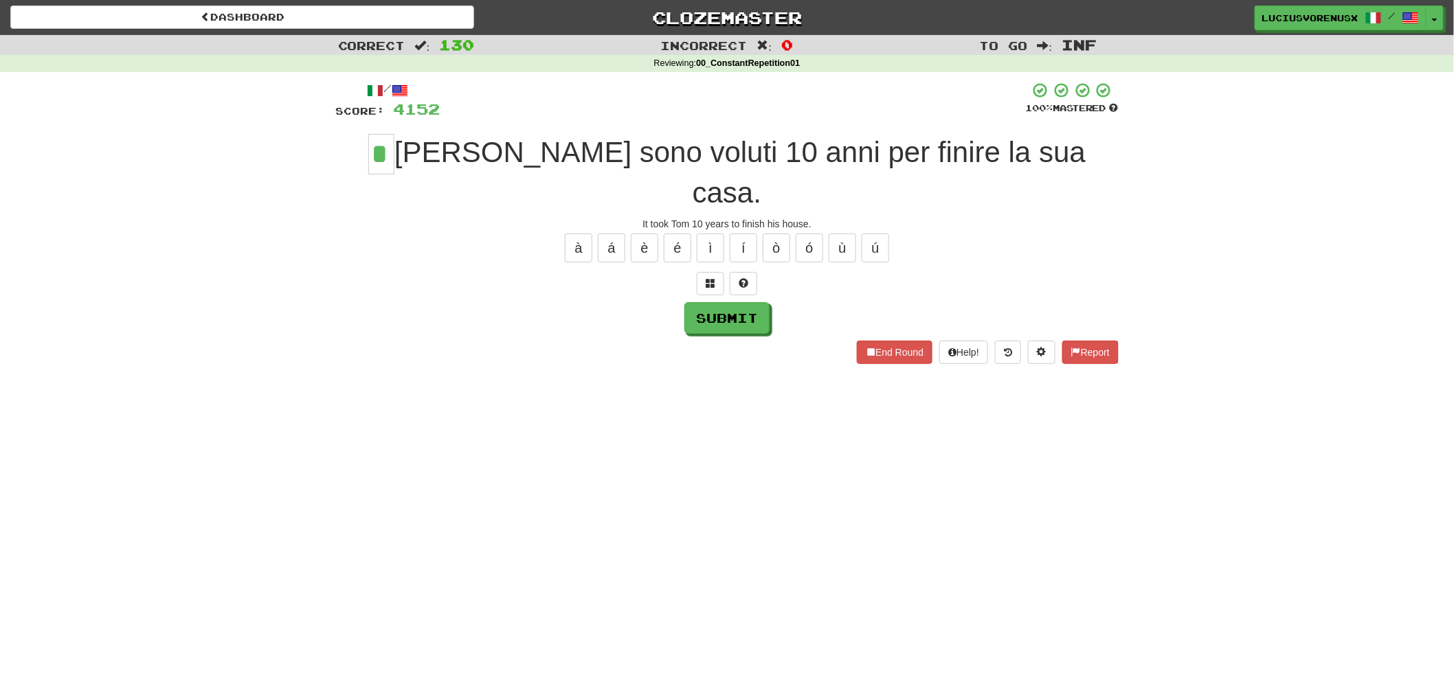
type input "*"
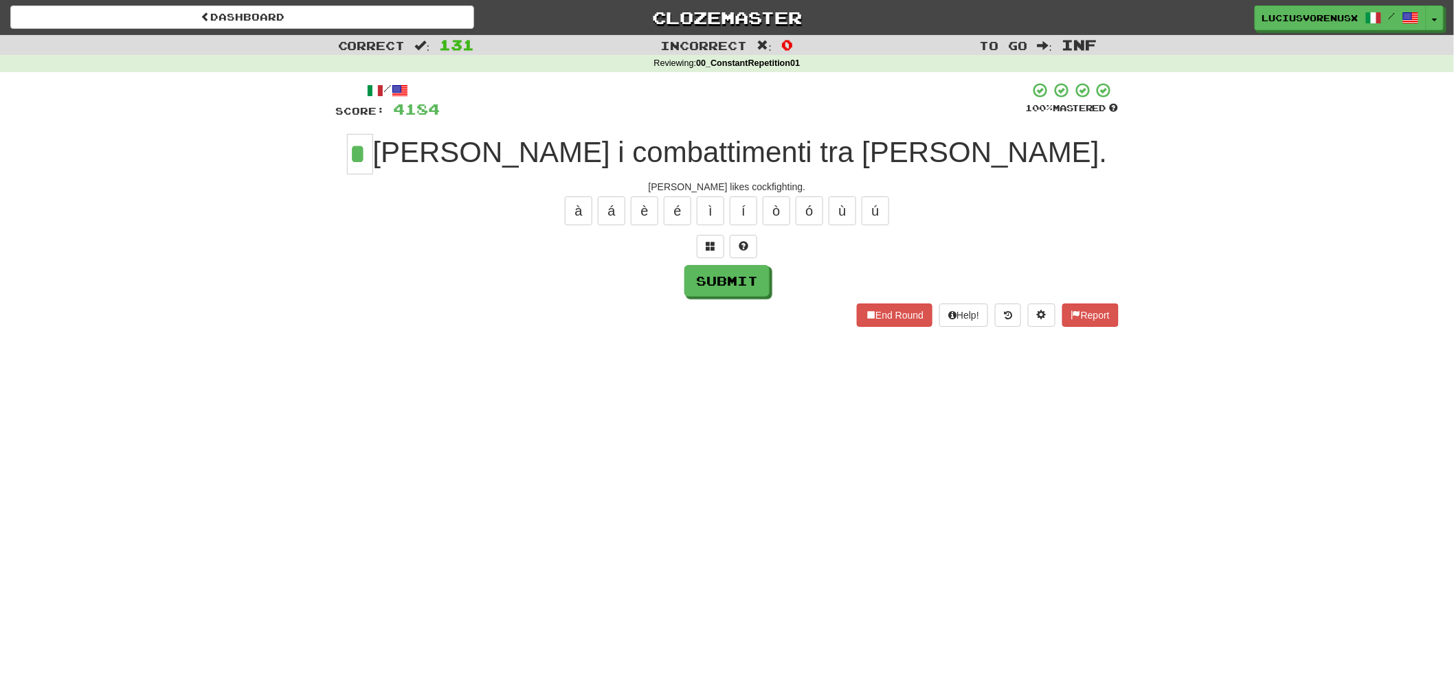
type input "*"
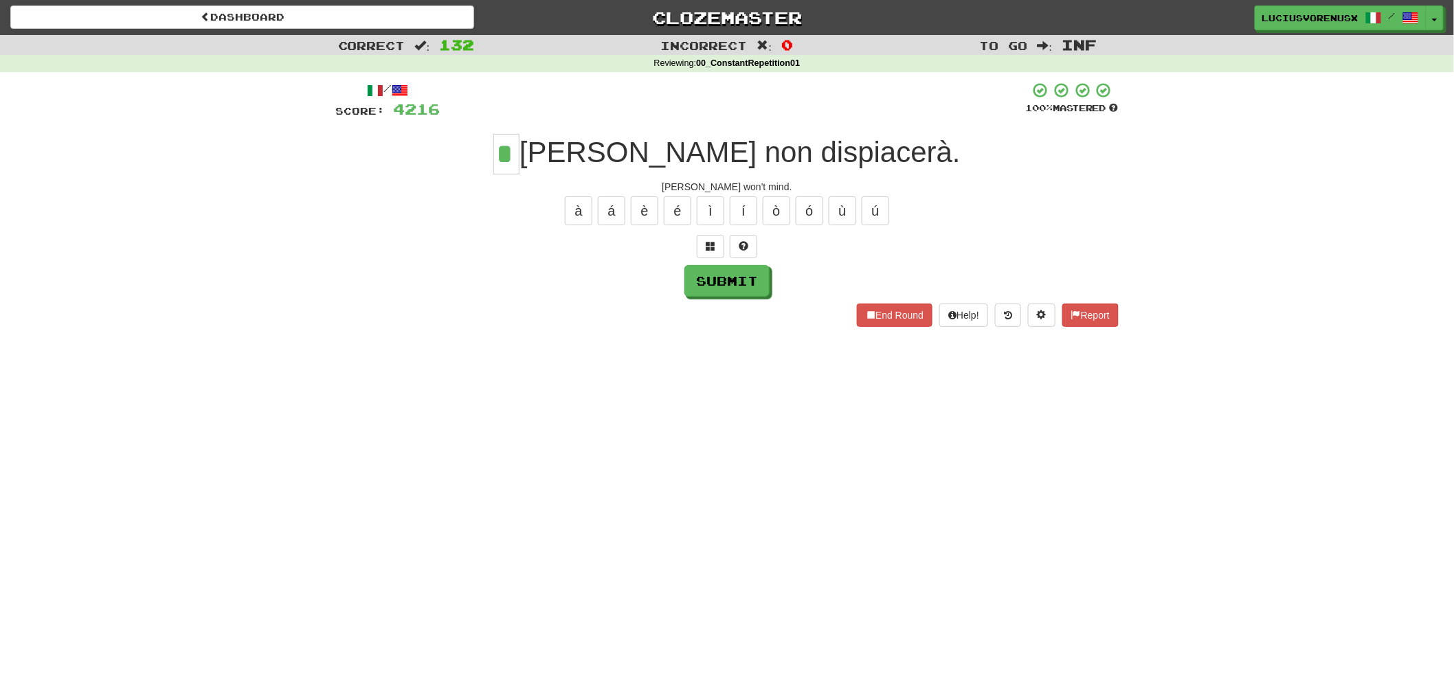
type input "*"
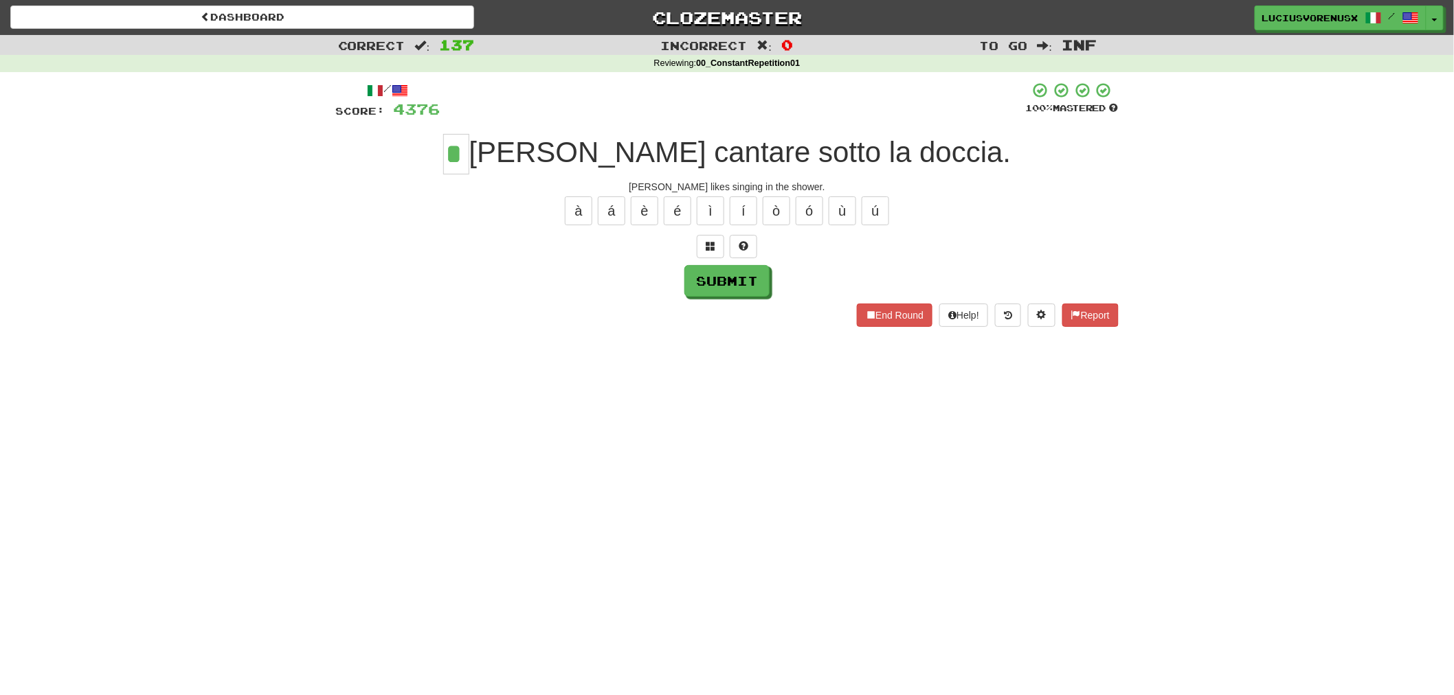
type input "*"
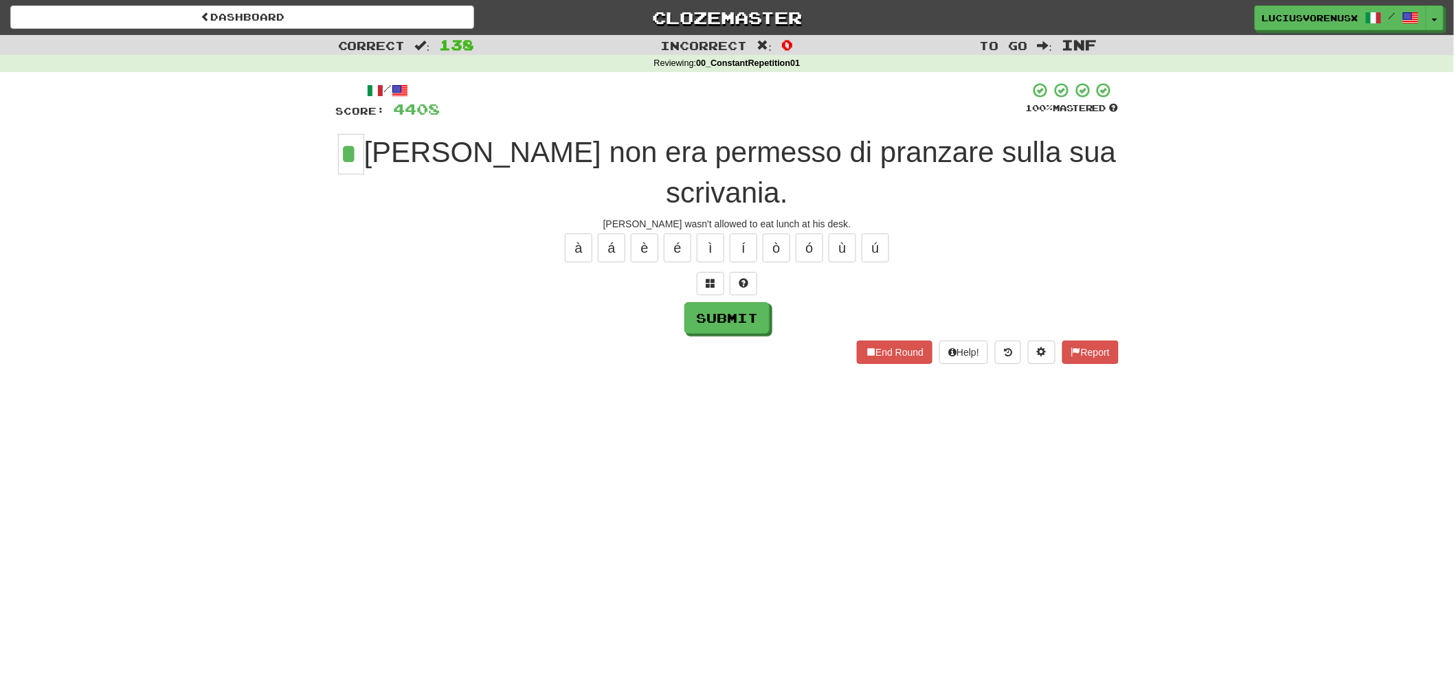
type input "*"
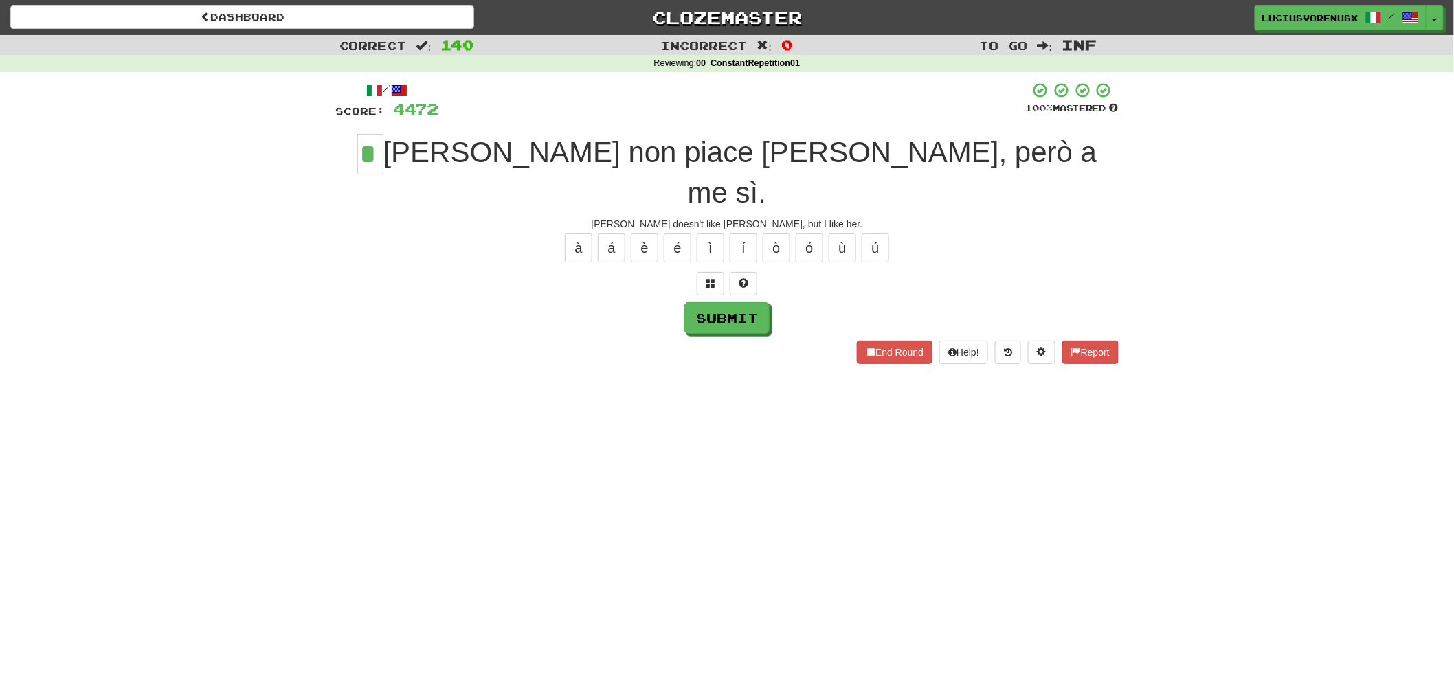
type input "*"
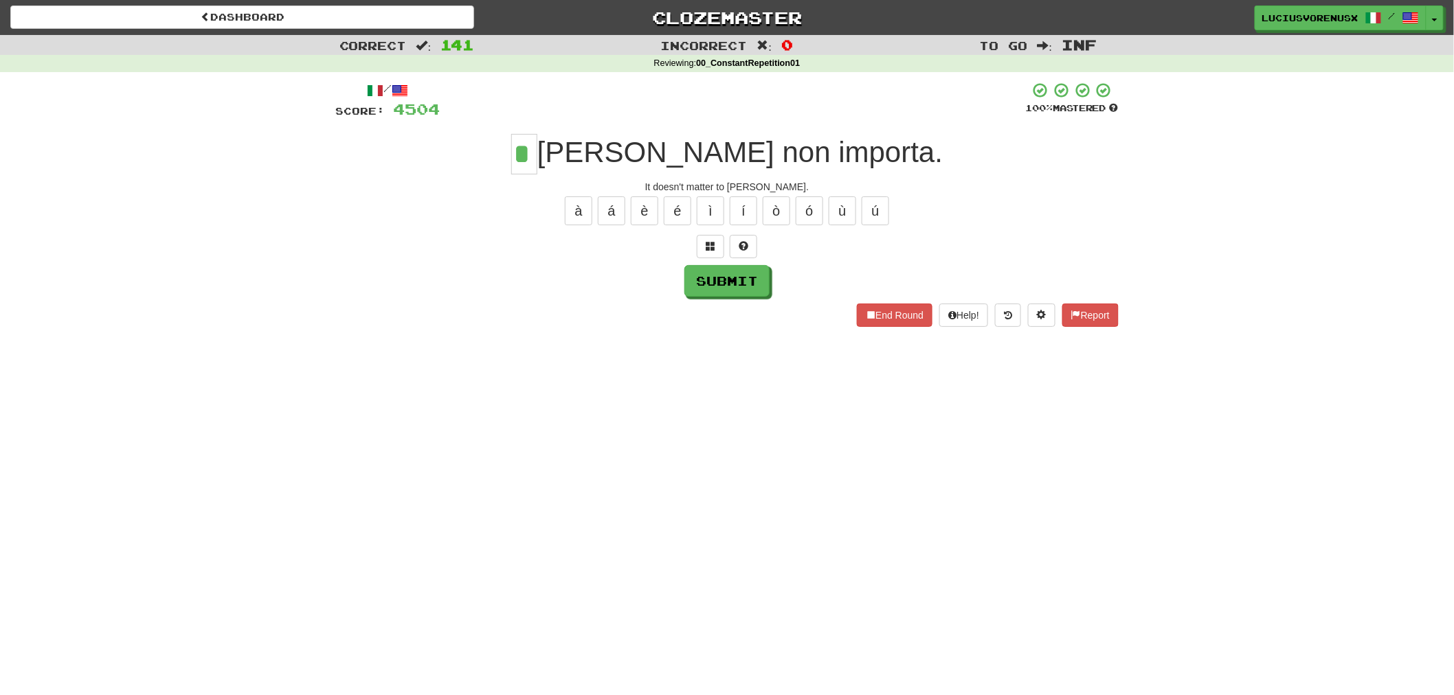
type input "*"
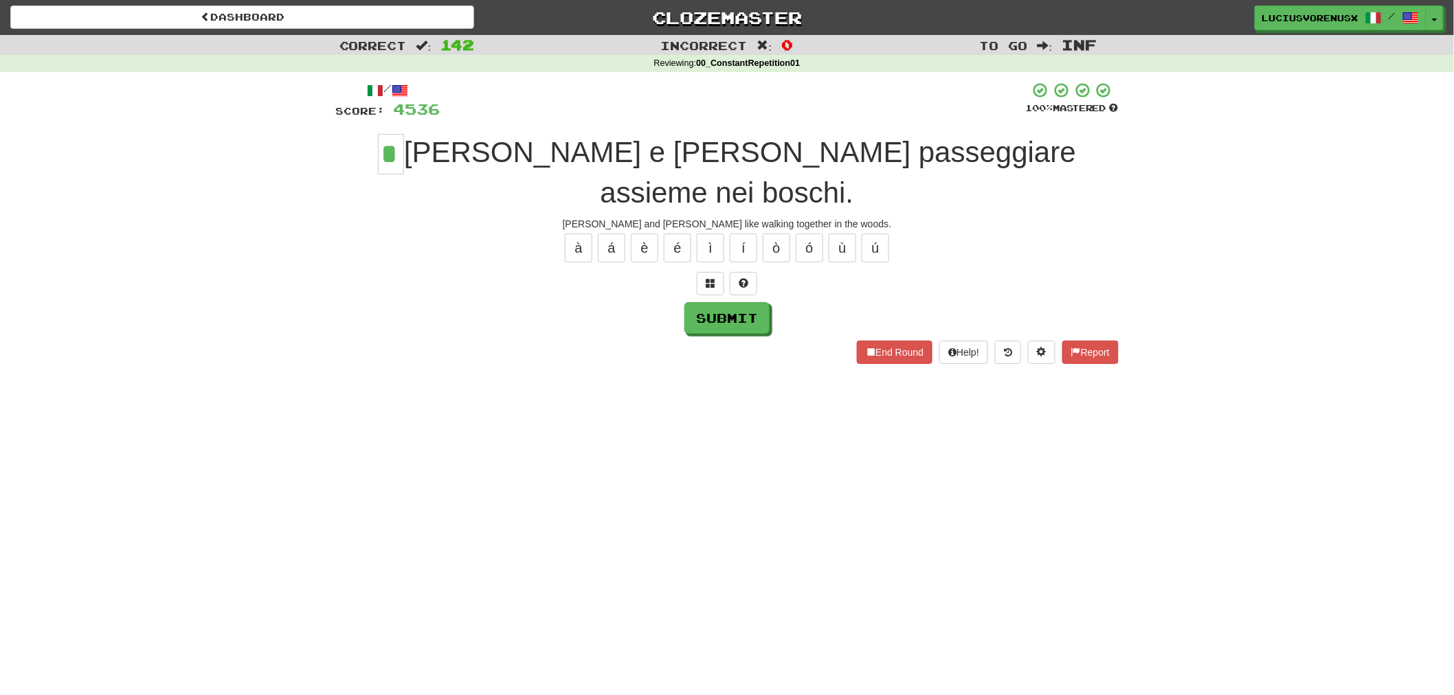
type input "*"
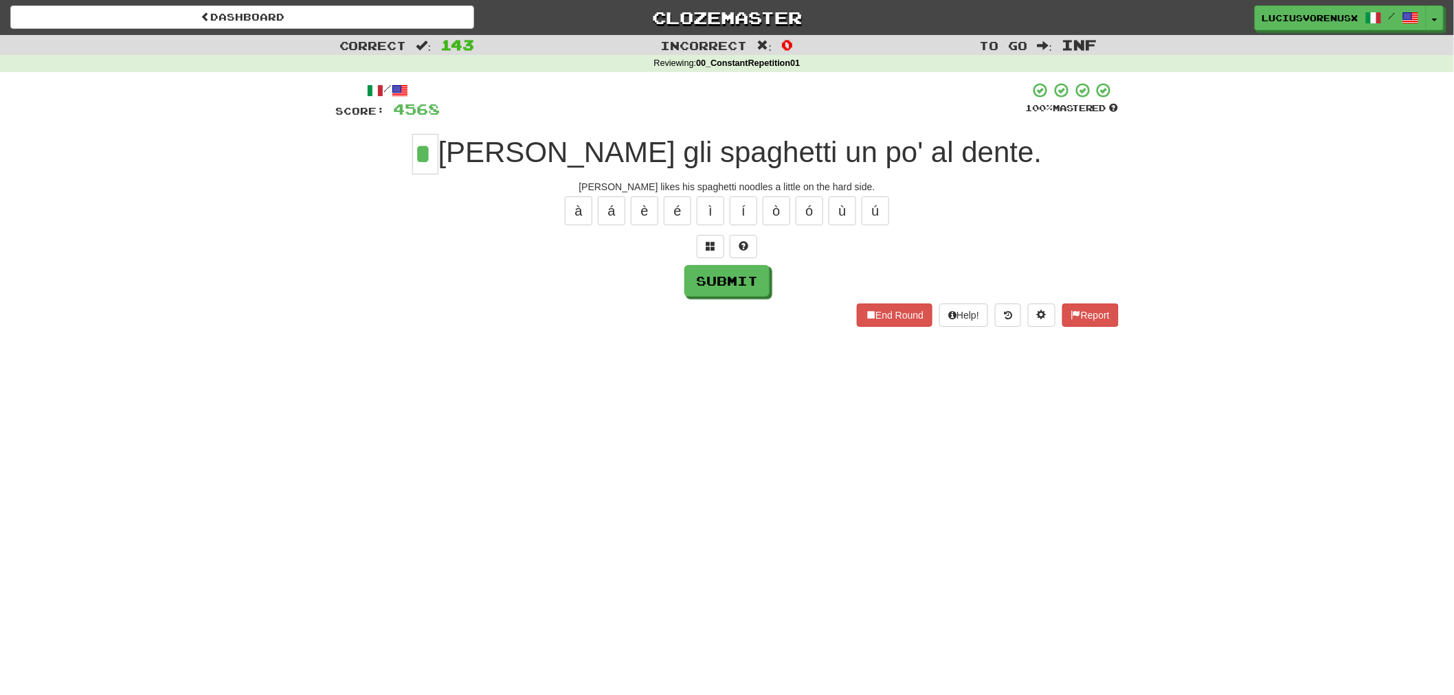
type input "*"
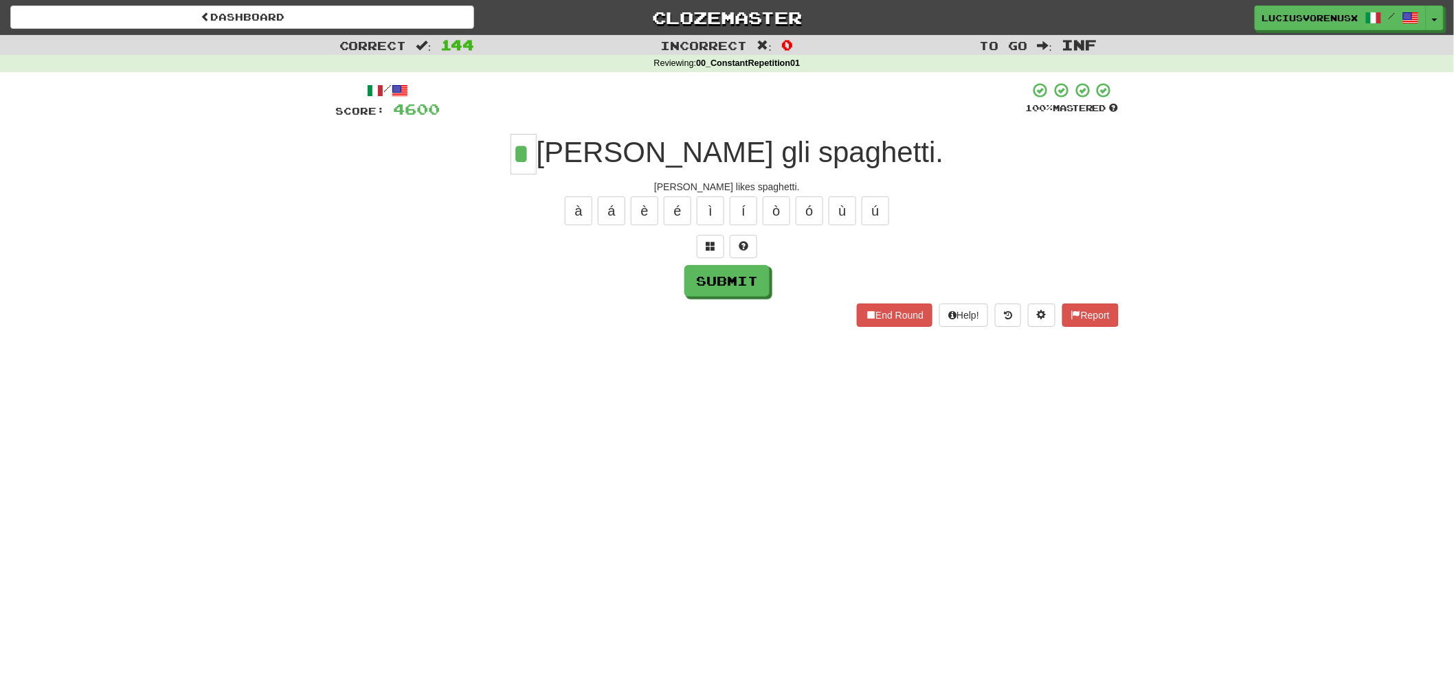
type input "*"
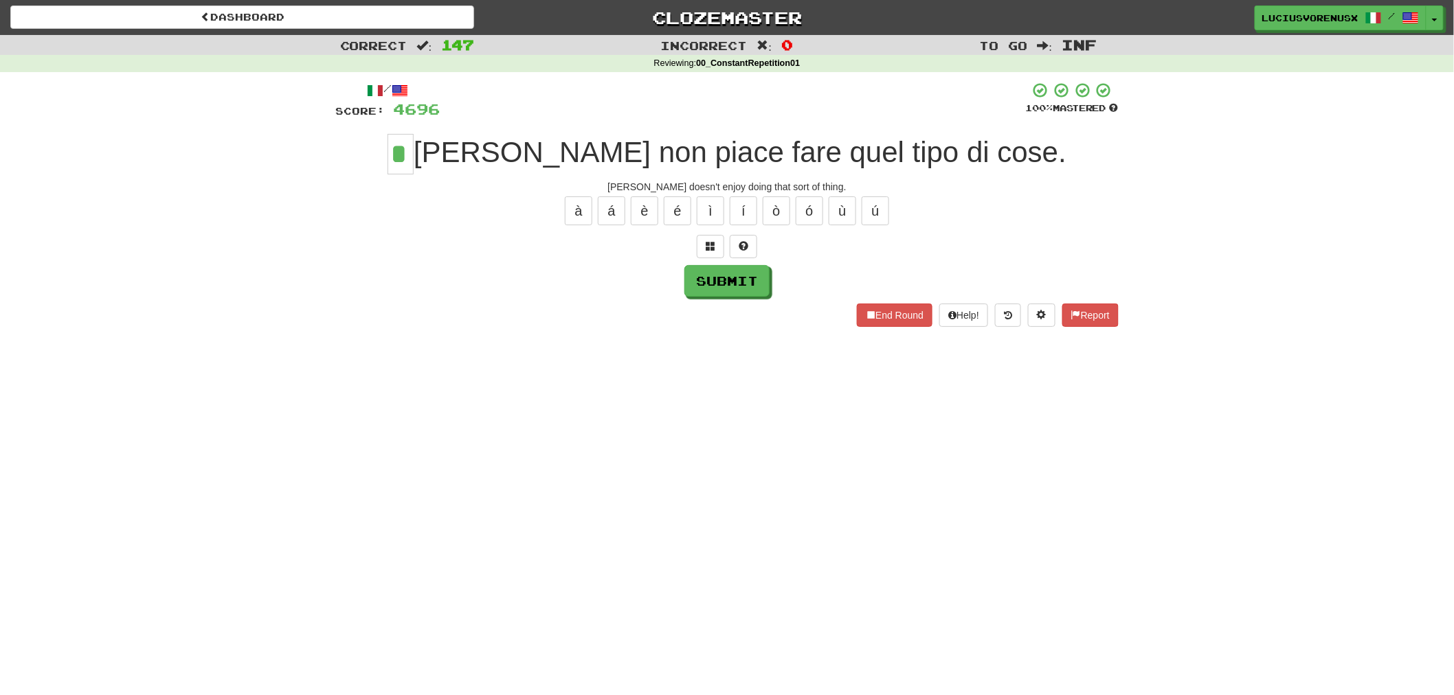
type input "*"
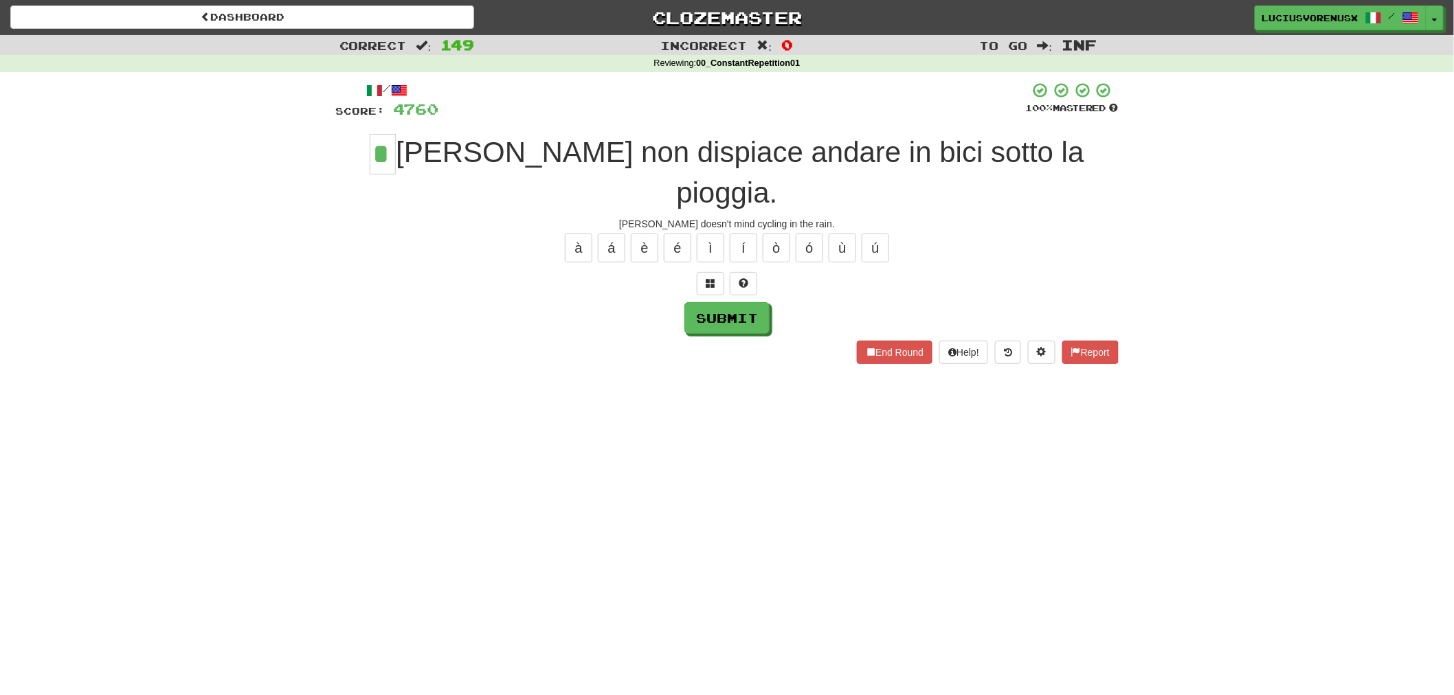
type input "*"
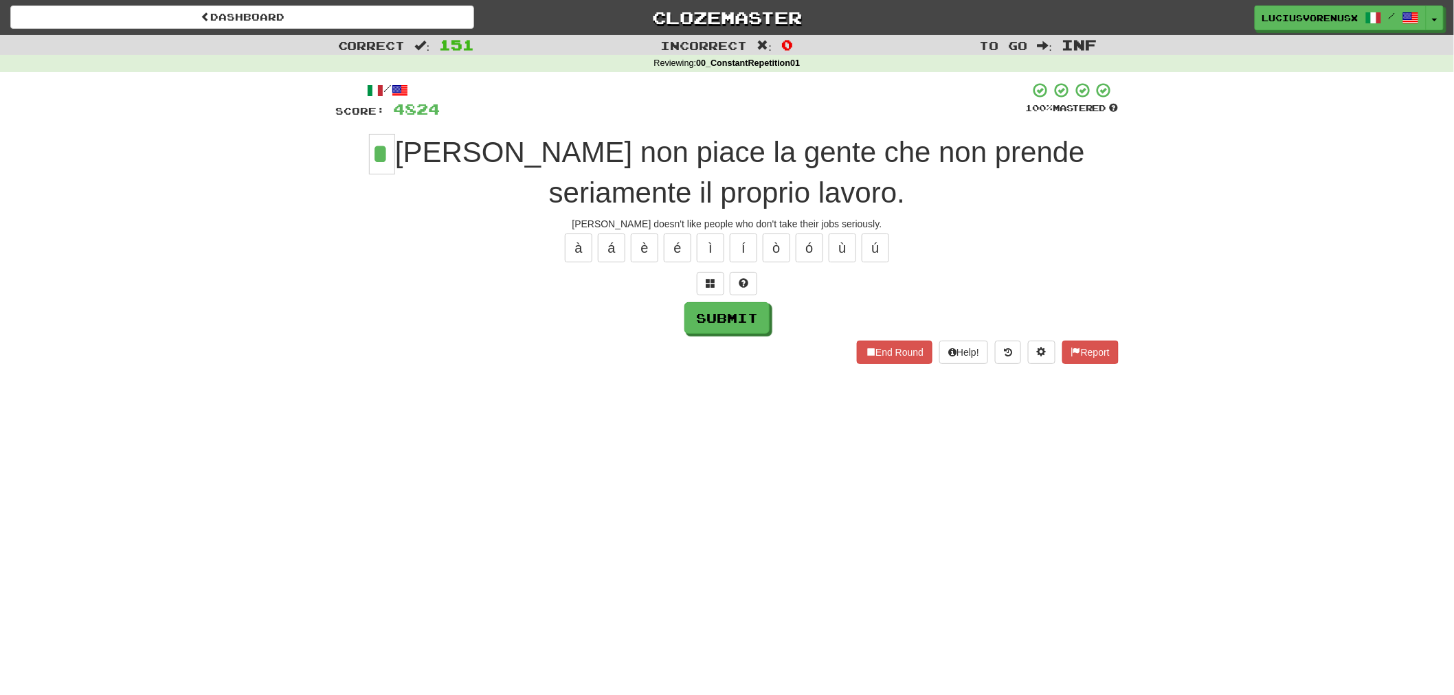
type input "*"
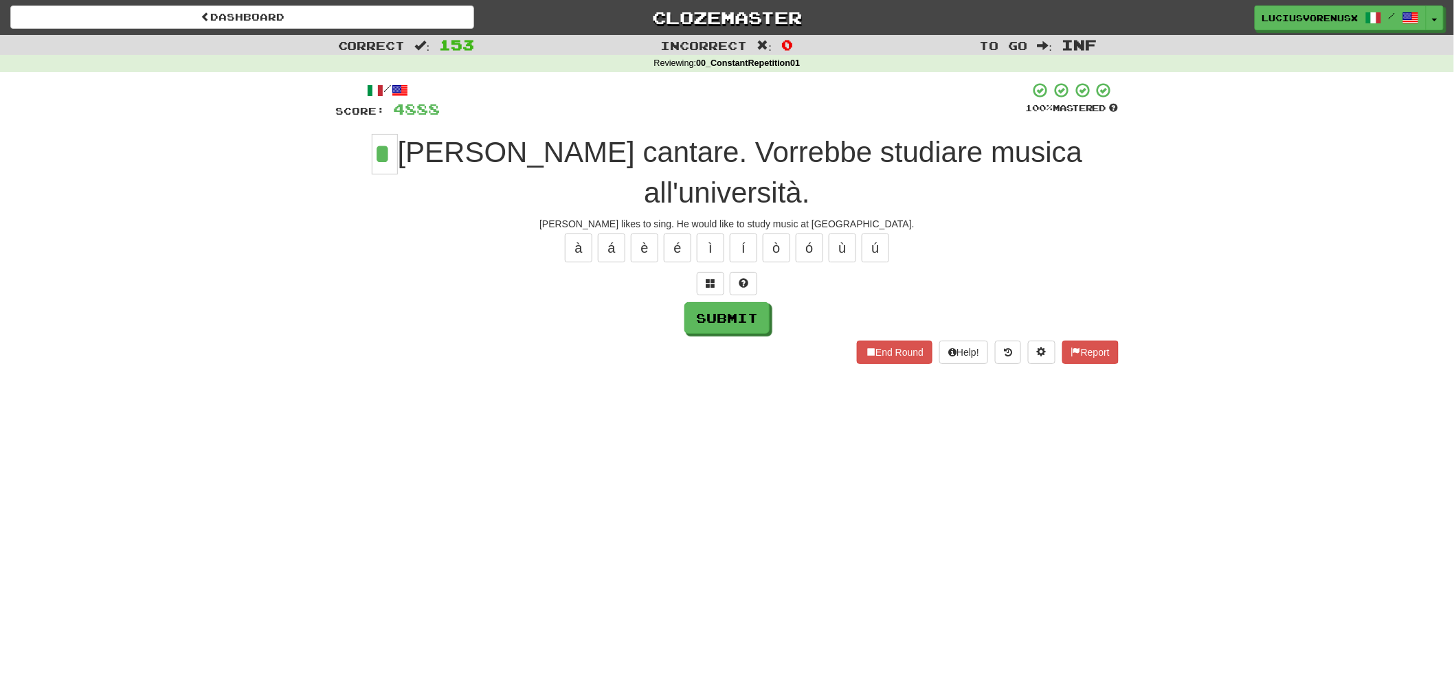
type input "*"
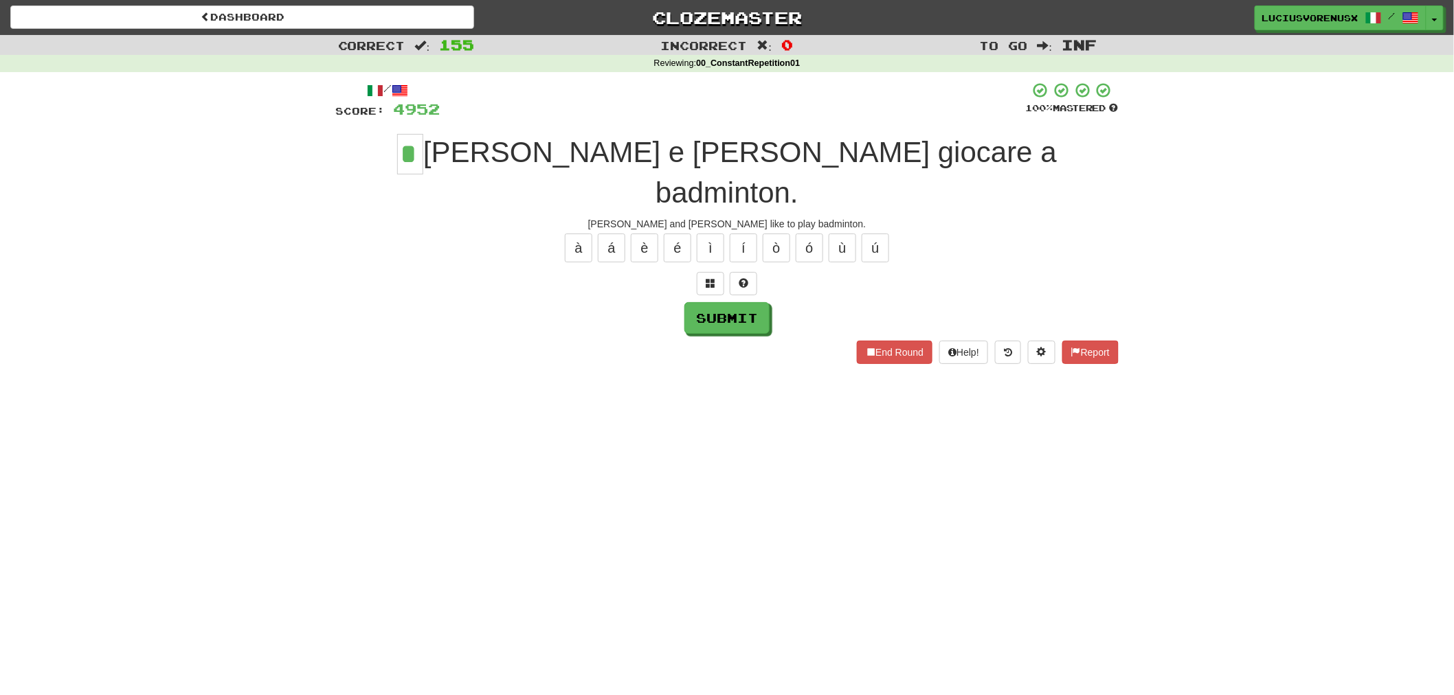
type input "*"
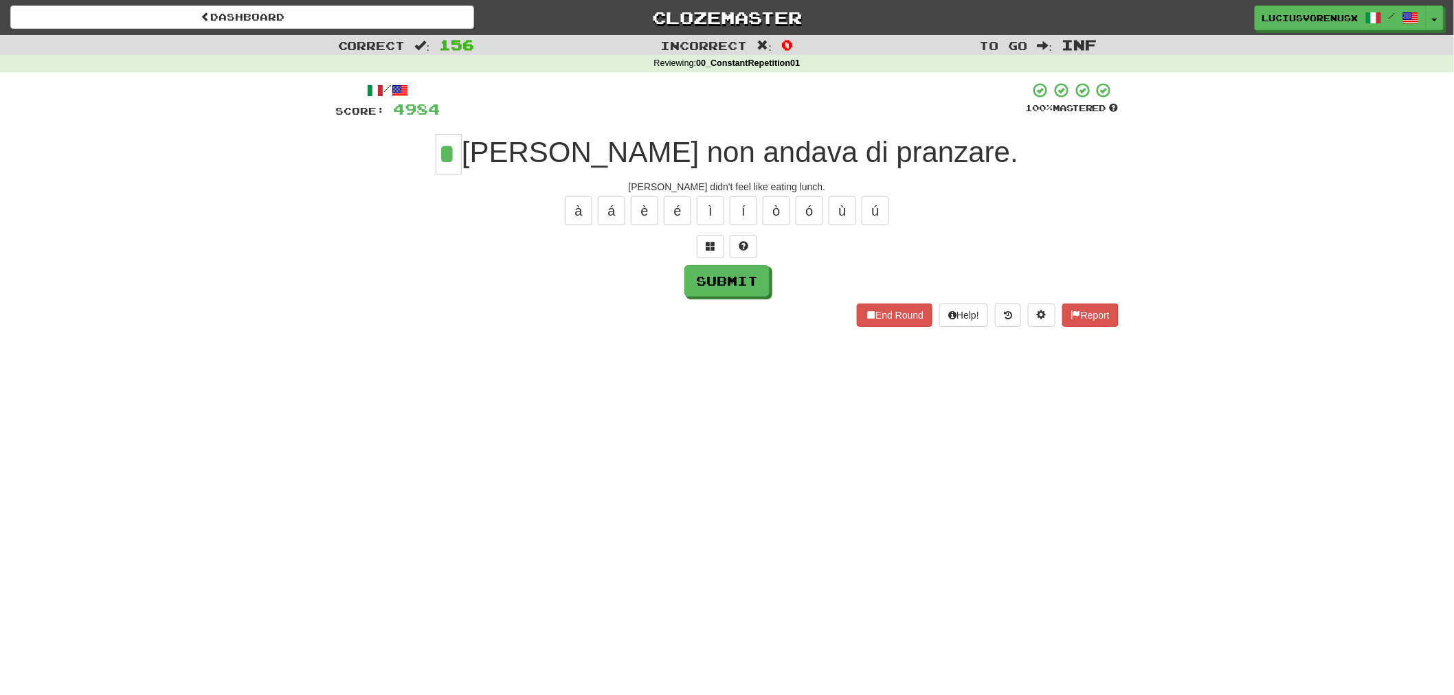
type input "*"
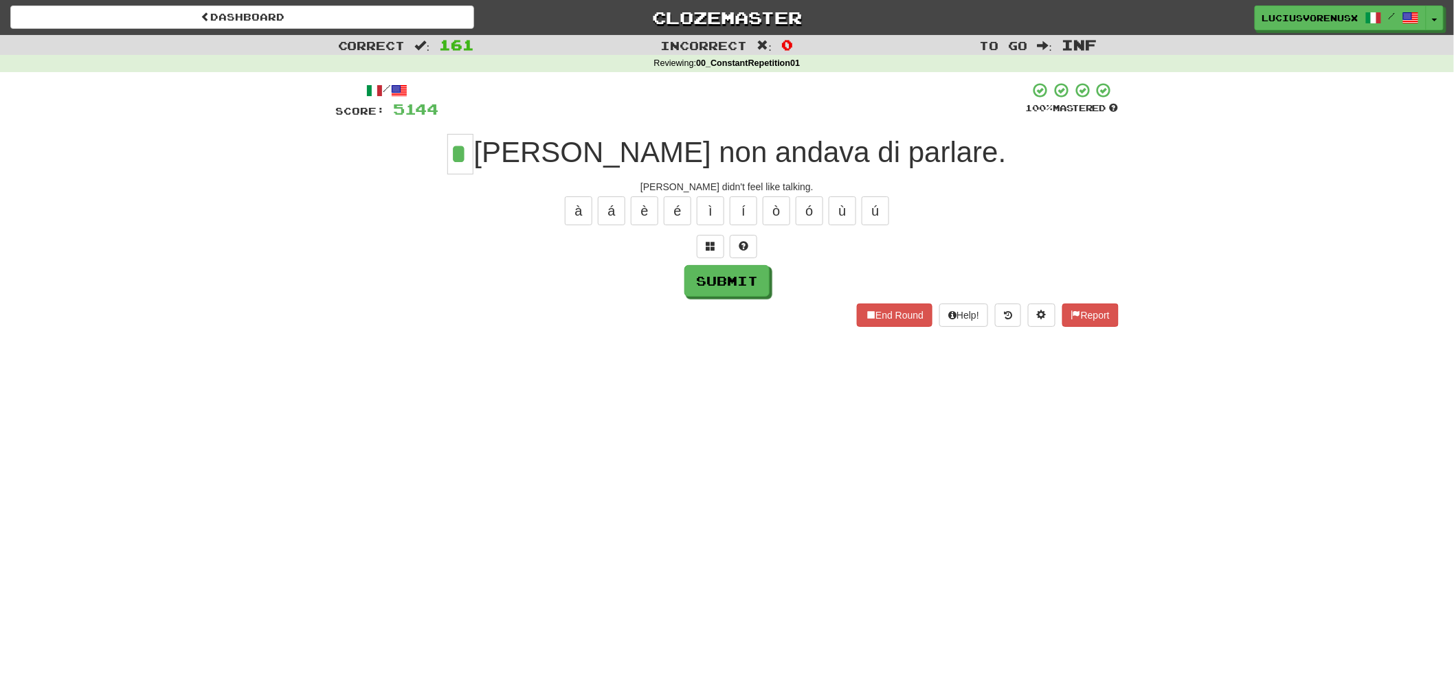
type input "*"
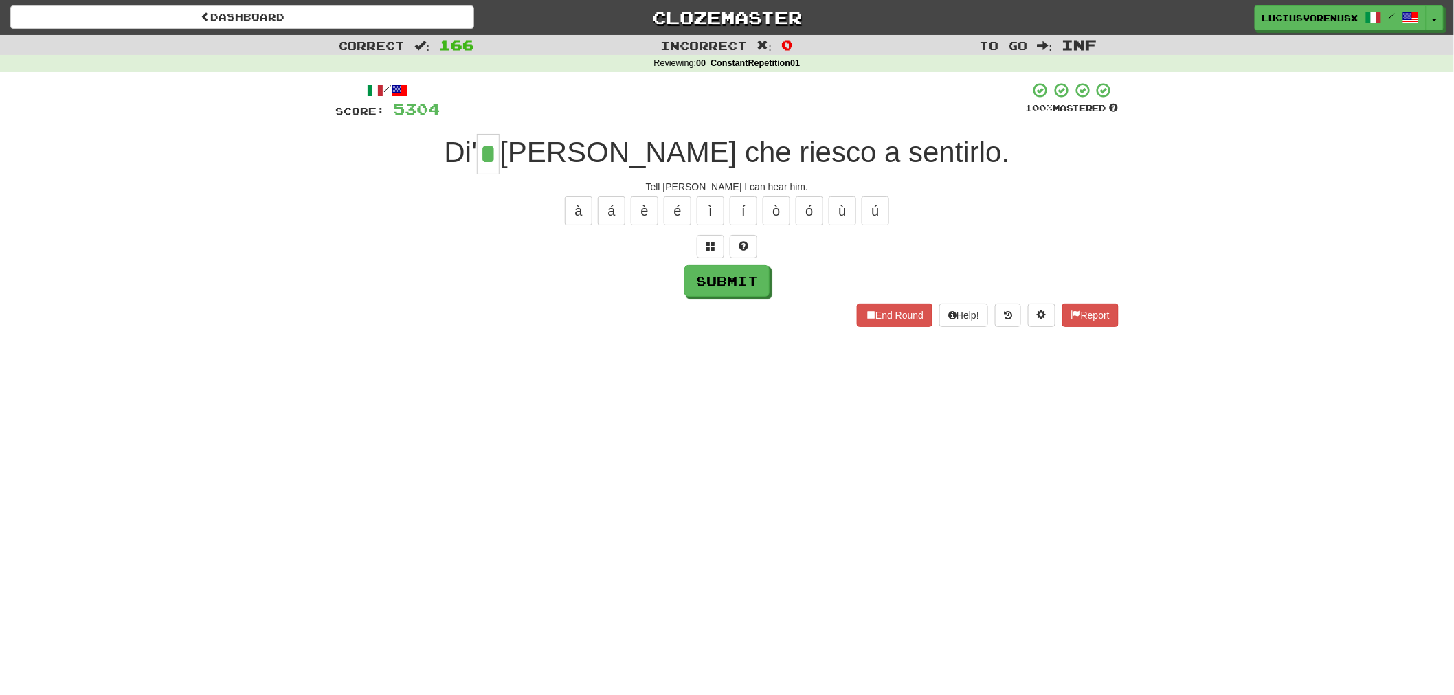
type input "*"
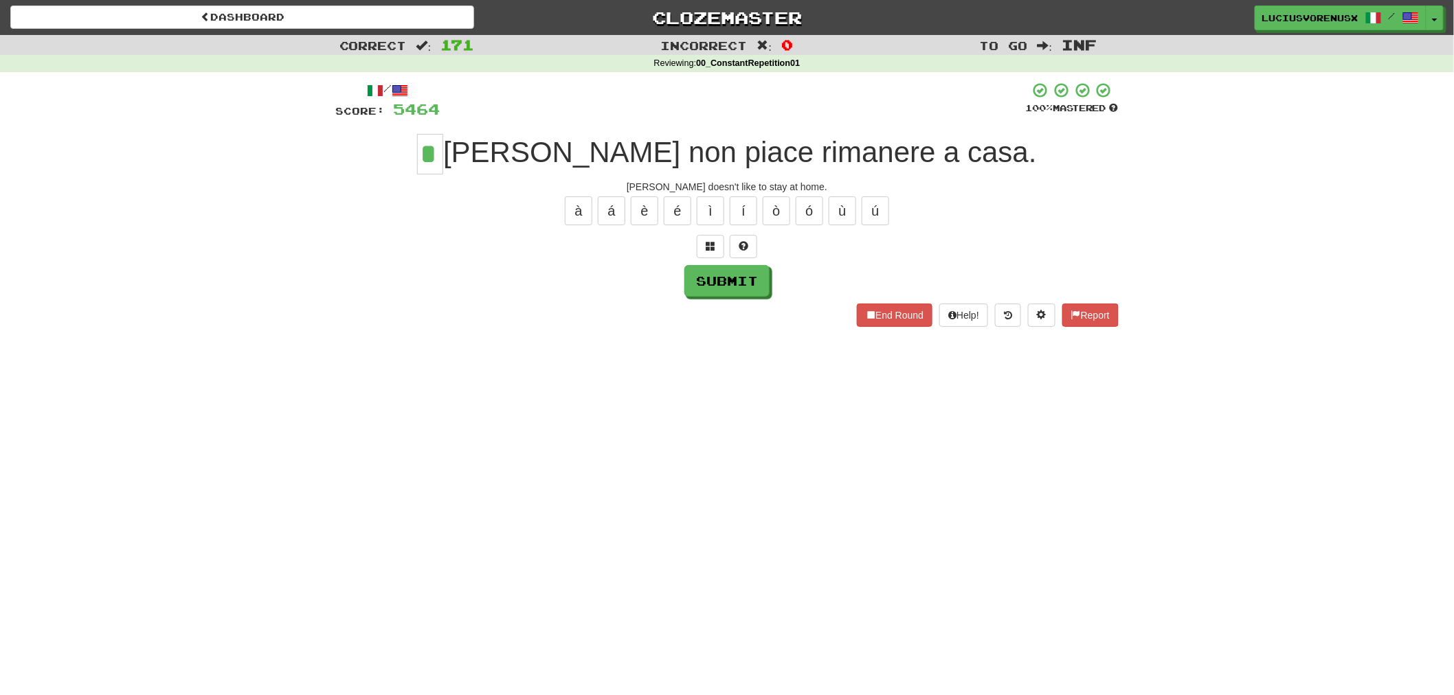
type input "*"
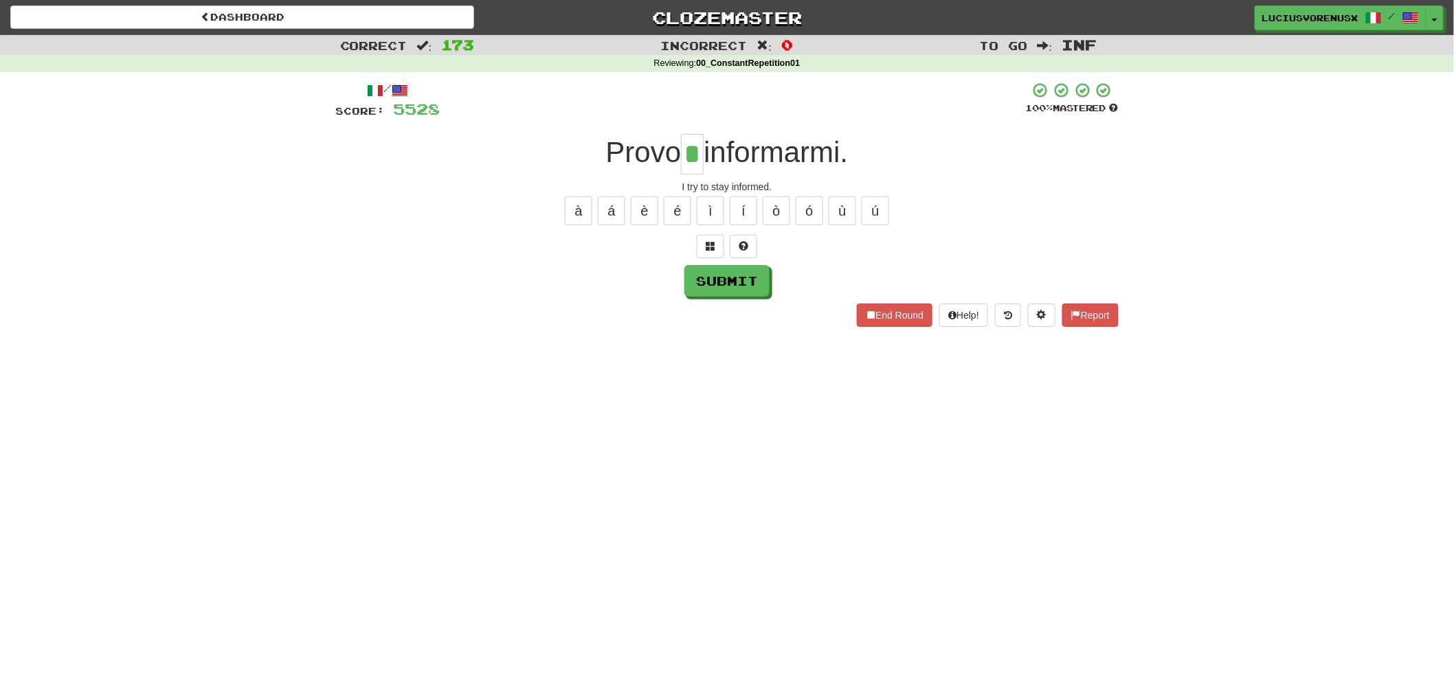
type input "*"
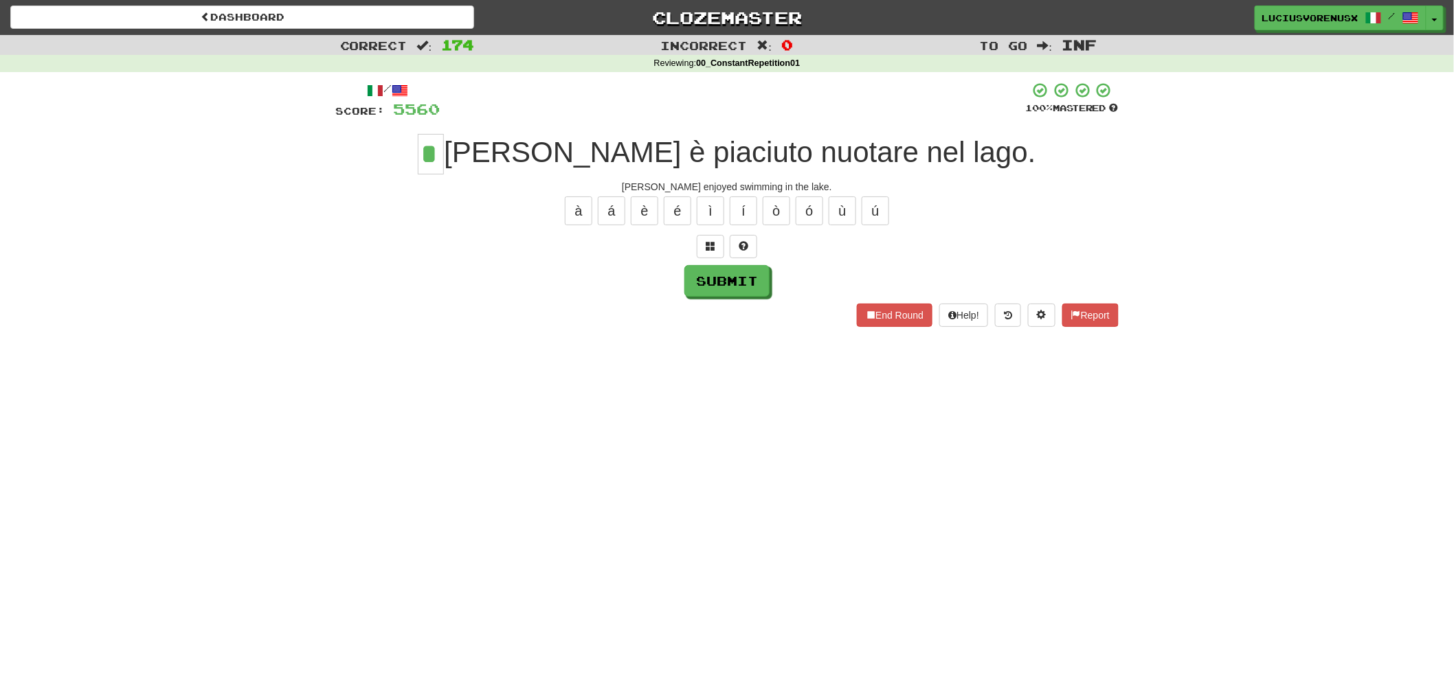
type input "*"
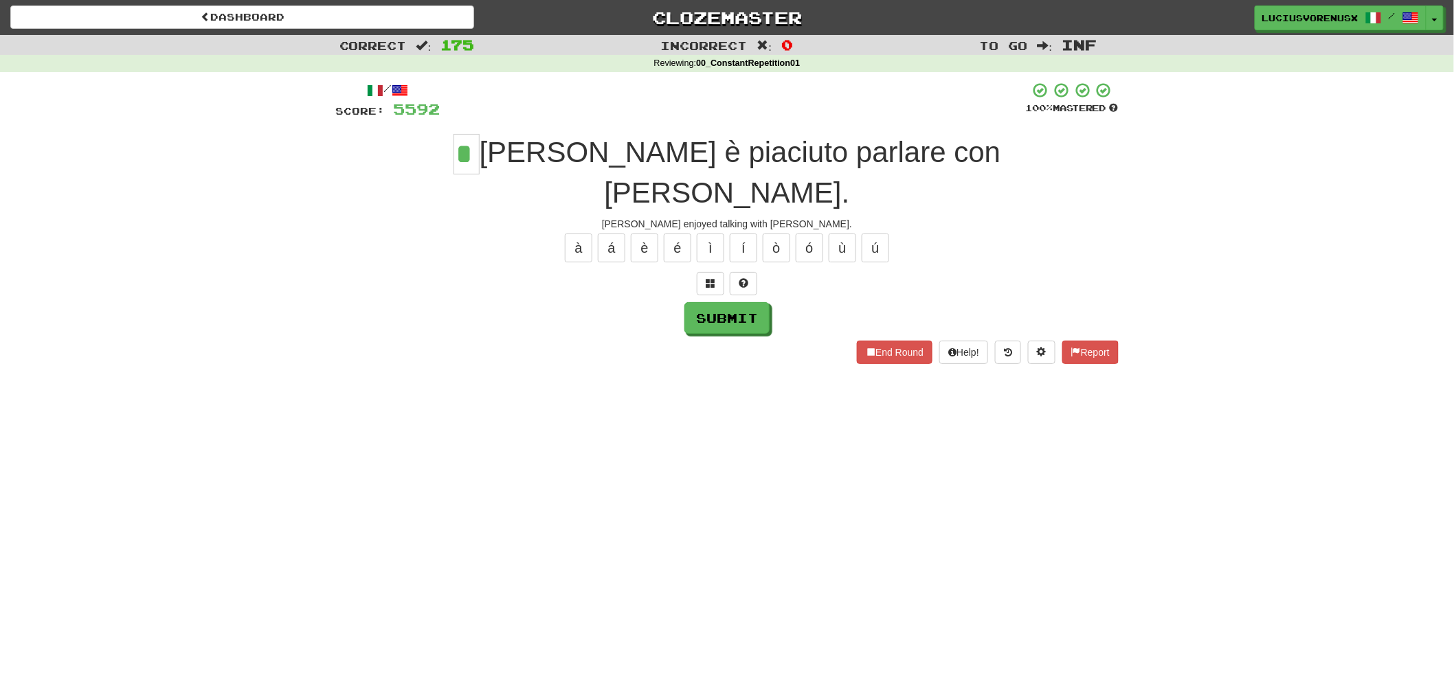
type input "*"
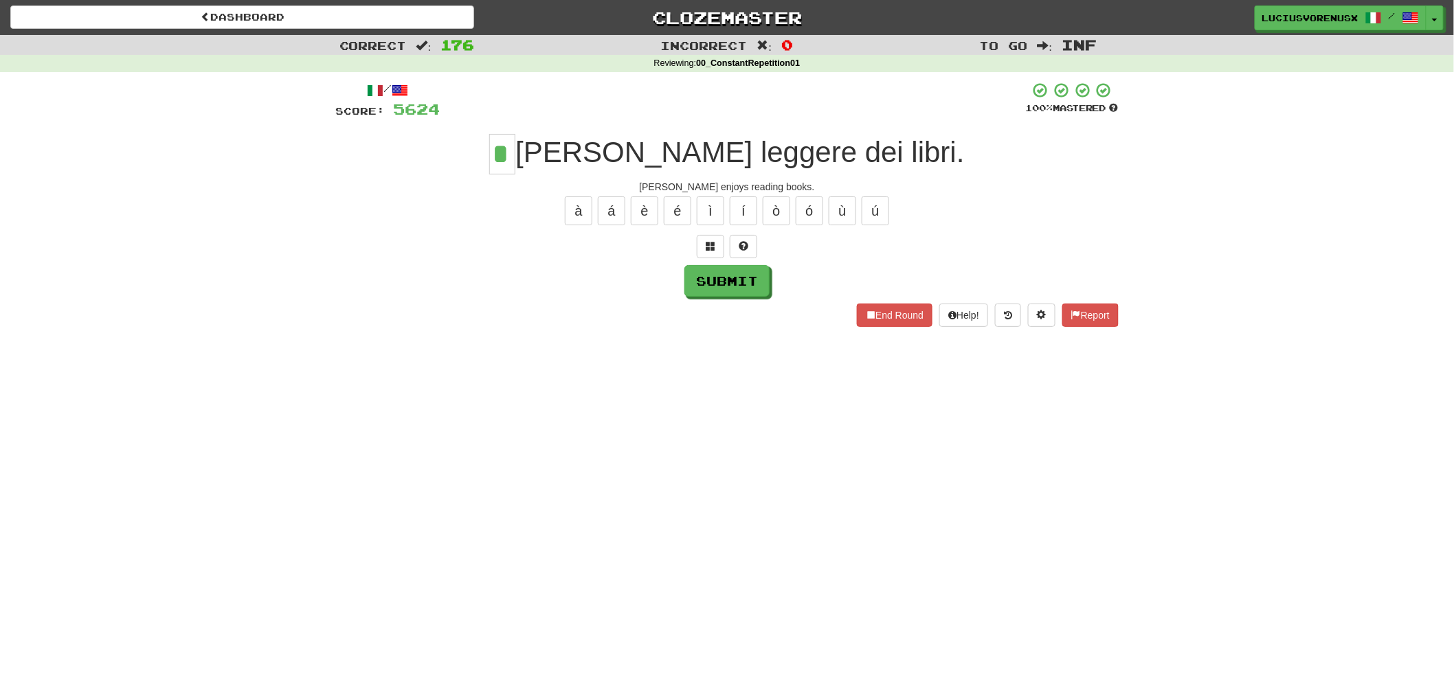
type input "*"
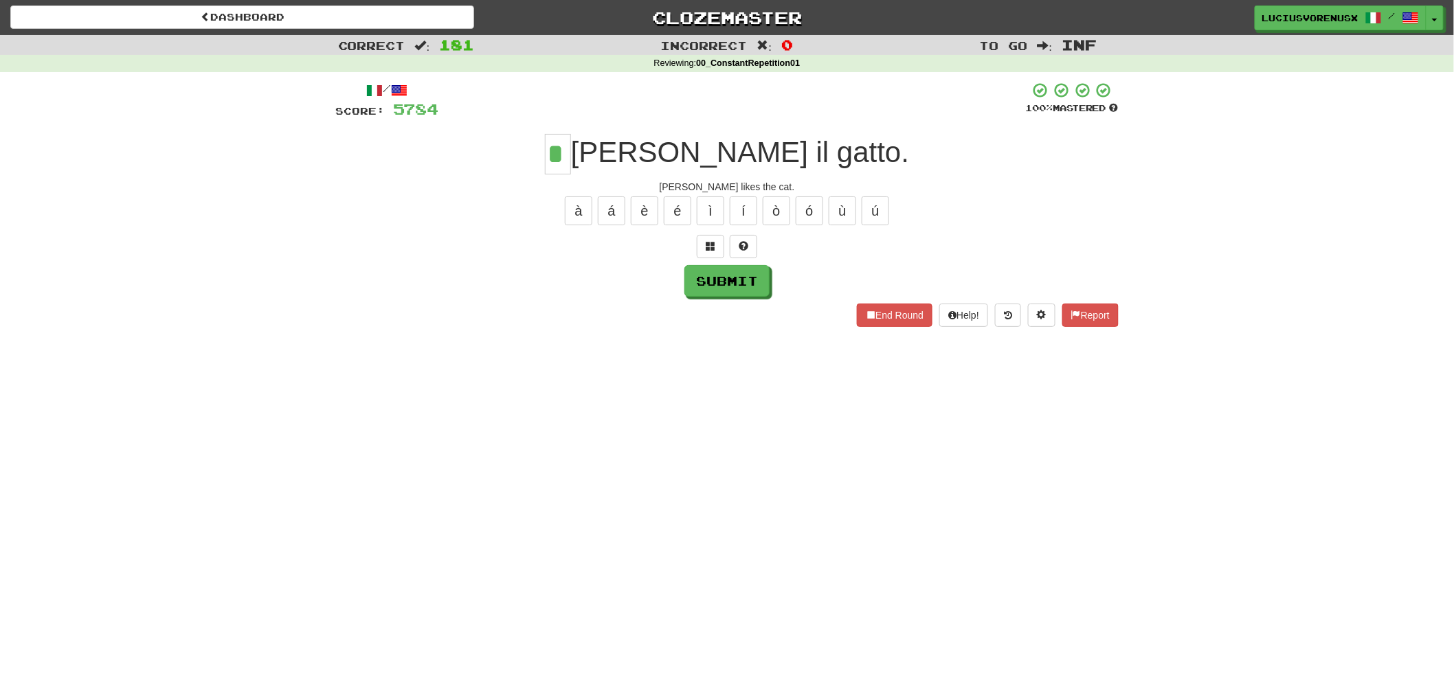
type input "*"
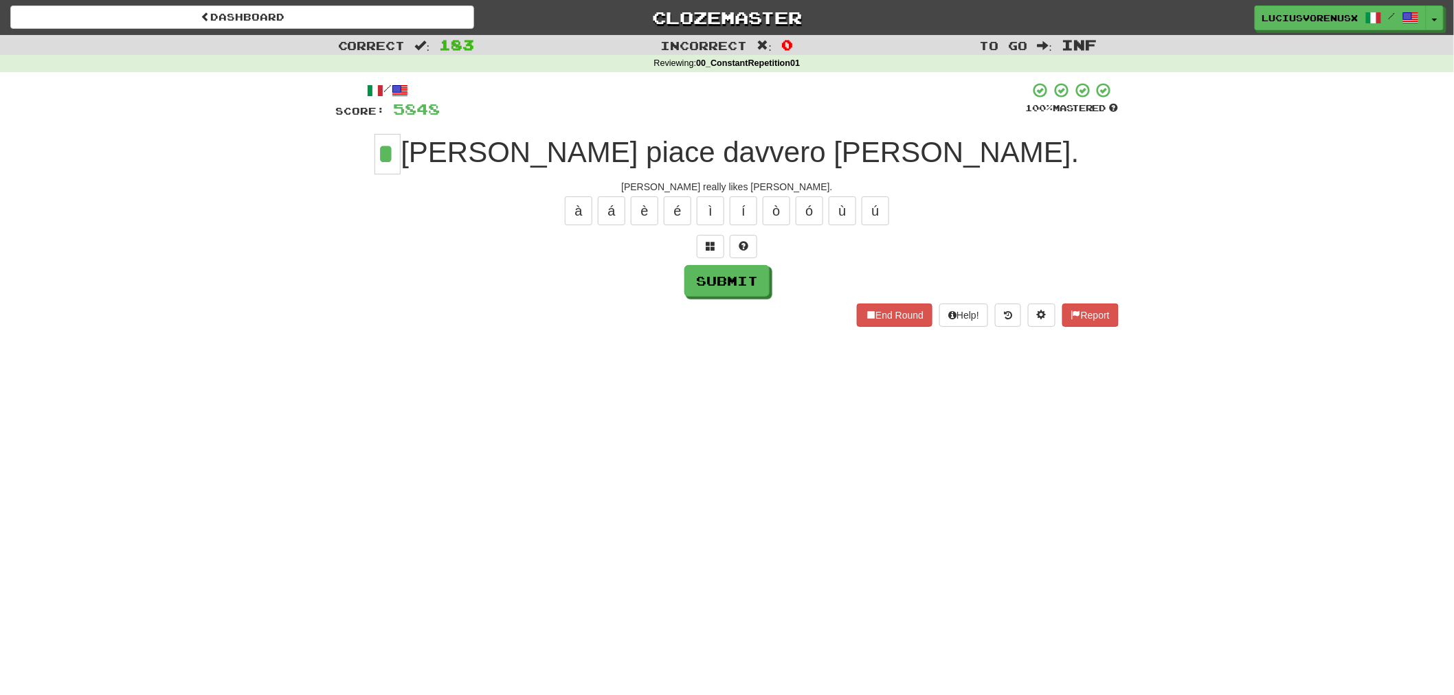
type input "*"
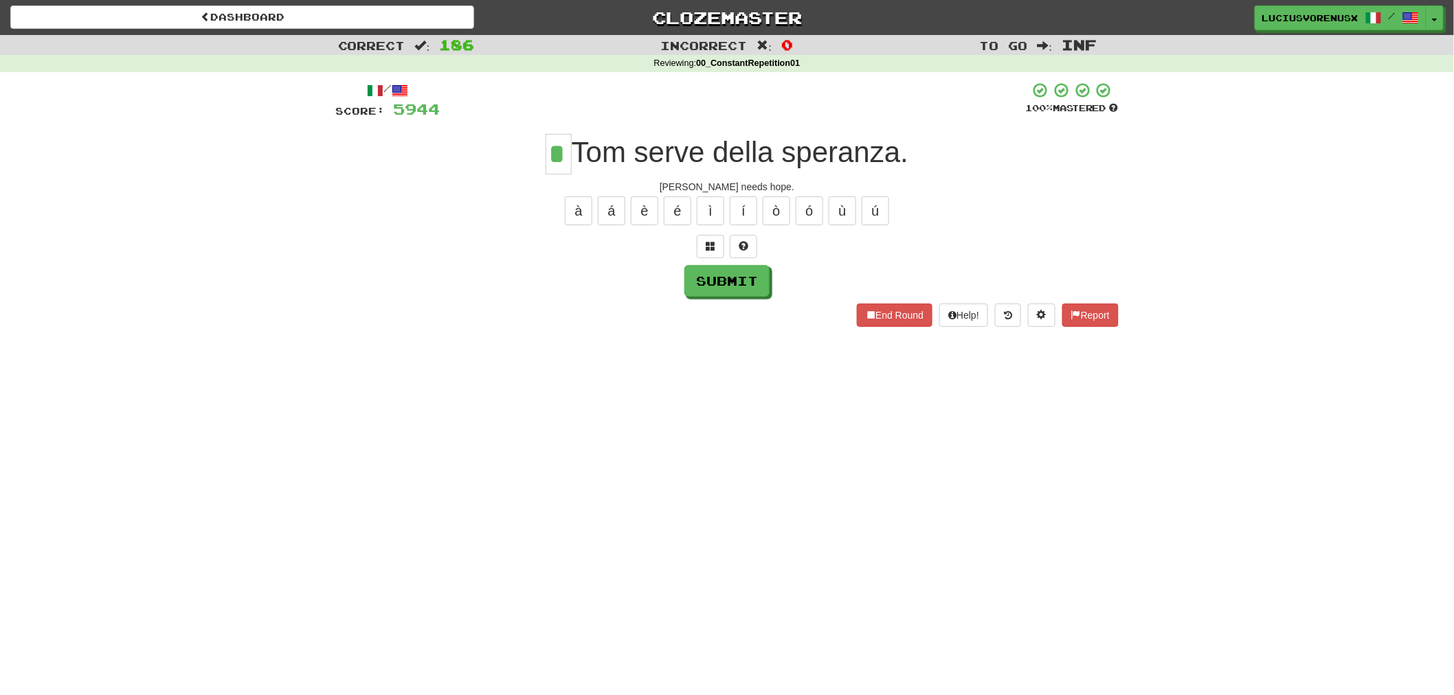
type input "*"
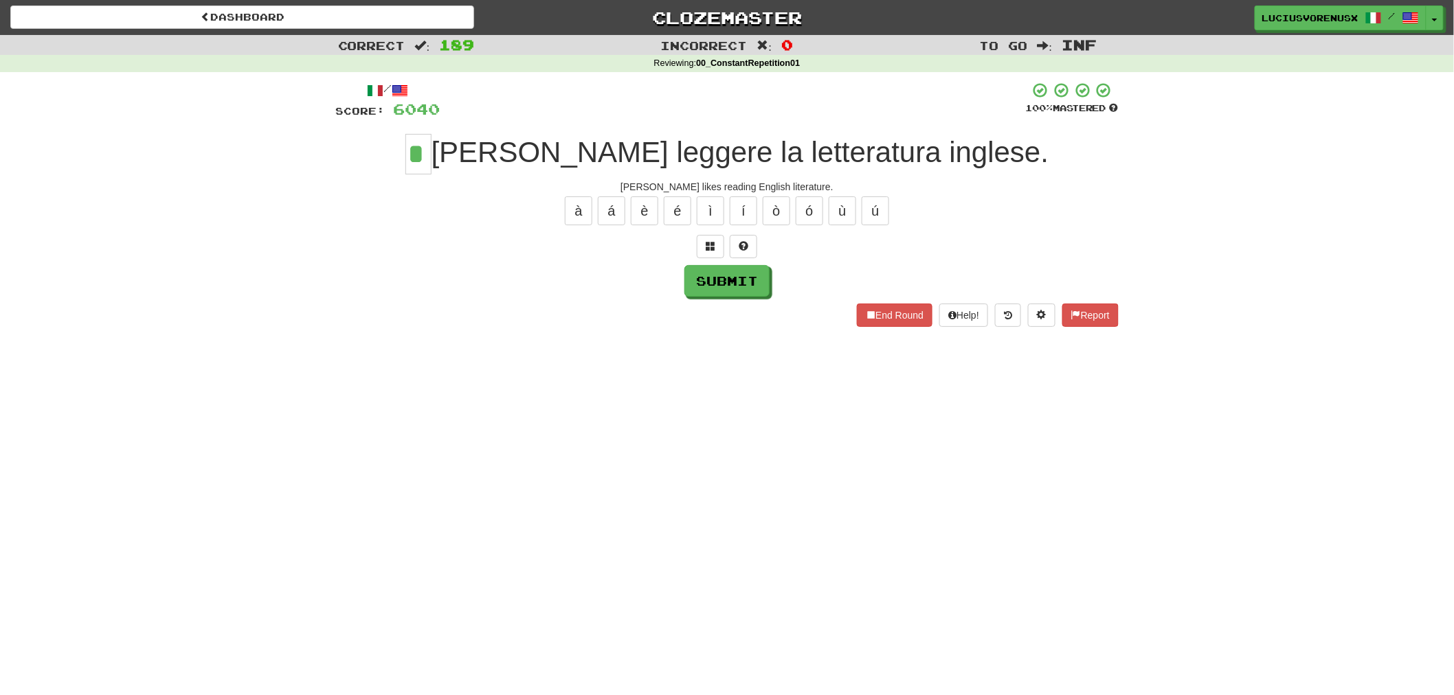
type input "*"
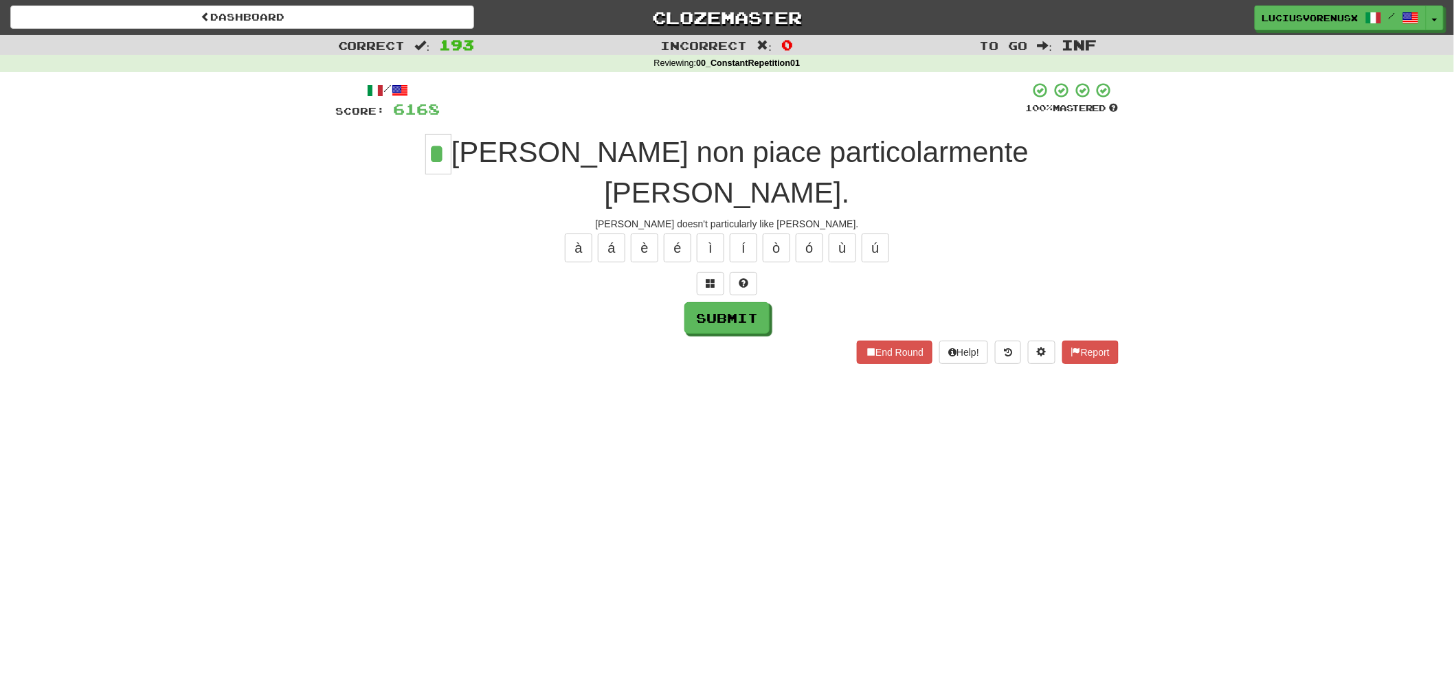
type input "*"
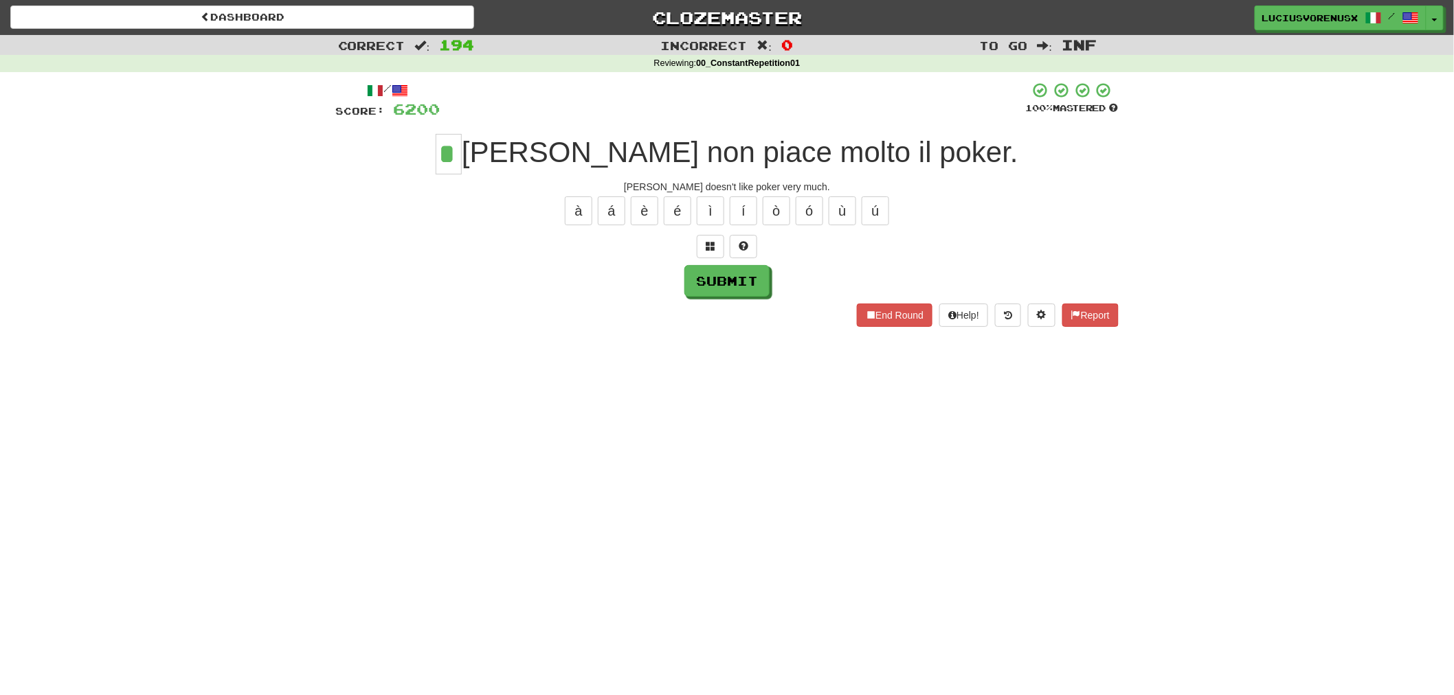
type input "*"
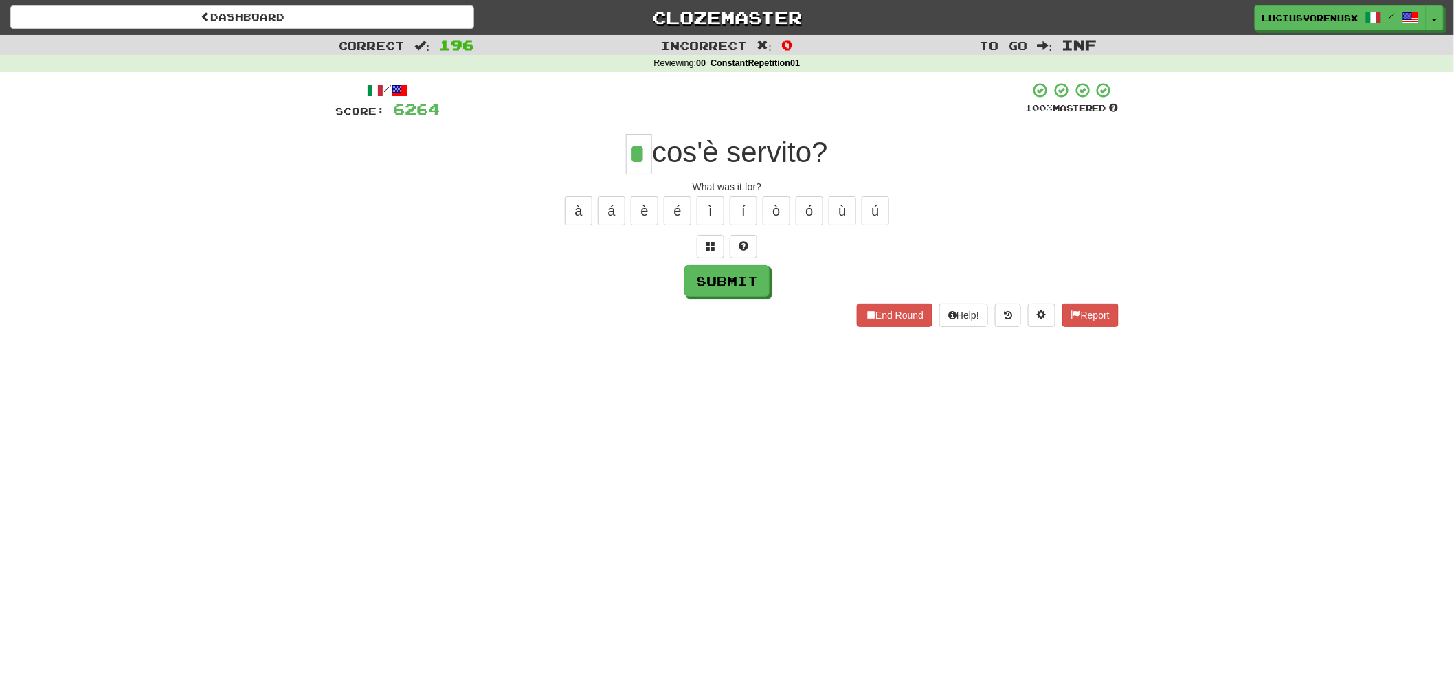
type input "*"
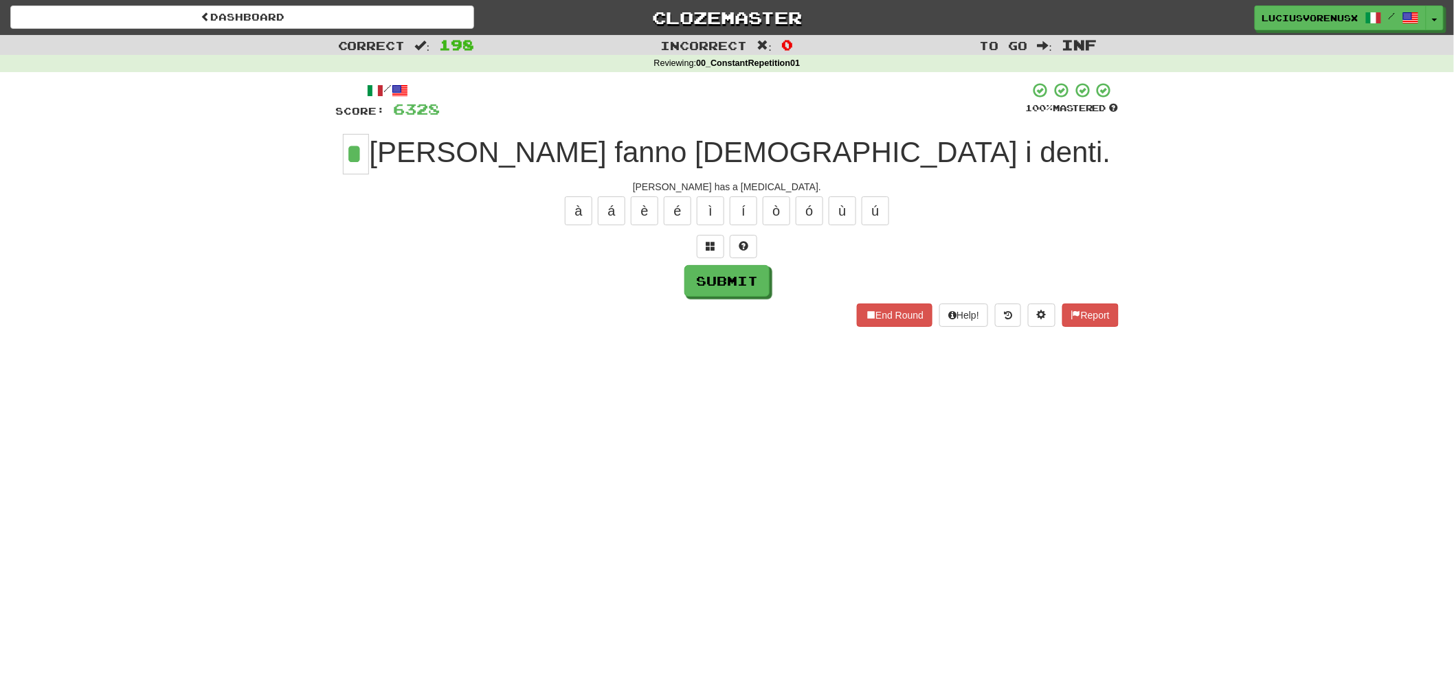
type input "*"
